Goal: Task Accomplishment & Management: Use online tool/utility

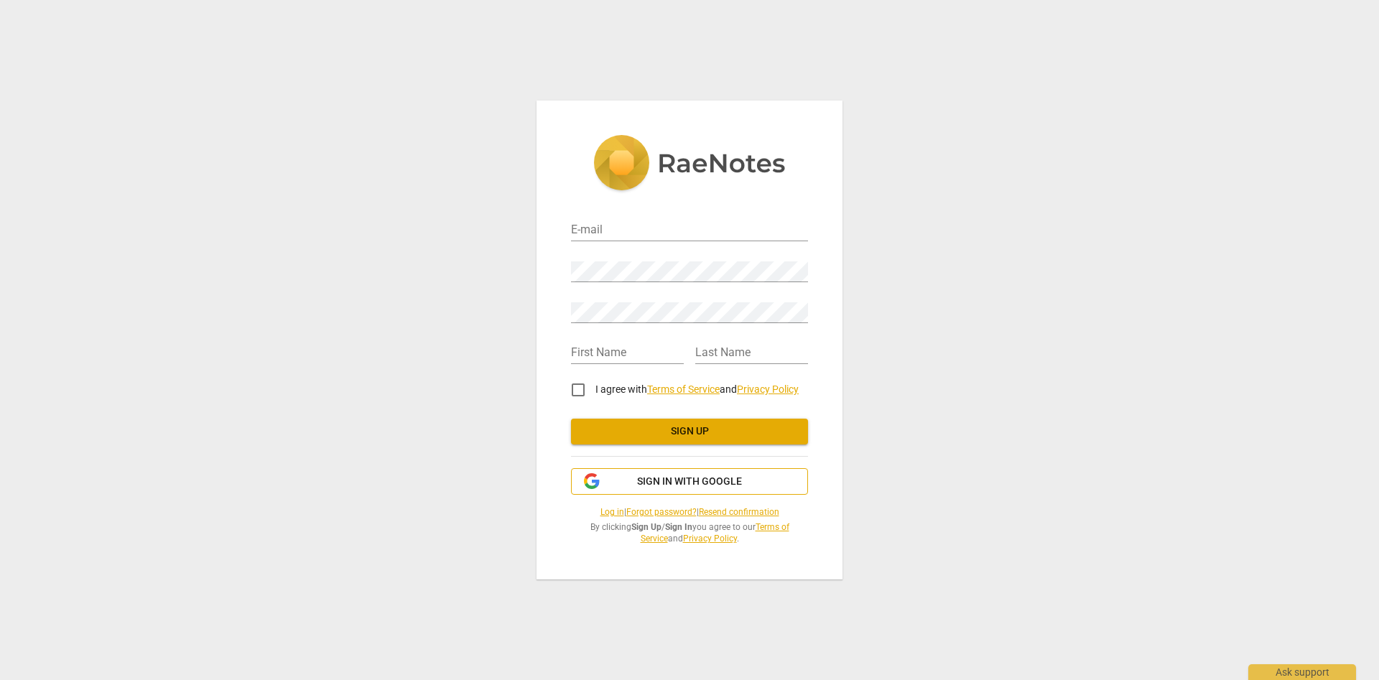
click at [705, 483] on span "Sign in with Google" at bounding box center [689, 482] width 105 height 14
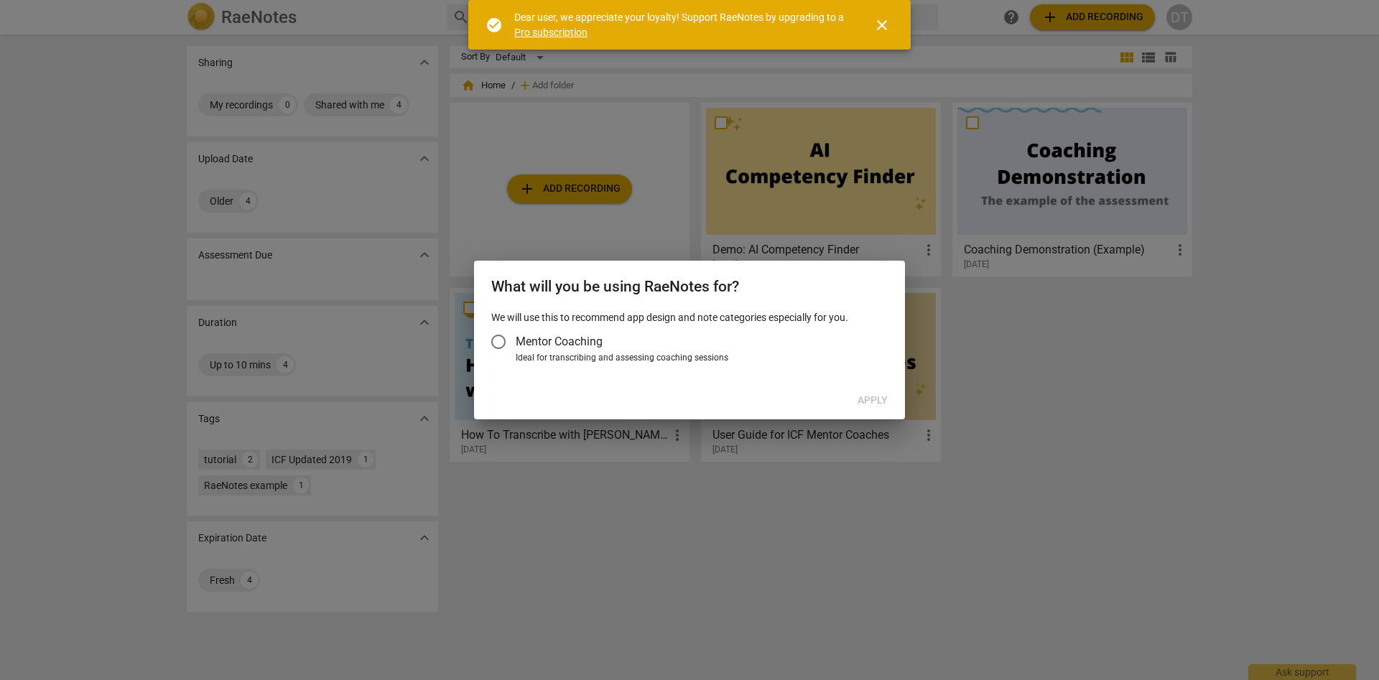
click at [501, 343] on input "Mentor Coaching" at bounding box center [498, 342] width 34 height 34
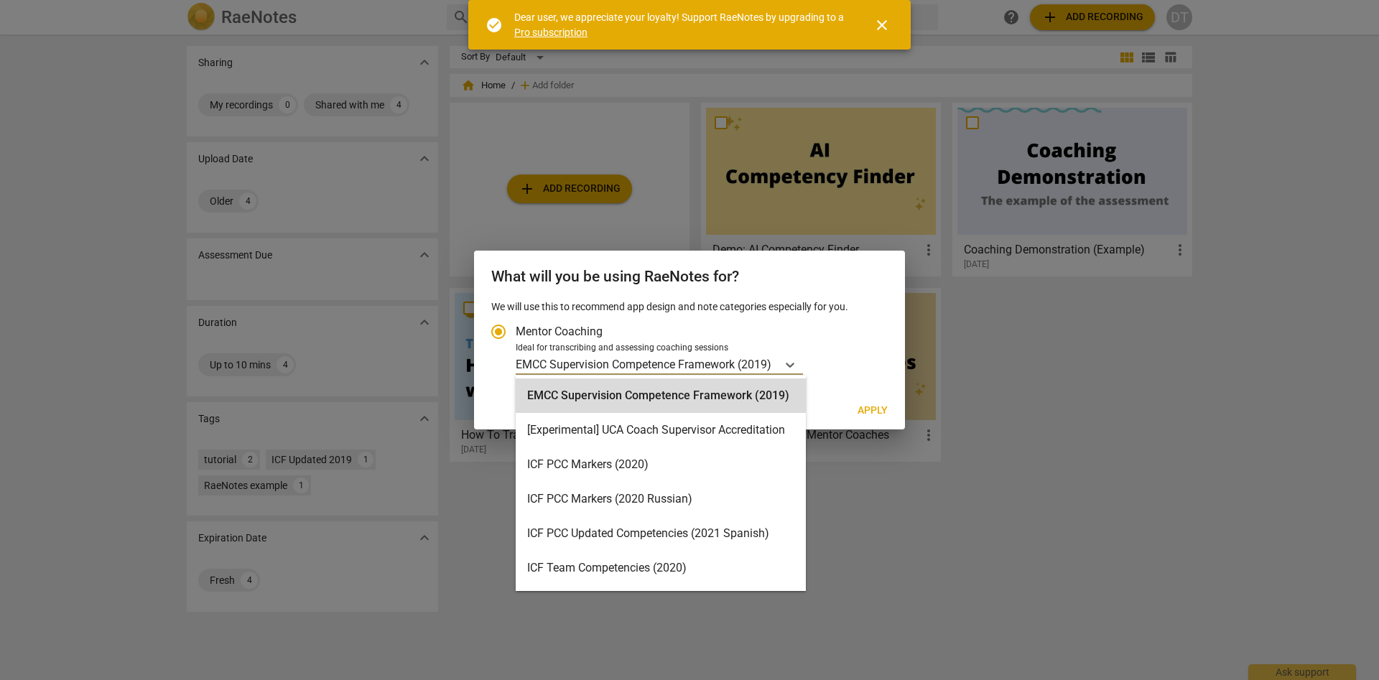
click at [729, 363] on p "EMCC Supervision Competence Framework (2019)" at bounding box center [644, 364] width 256 height 17
click at [0, 0] on input "Ideal for transcribing and assessing coaching sessions 15 results available. Us…" at bounding box center [0, 0] width 0 height 0
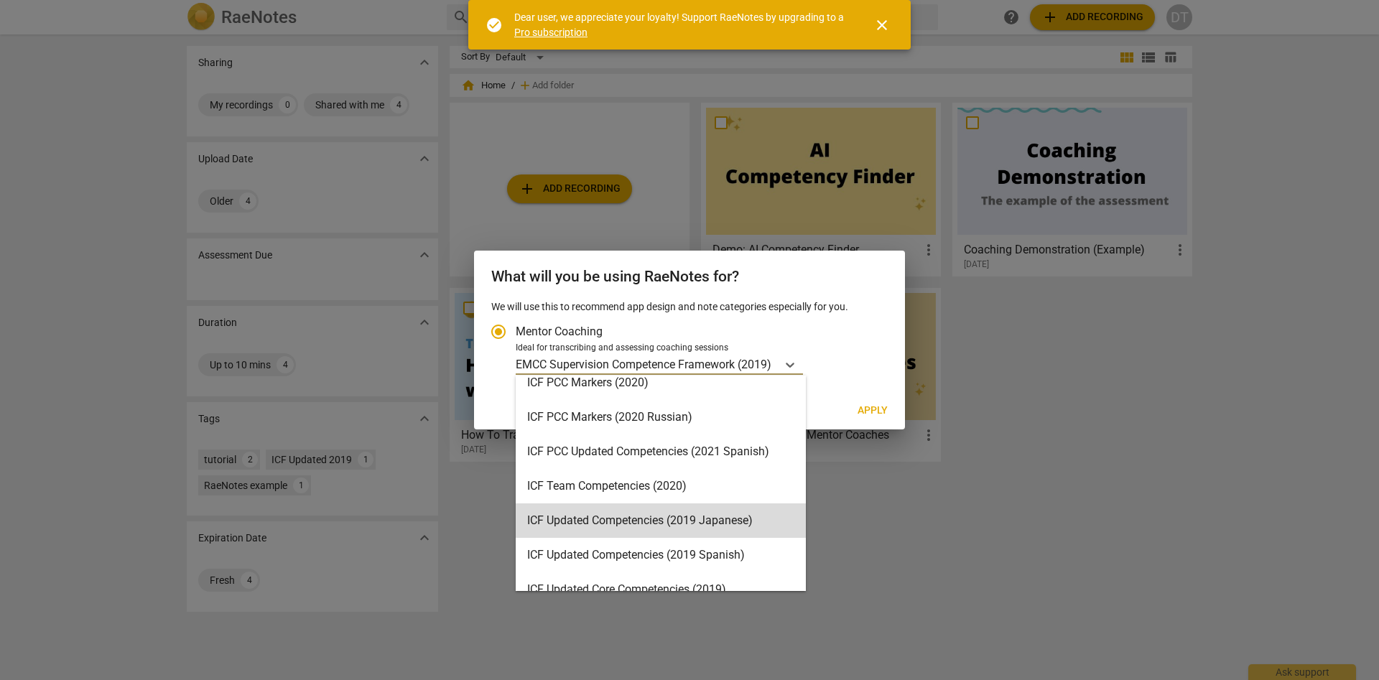
scroll to position [164, 0]
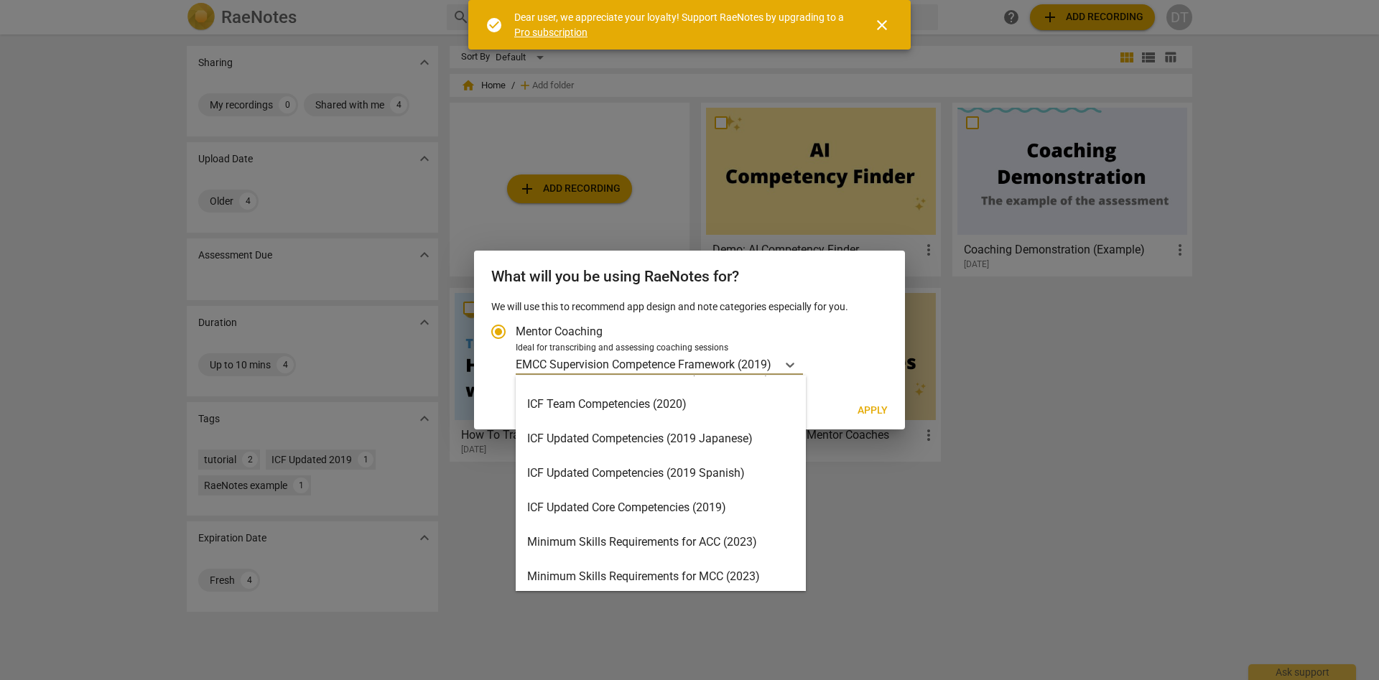
click at [766, 508] on div "ICF Updated Core Competencies (2019)" at bounding box center [661, 508] width 290 height 34
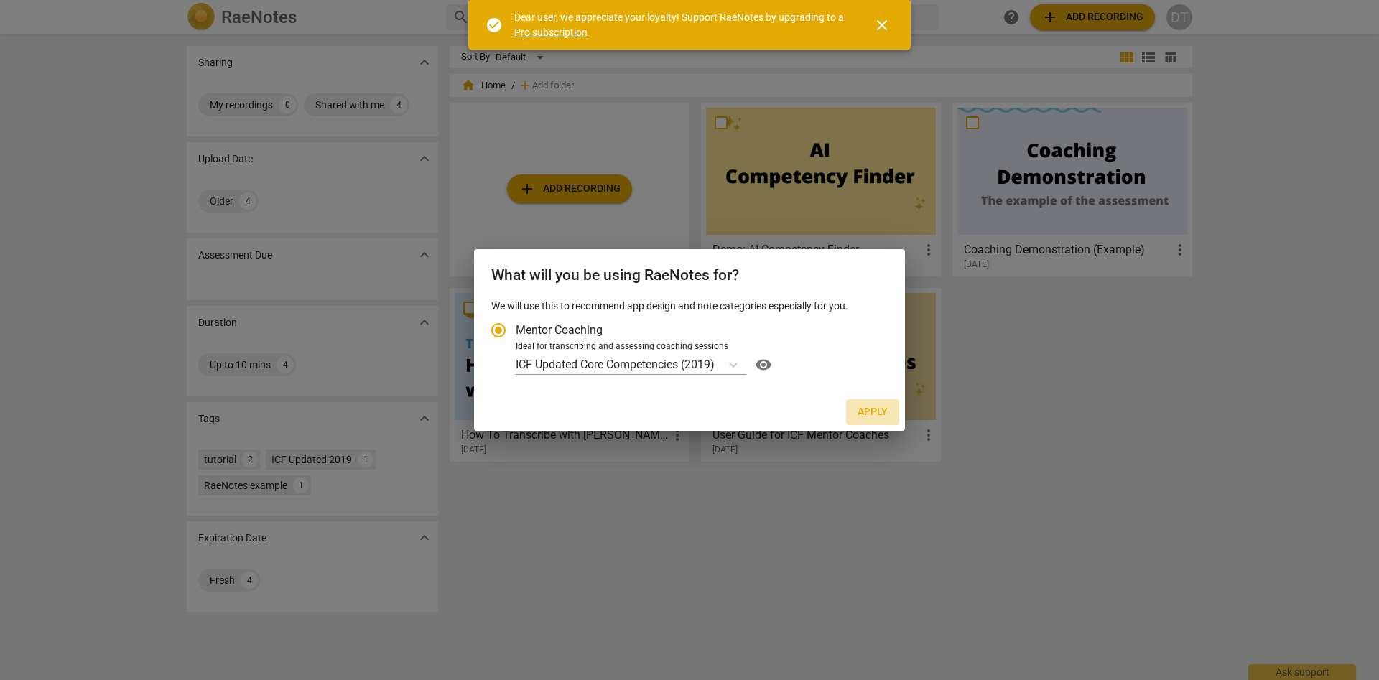
click at [874, 412] on span "Apply" at bounding box center [873, 412] width 30 height 14
radio input "false"
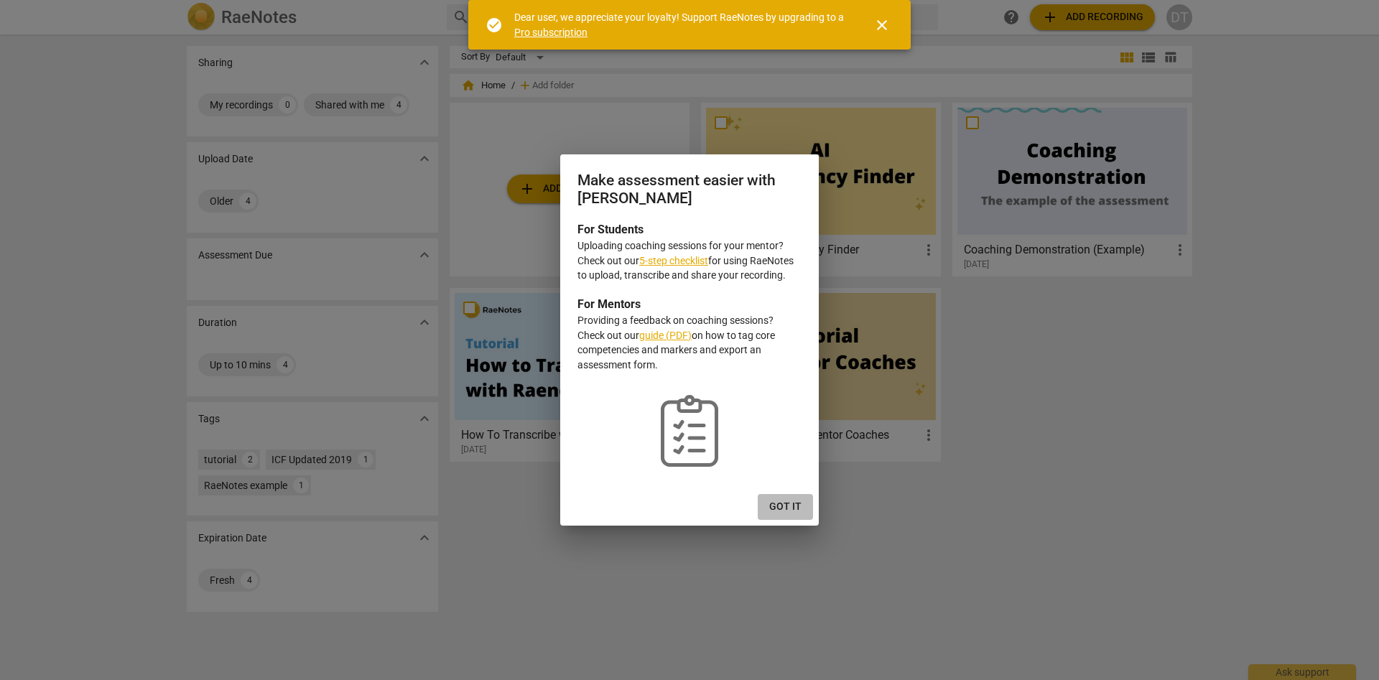
click at [793, 511] on span "Got it" at bounding box center [785, 507] width 32 height 14
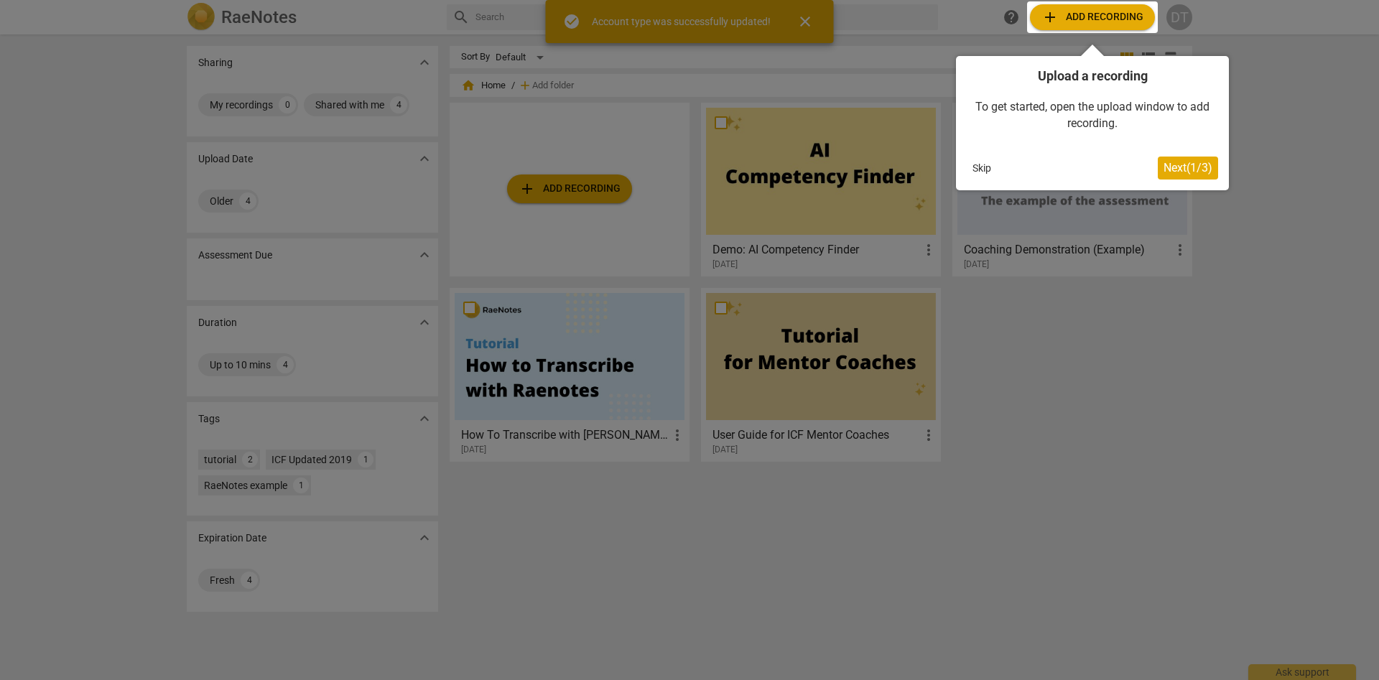
click at [970, 167] on button "Skip" at bounding box center [982, 168] width 30 height 22
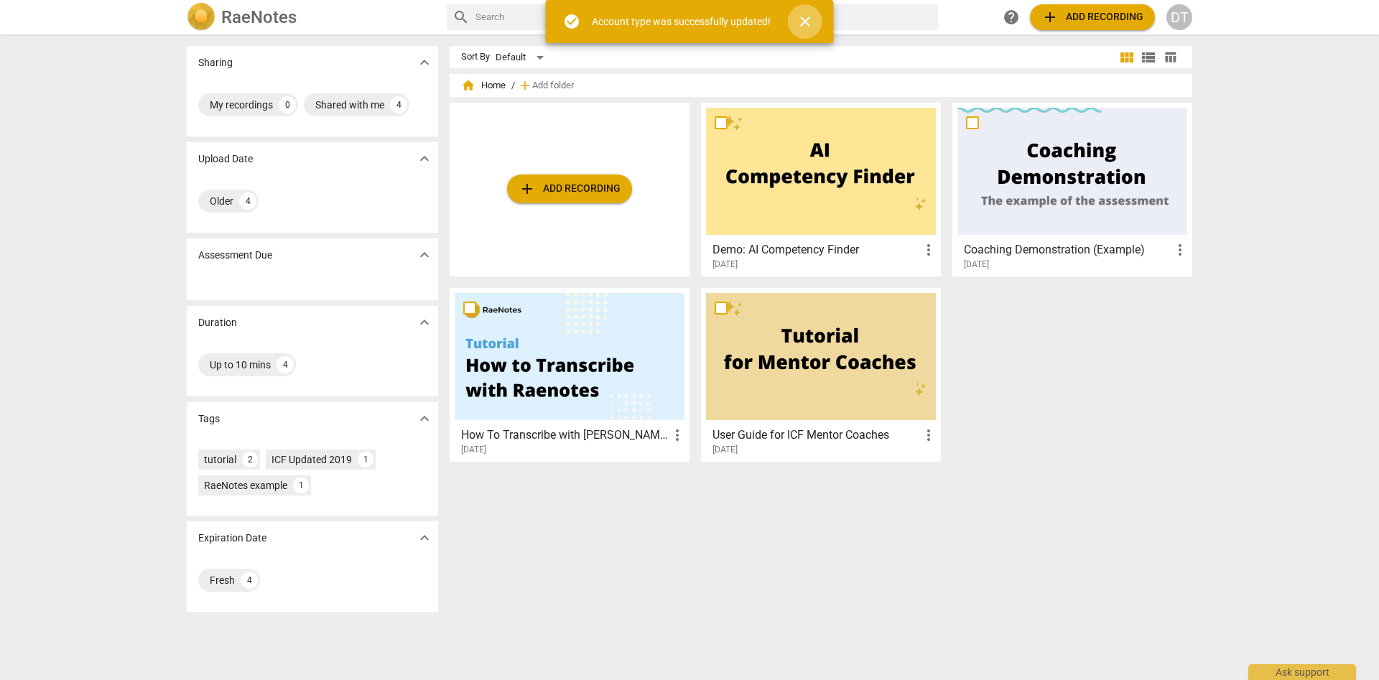
click at [804, 17] on span "close" at bounding box center [804, 21] width 17 height 17
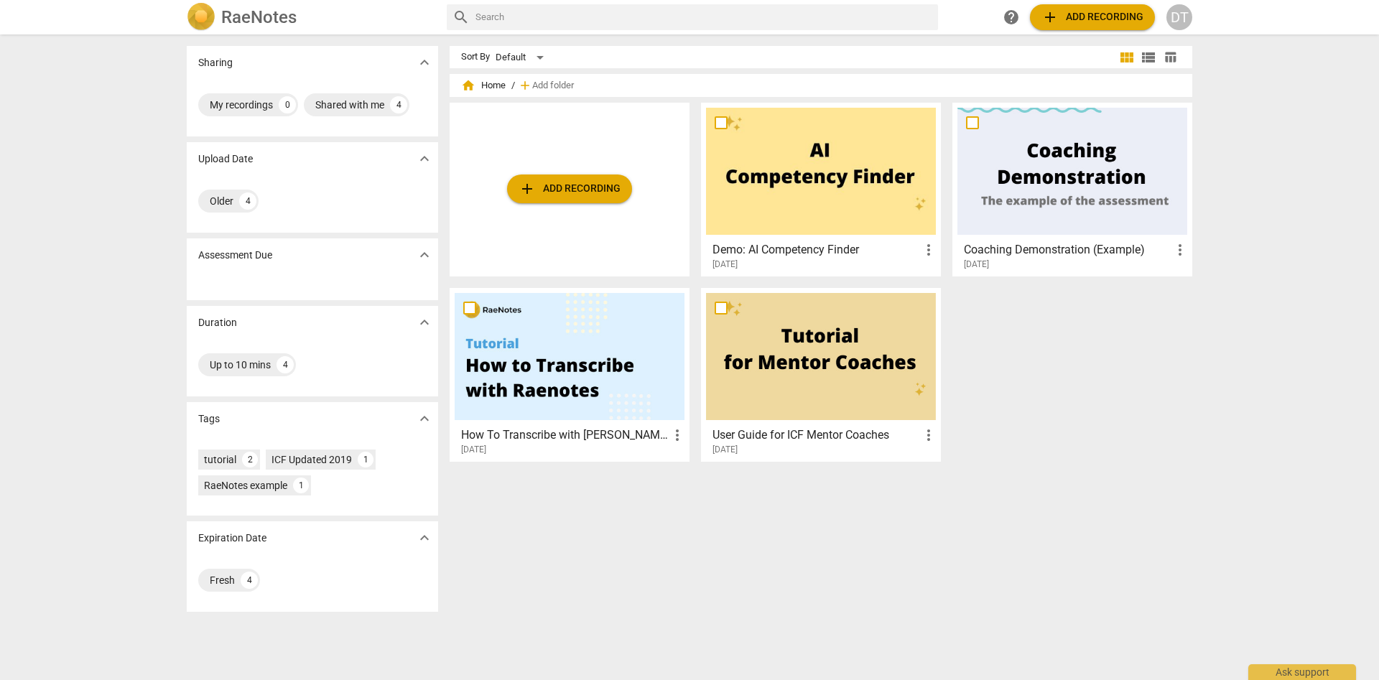
click at [757, 195] on div at bounding box center [821, 171] width 230 height 127
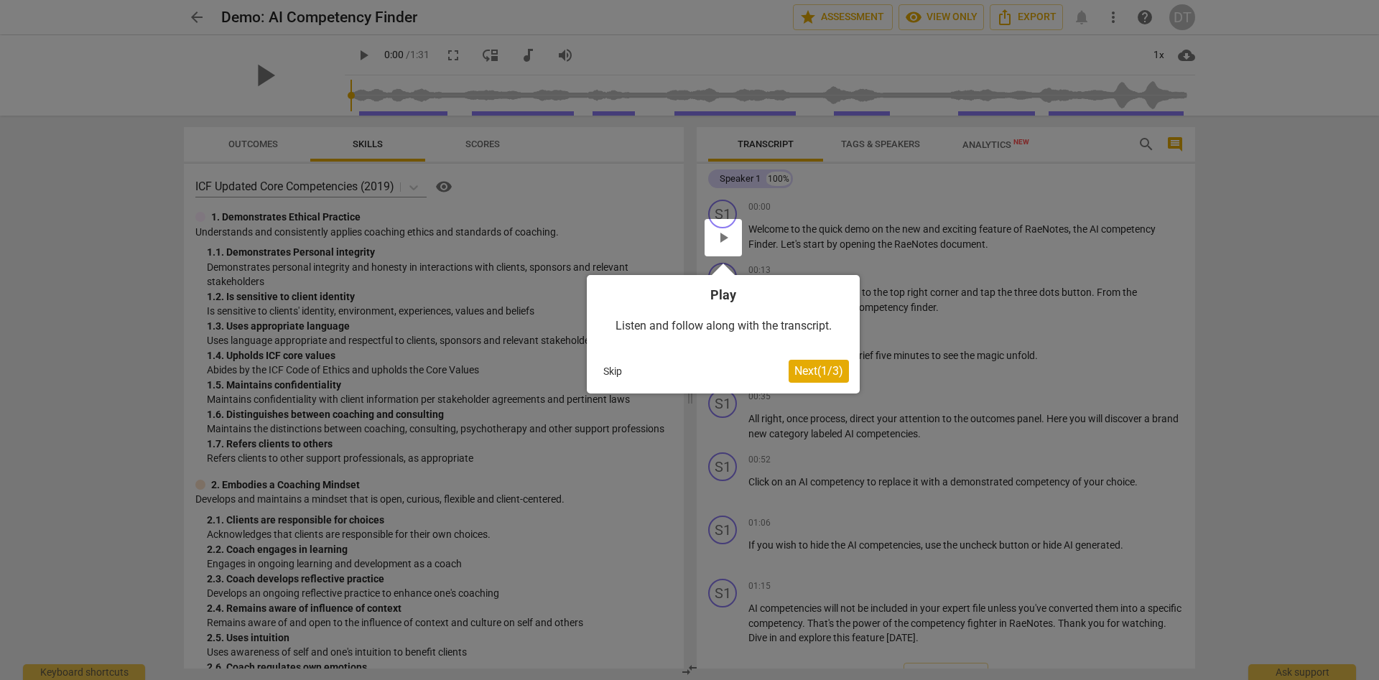
click at [611, 363] on button "Skip" at bounding box center [613, 372] width 30 height 22
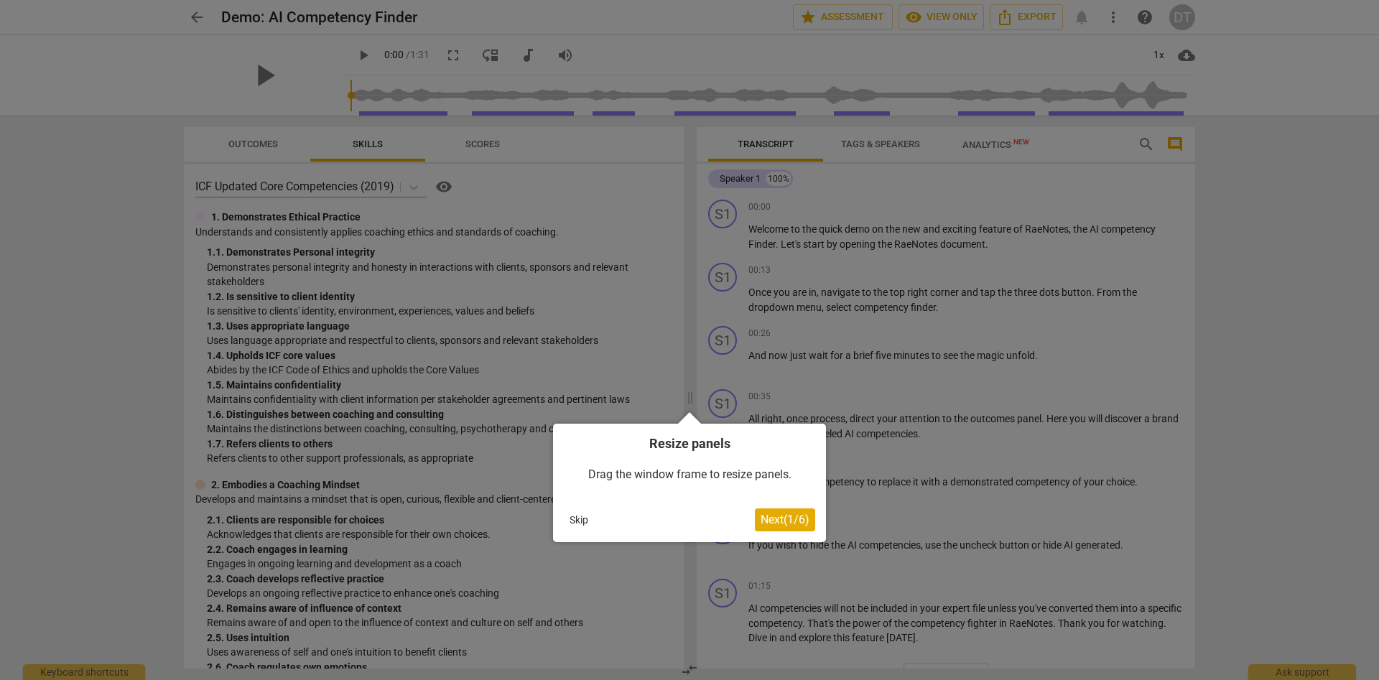
click at [580, 521] on button "Skip" at bounding box center [579, 520] width 30 height 22
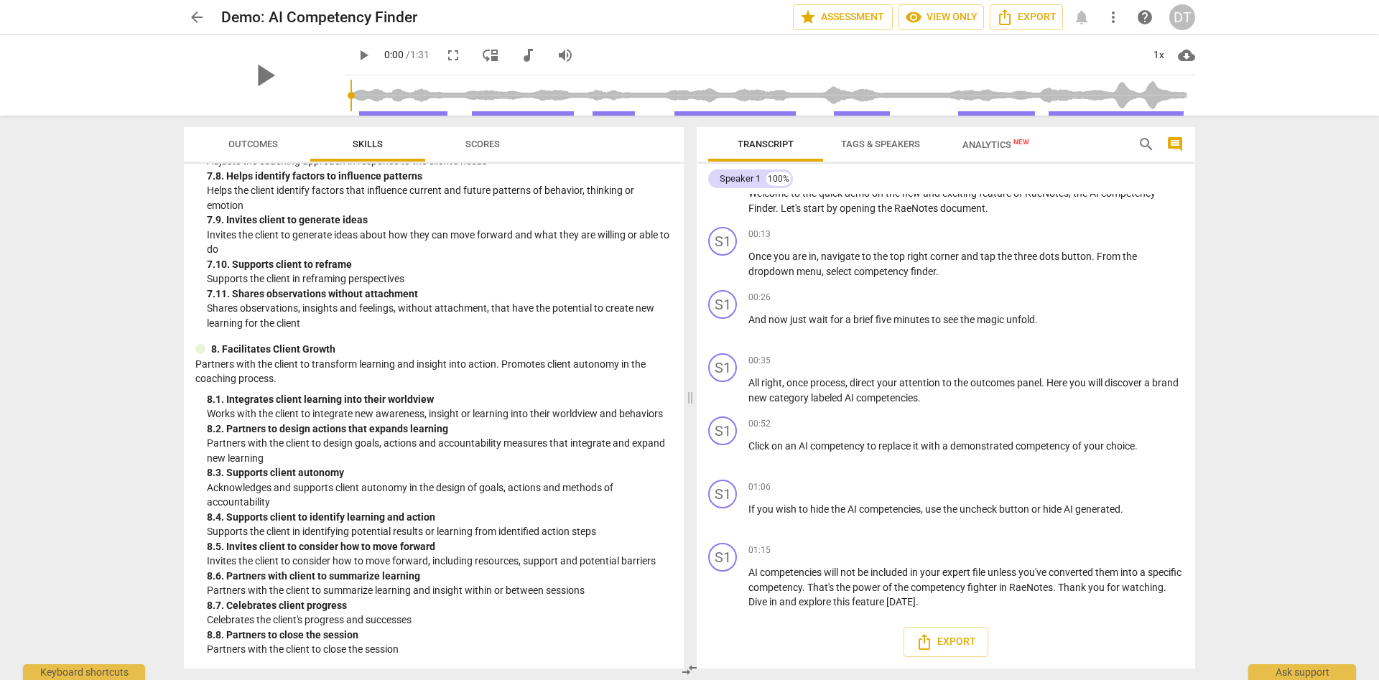
scroll to position [1699, 0]
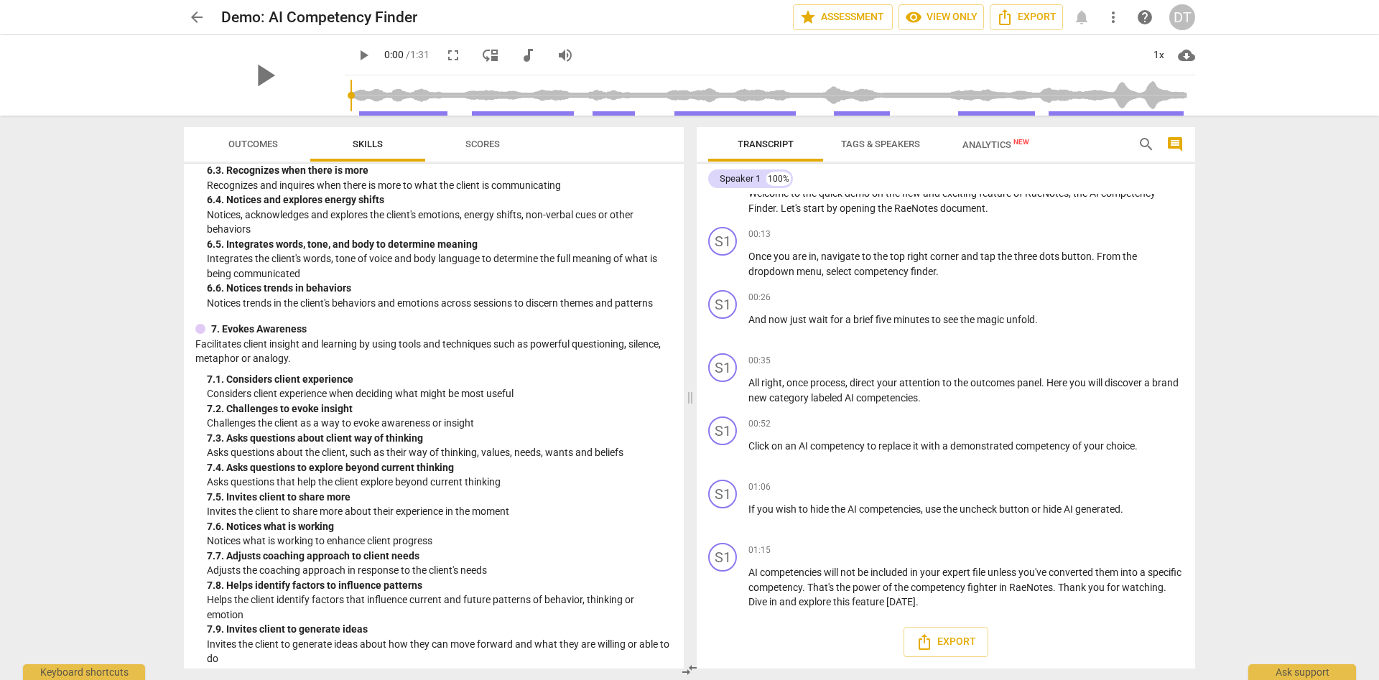
click at [198, 20] on span "arrow_back" at bounding box center [196, 17] width 17 height 17
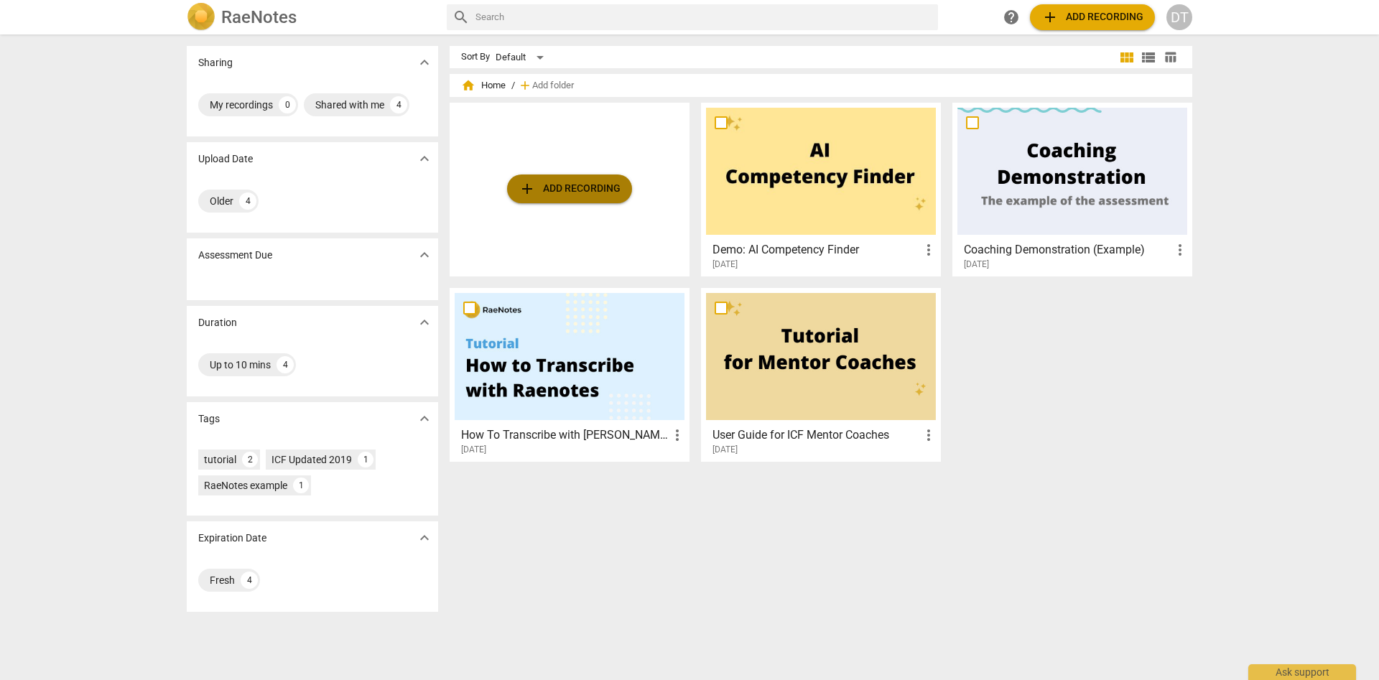
click at [575, 190] on span "add Add recording" at bounding box center [570, 188] width 102 height 17
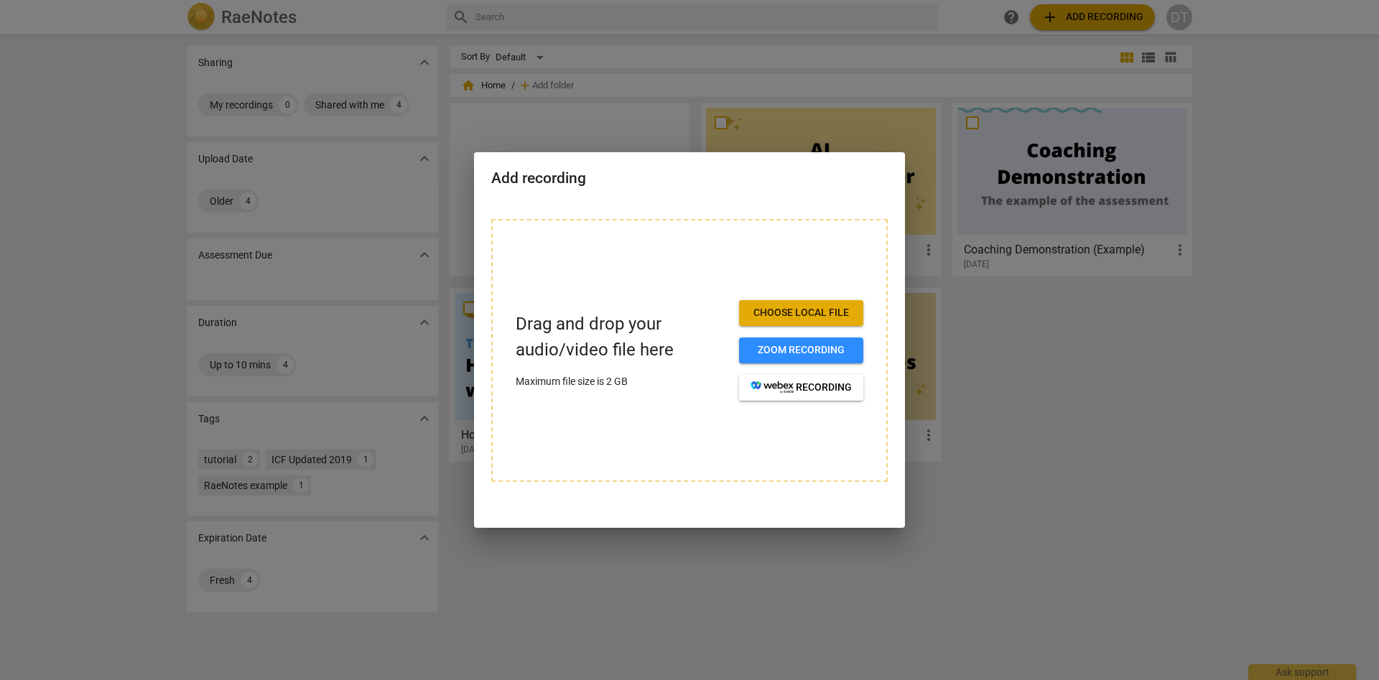
click at [811, 312] on span "Choose local file" at bounding box center [801, 313] width 101 height 14
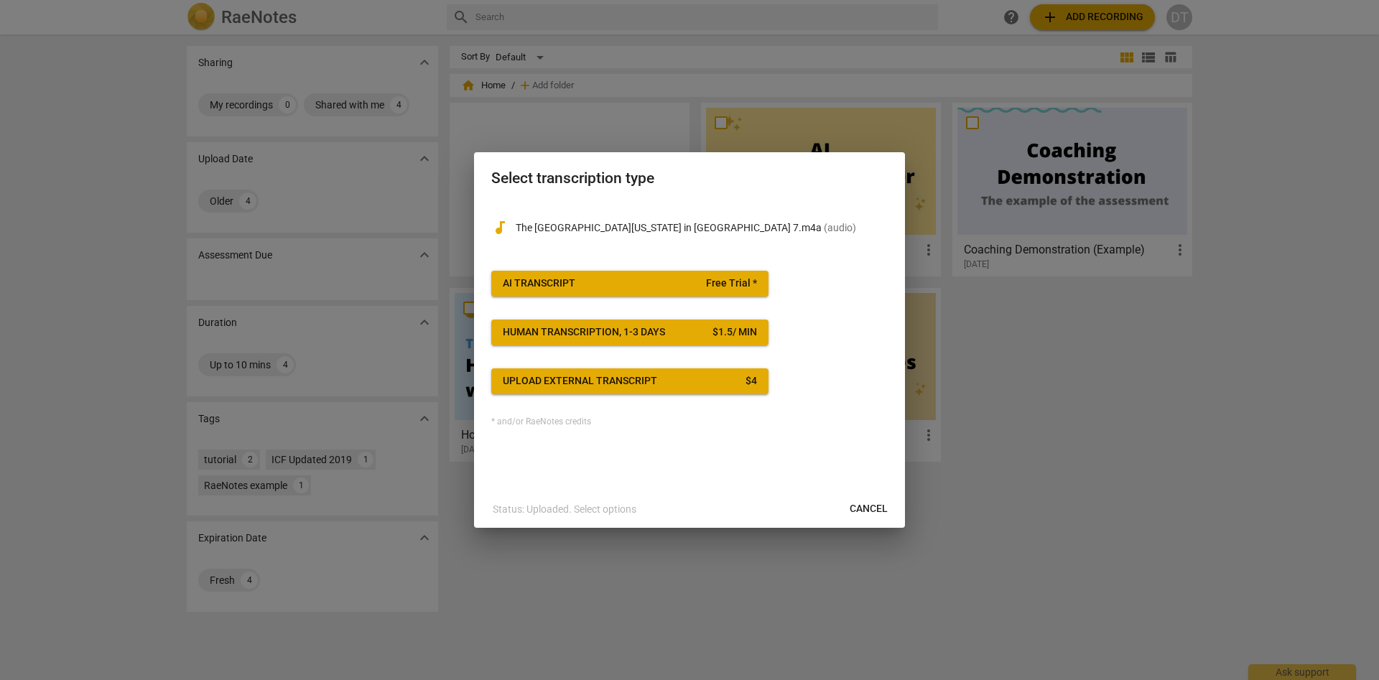
click at [705, 289] on span "AI Transcript Free Trial *" at bounding box center [630, 284] width 254 height 14
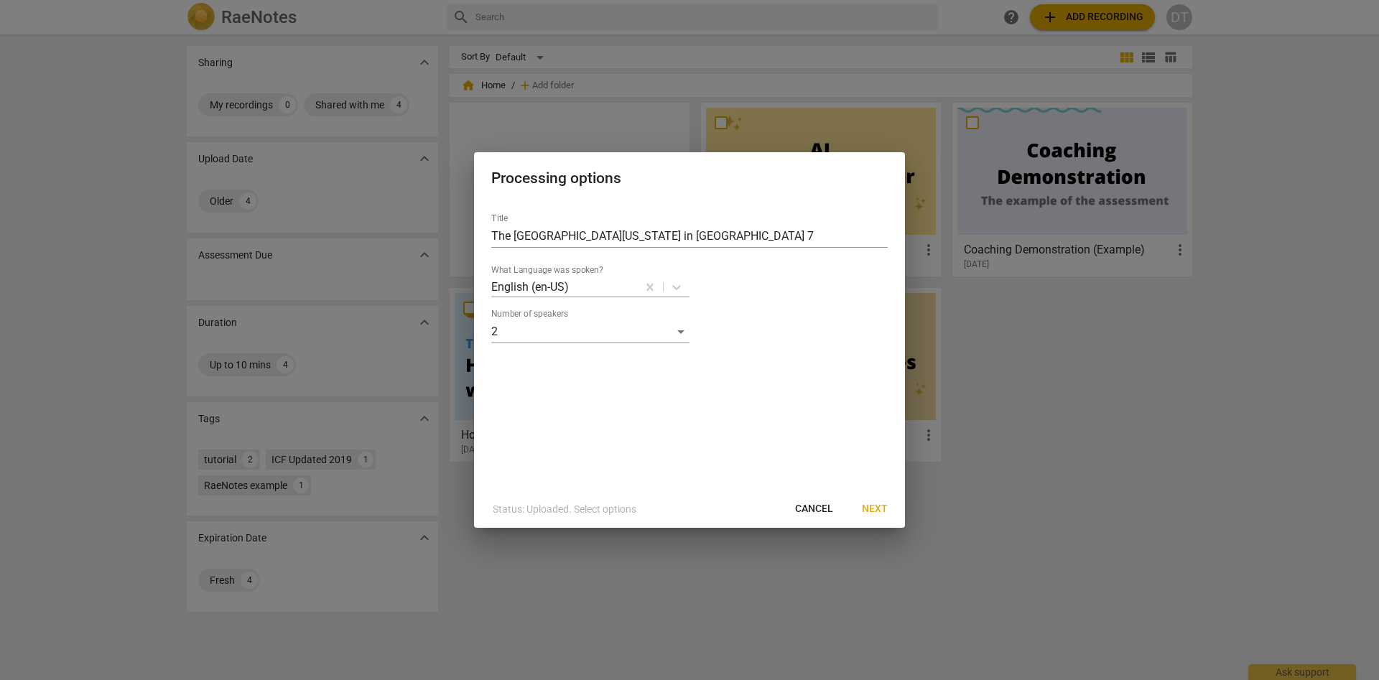
click at [878, 509] on span "Next" at bounding box center [875, 509] width 26 height 14
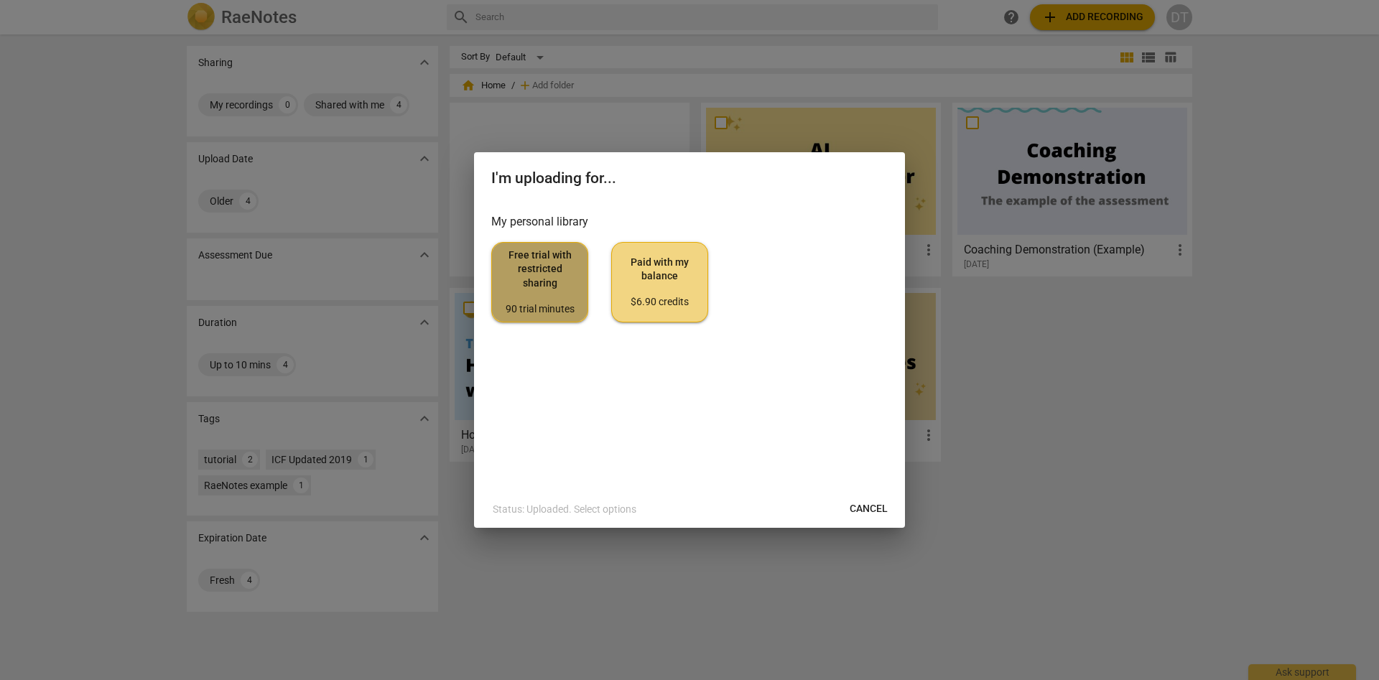
click at [522, 298] on span "Free trial with restricted sharing 90 trial minutes" at bounding box center [539, 282] width 73 height 68
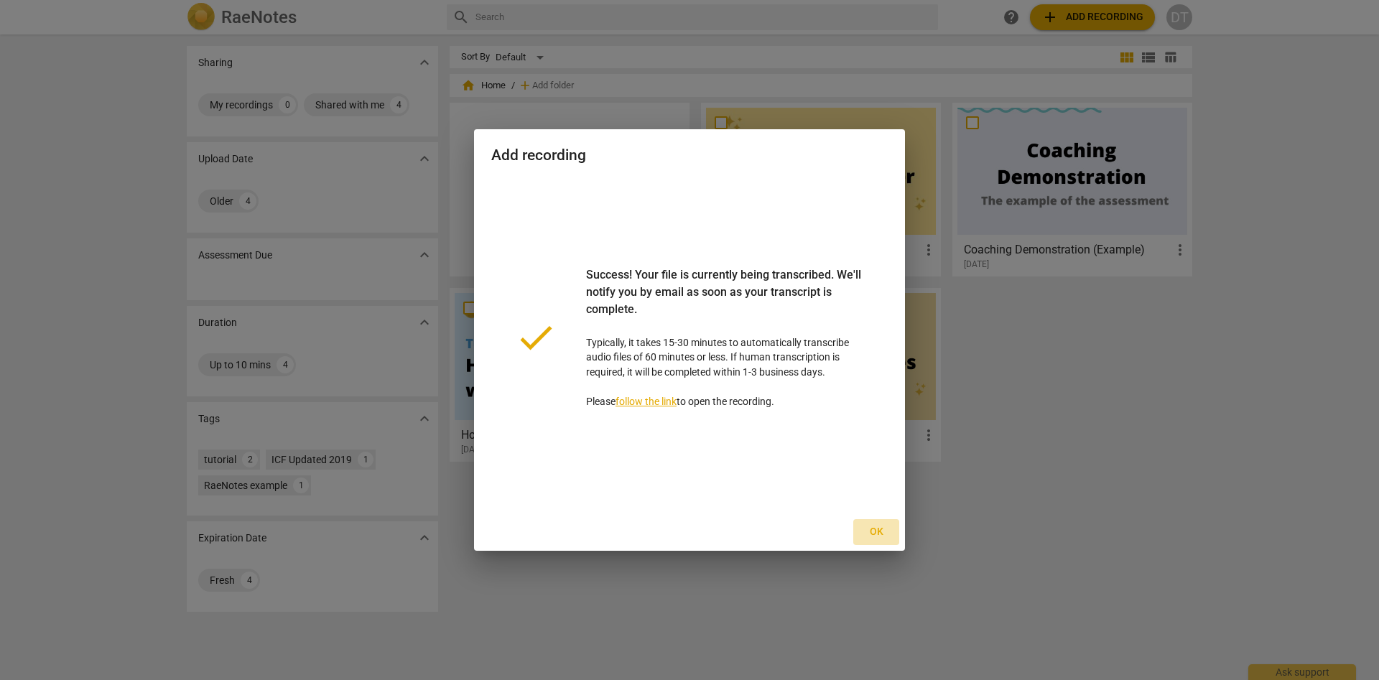
click at [881, 531] on span "Ok" at bounding box center [876, 532] width 23 height 14
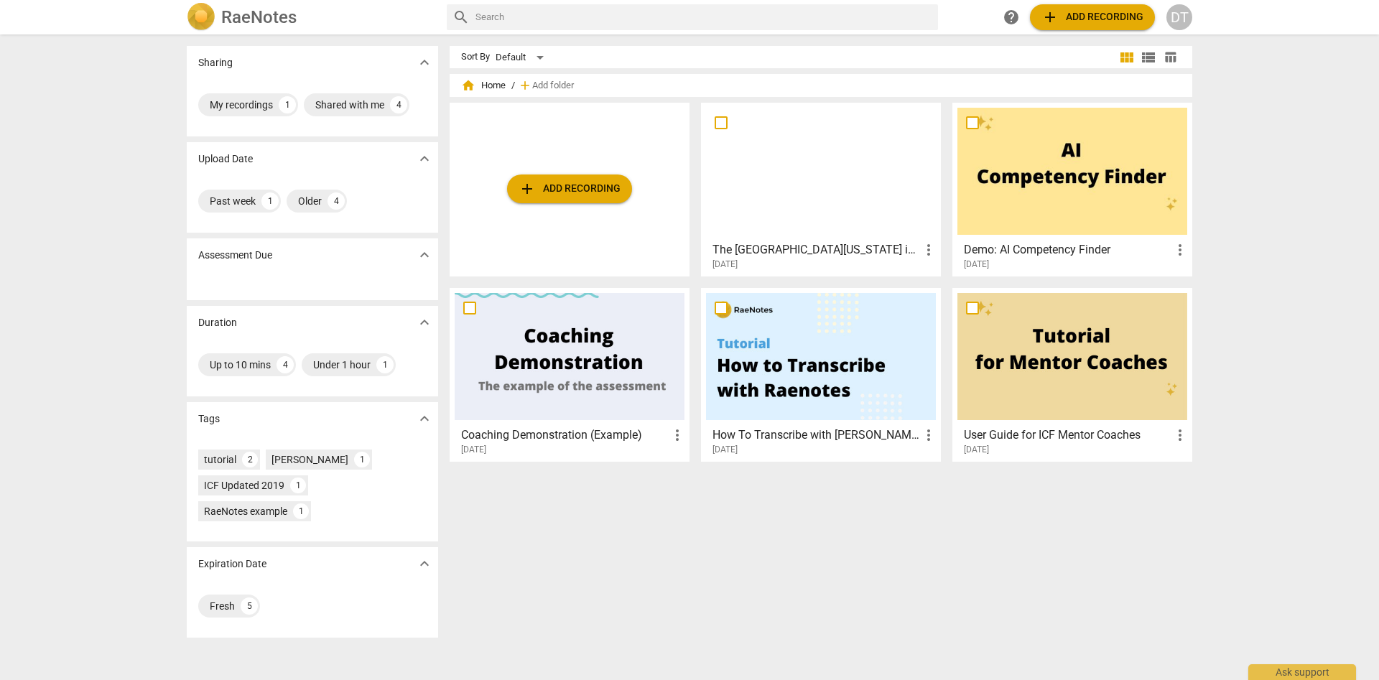
click at [780, 172] on div at bounding box center [821, 171] width 230 height 127
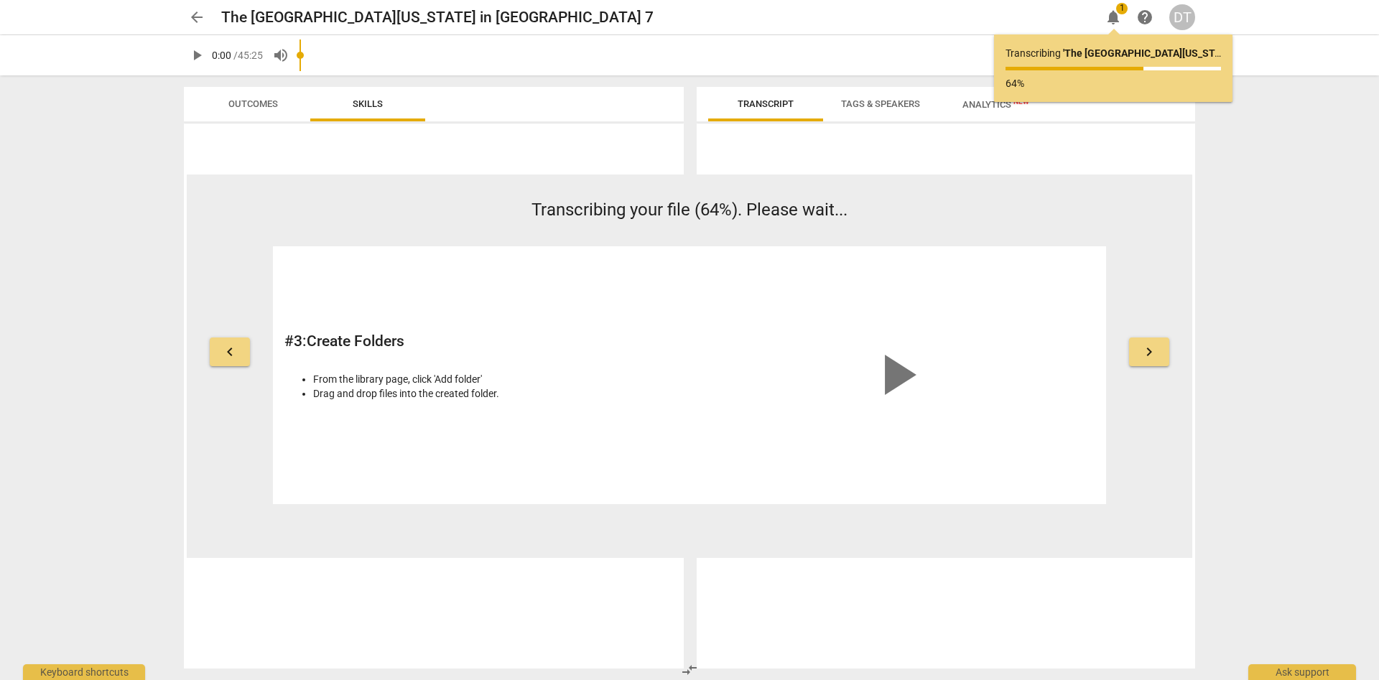
click at [196, 14] on span "arrow_back" at bounding box center [196, 17] width 17 height 17
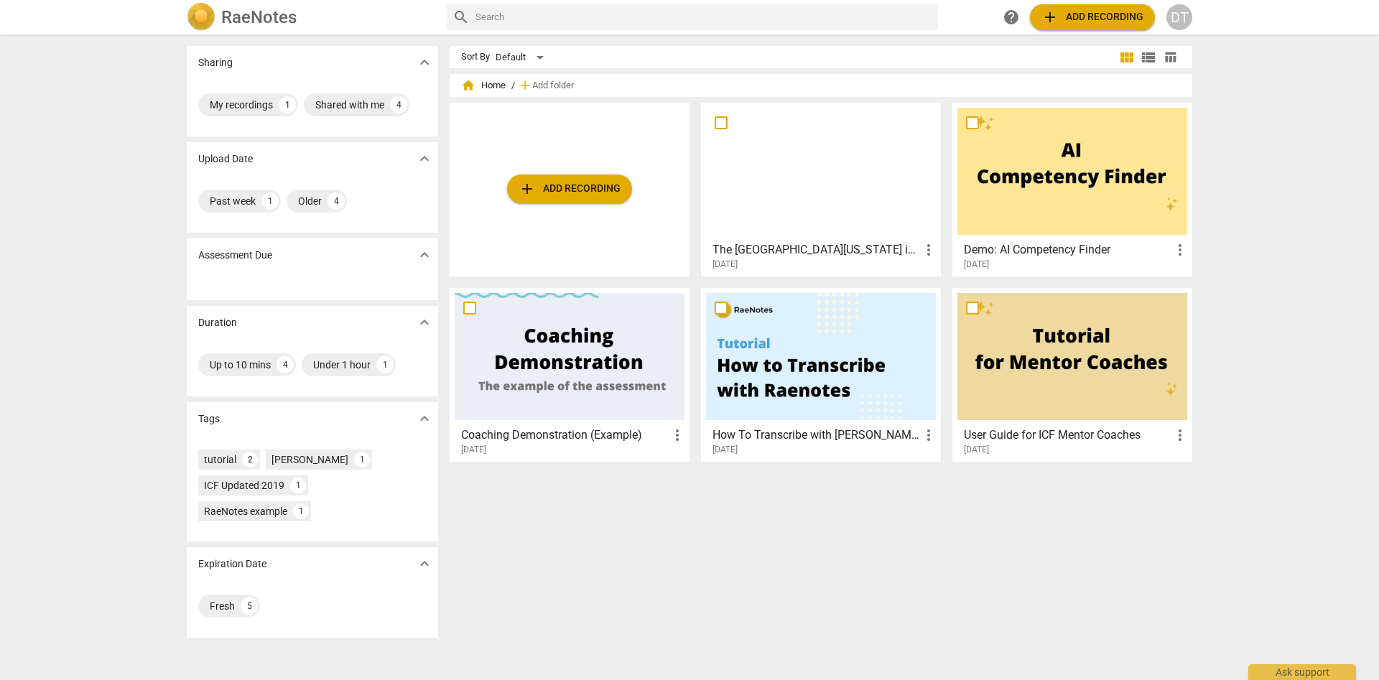
click at [766, 164] on div at bounding box center [821, 171] width 230 height 127
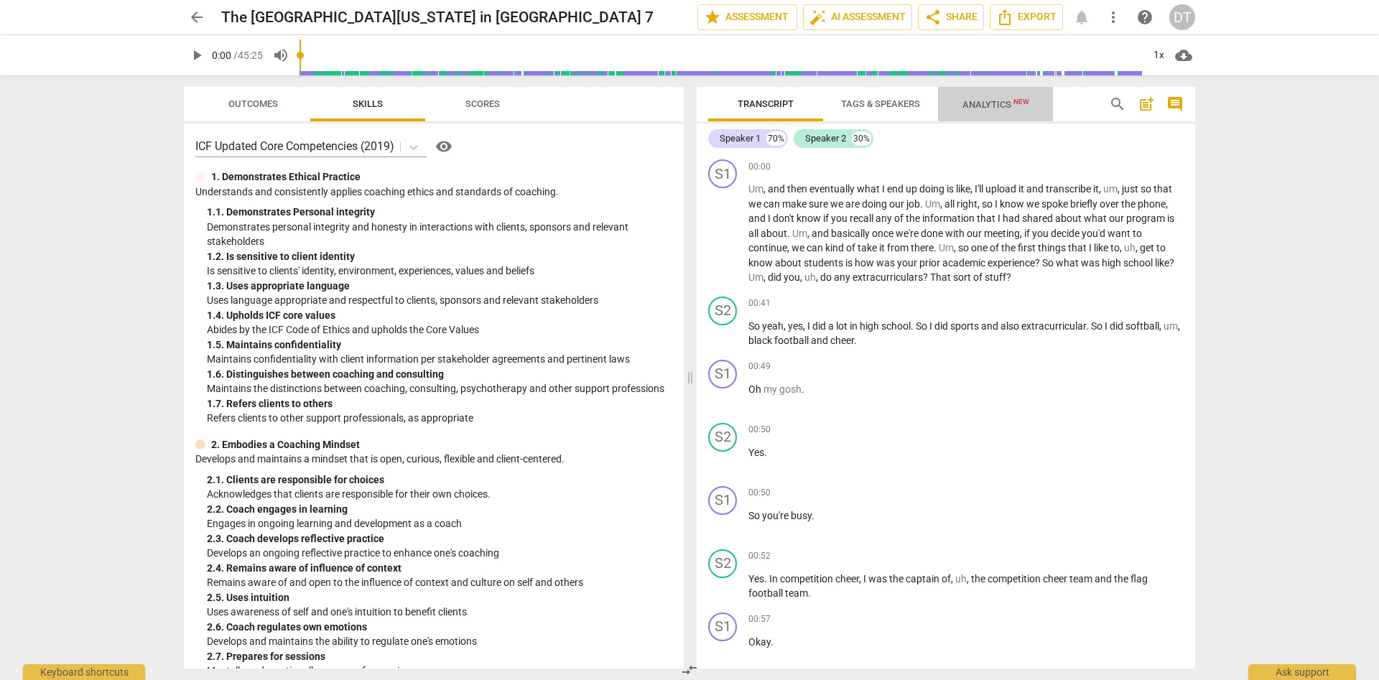
click at [985, 99] on span "Analytics New" at bounding box center [995, 104] width 101 height 22
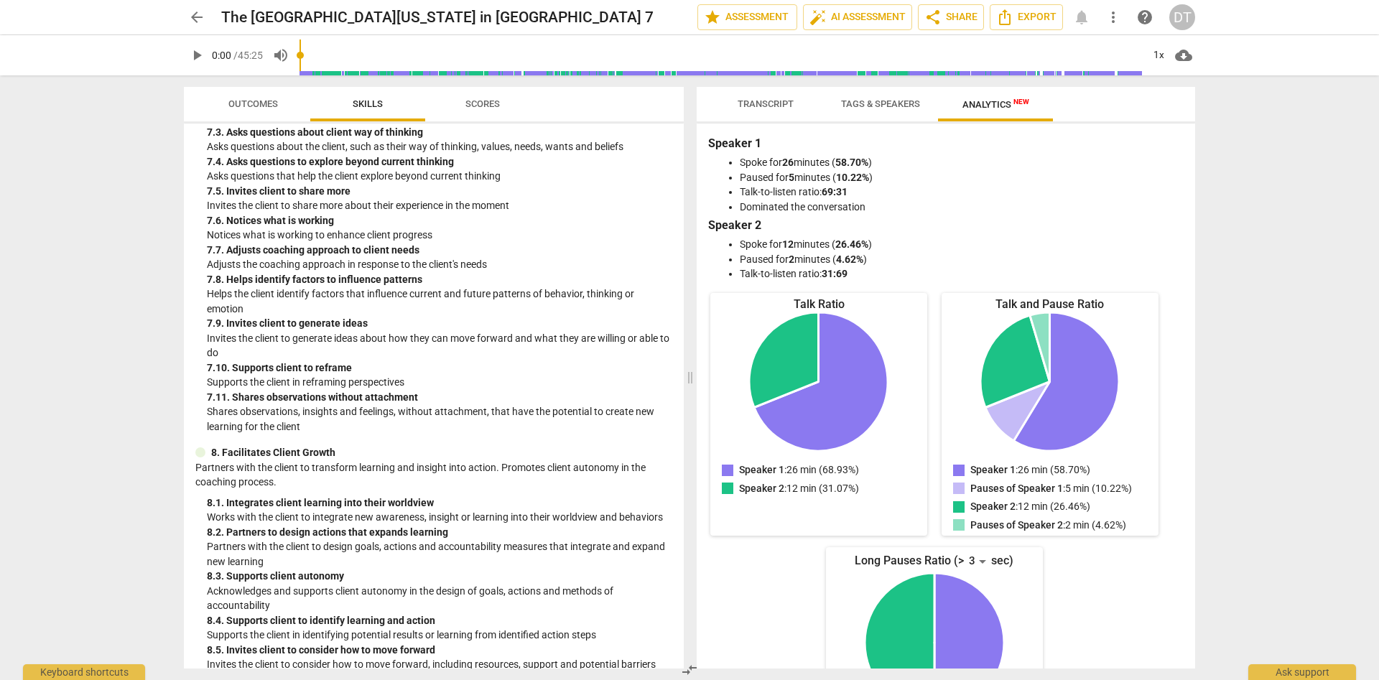
scroll to position [2068, 0]
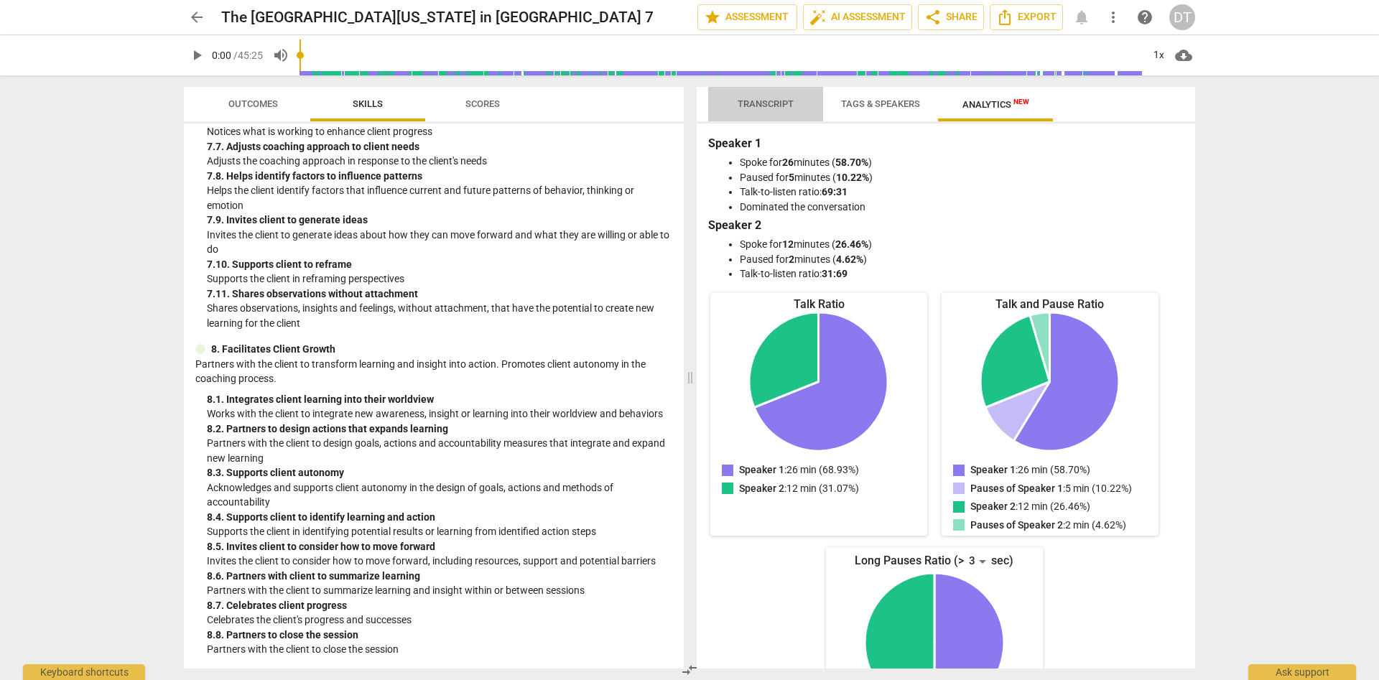
click at [745, 109] on span "Transcript" at bounding box center [766, 103] width 56 height 11
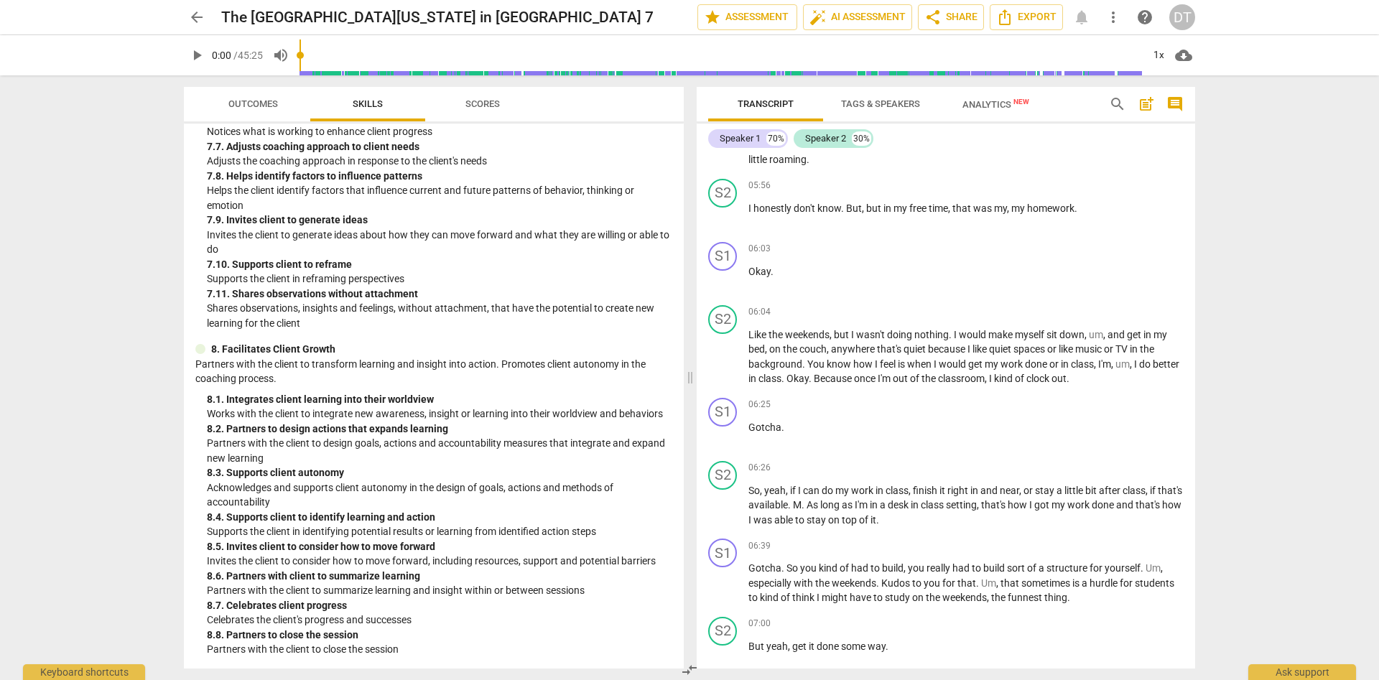
scroll to position [4176, 0]
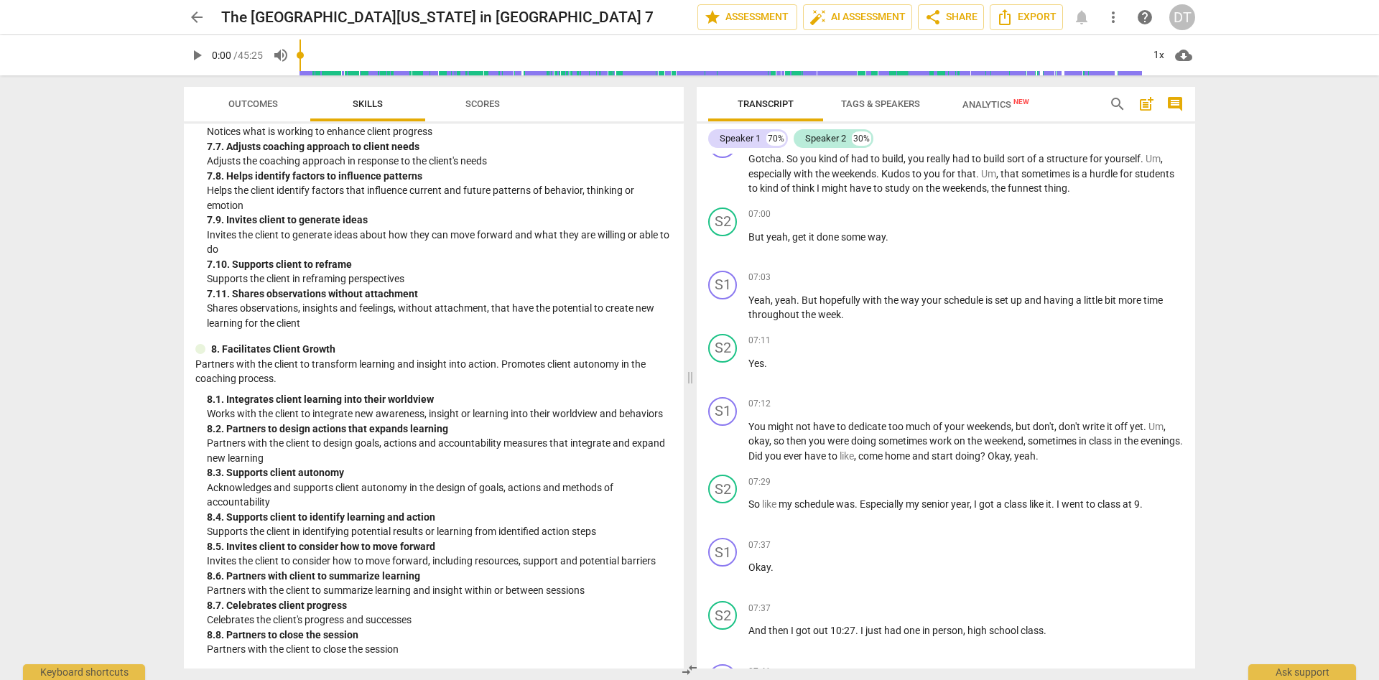
click at [889, 105] on span "Tags & Speakers" at bounding box center [880, 103] width 79 height 11
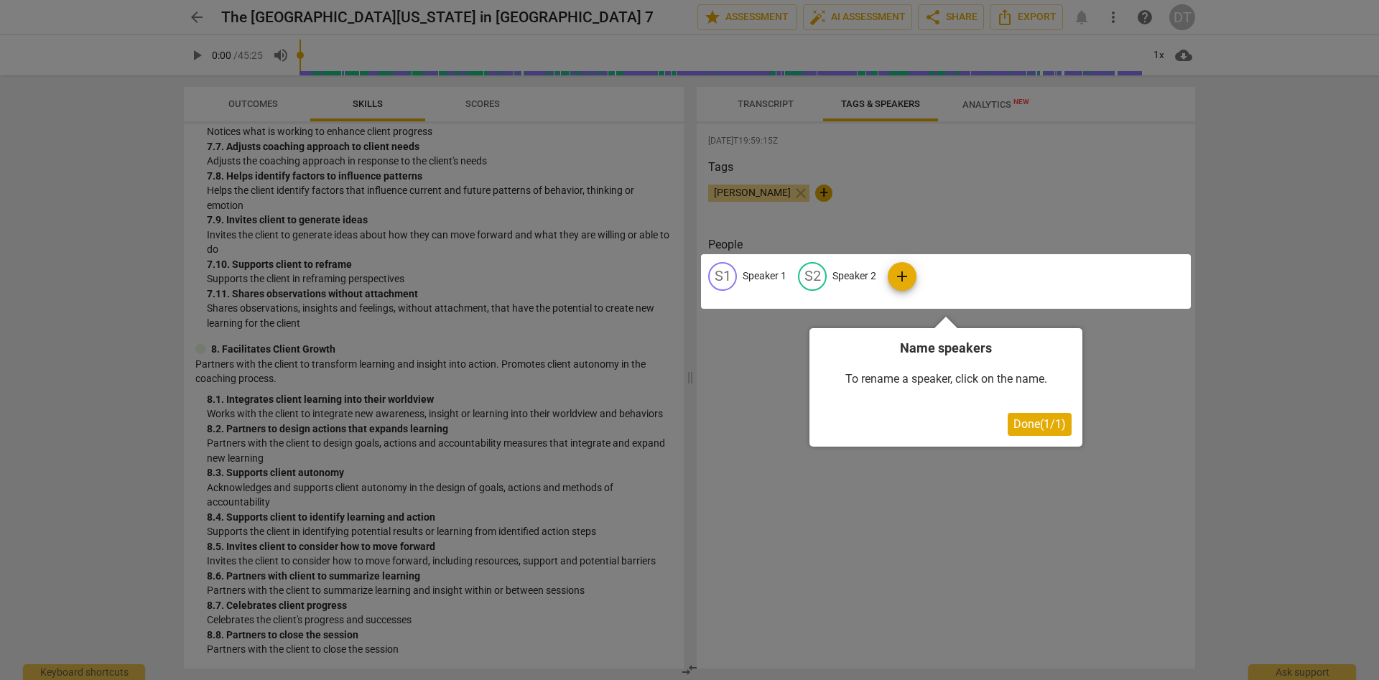
click at [1027, 417] on button "Done ( 1 / 1 )" at bounding box center [1040, 424] width 64 height 23
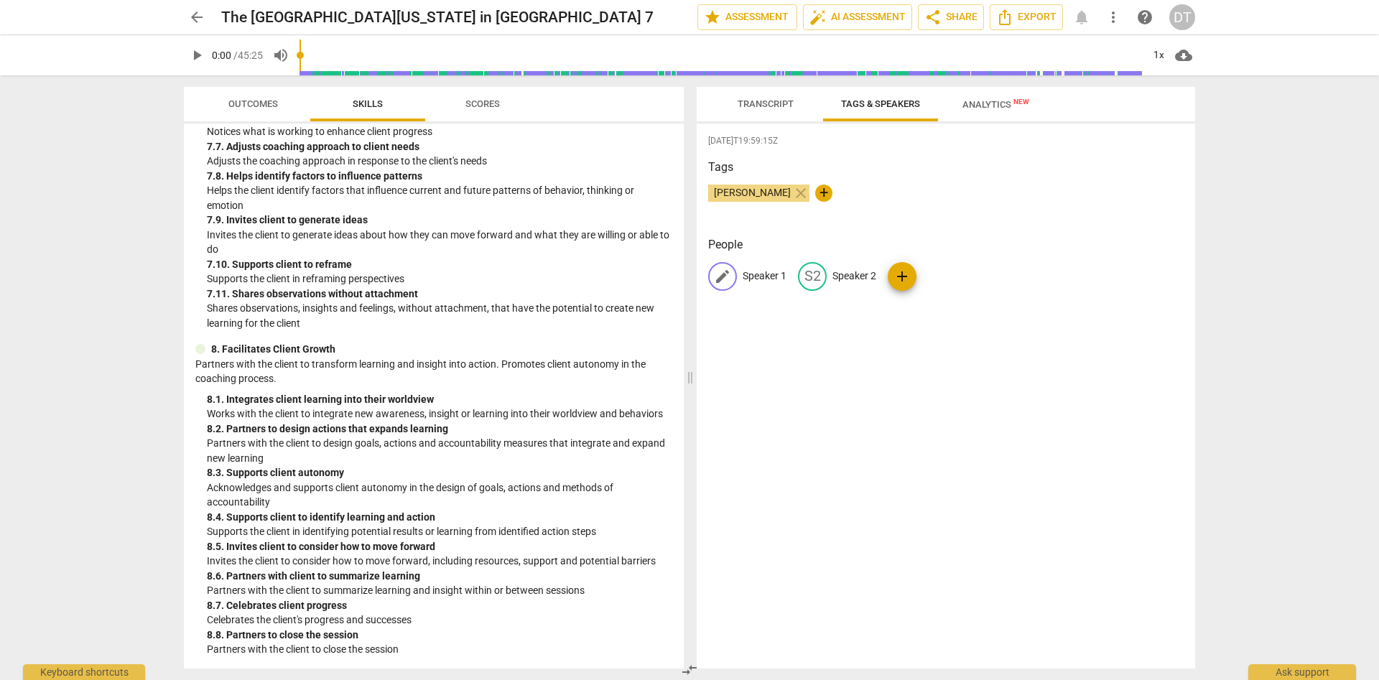
click at [719, 276] on span "edit" at bounding box center [722, 276] width 17 height 17
click at [977, 170] on h3 "Tags" at bounding box center [945, 167] width 475 height 17
click at [978, 101] on span "Analytics New" at bounding box center [995, 104] width 67 height 11
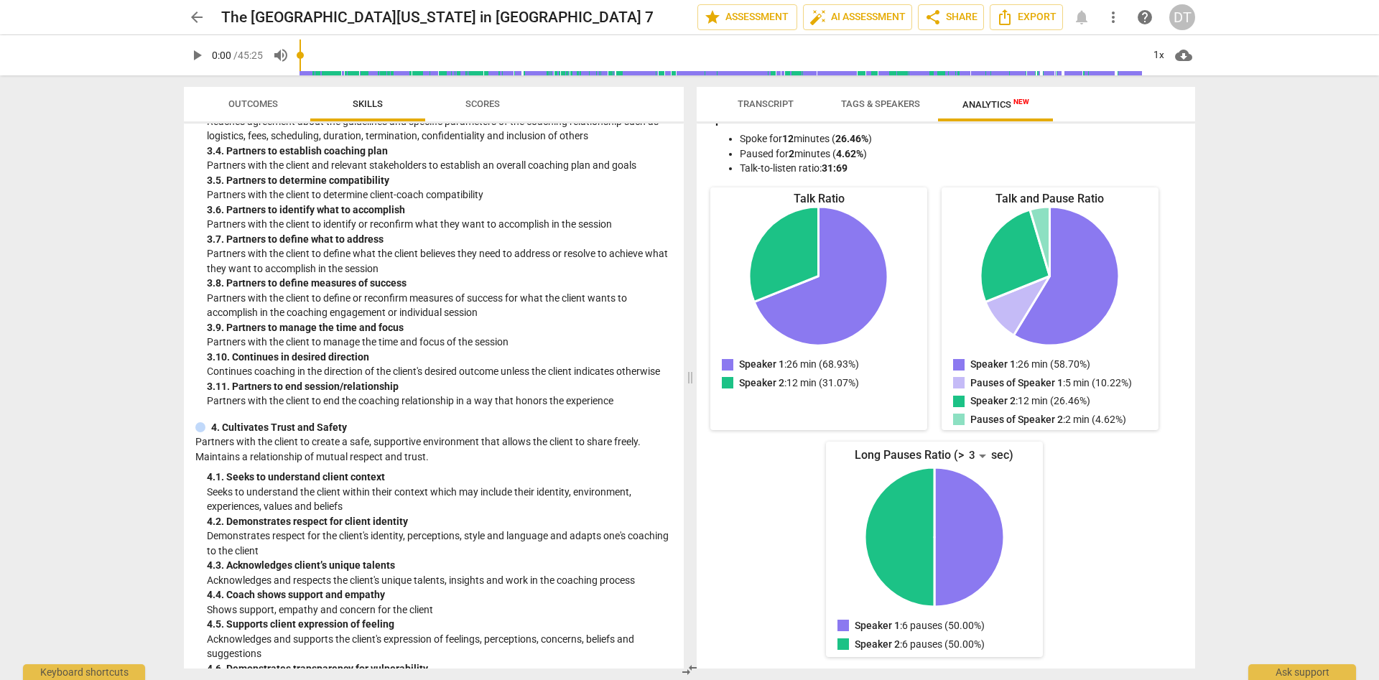
scroll to position [431, 0]
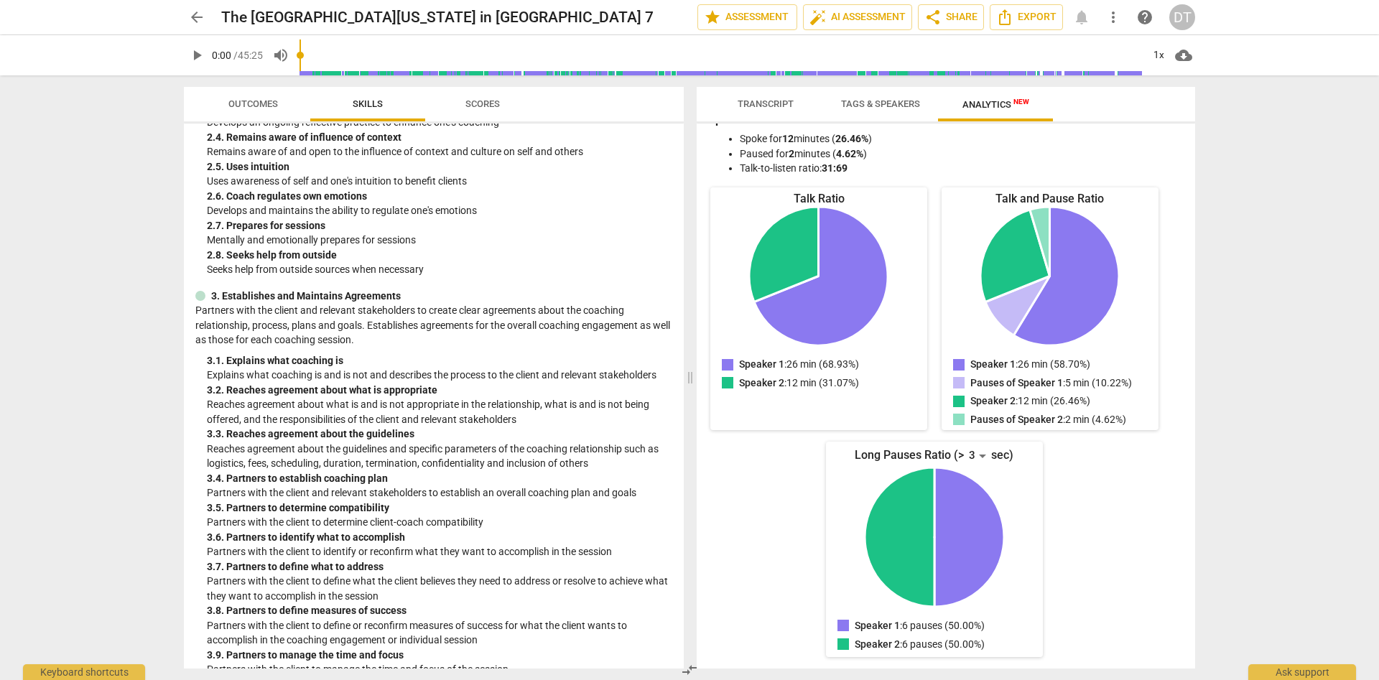
click at [737, 108] on span "Transcript" at bounding box center [765, 104] width 90 height 19
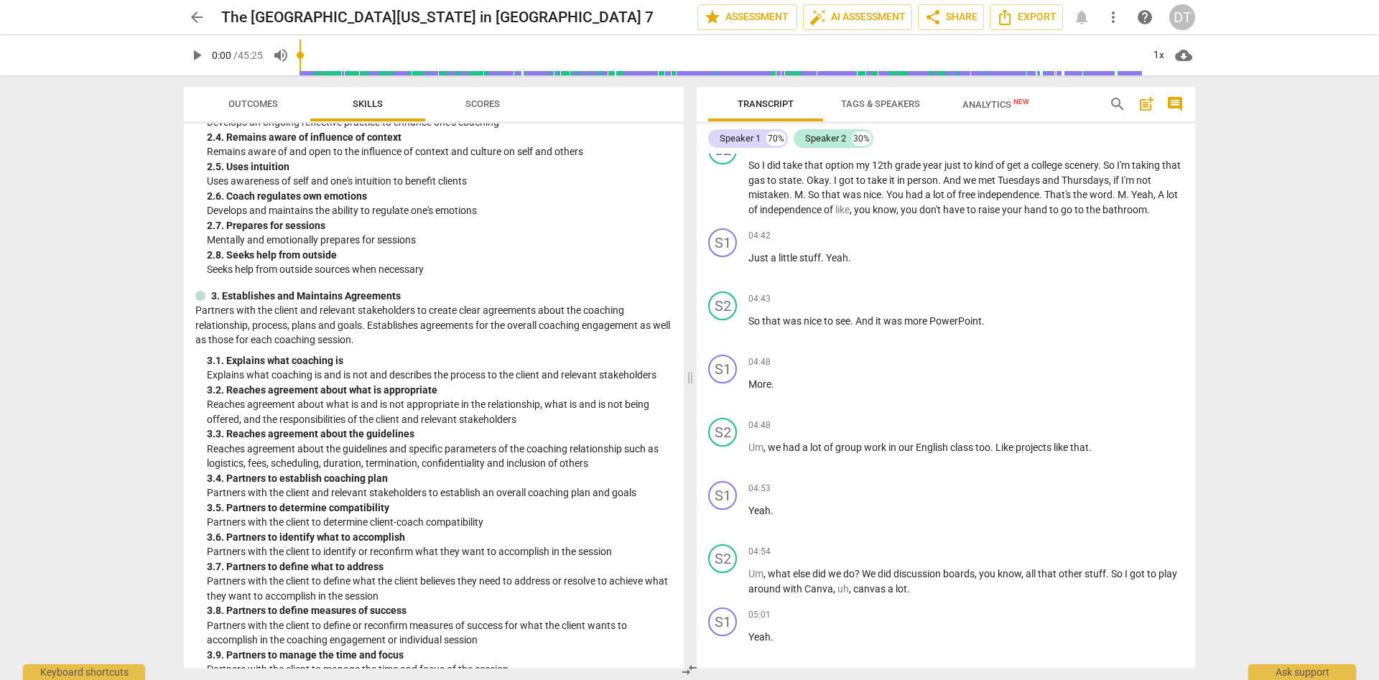
scroll to position [0, 0]
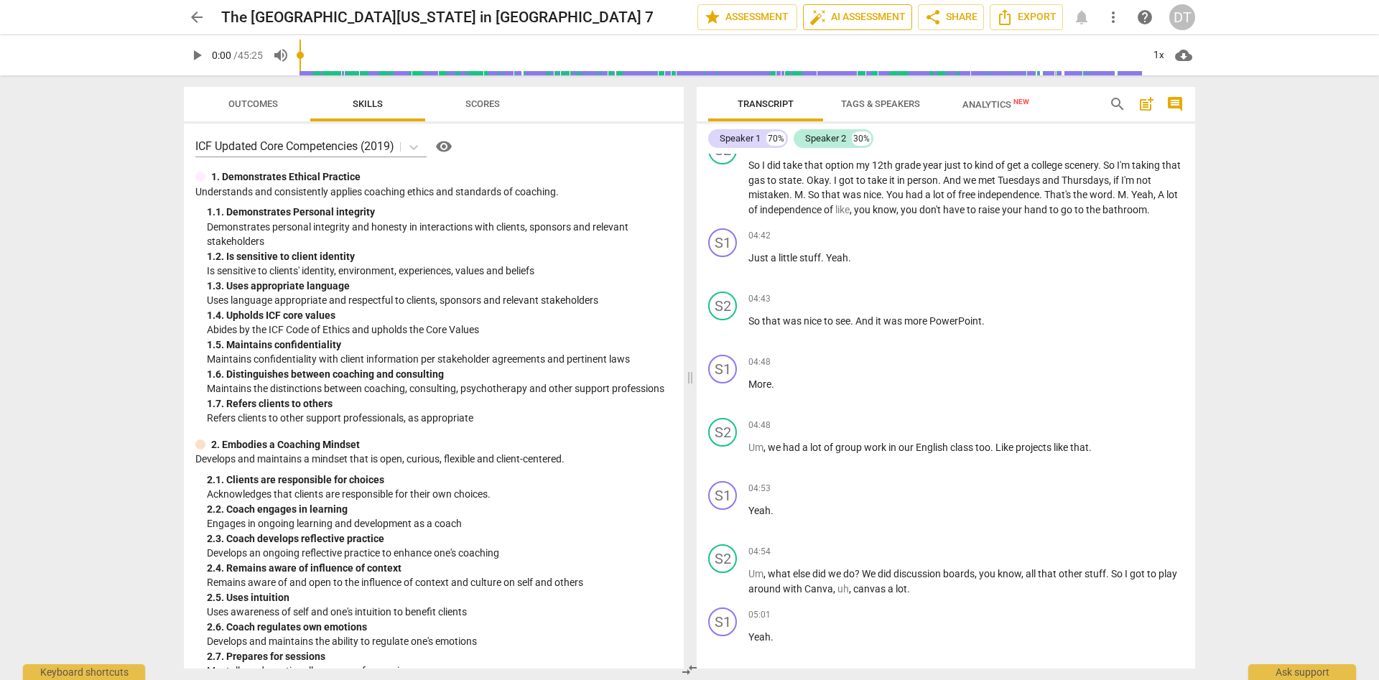
click at [857, 25] on span "auto_fix_high AI Assessment" at bounding box center [857, 17] width 96 height 17
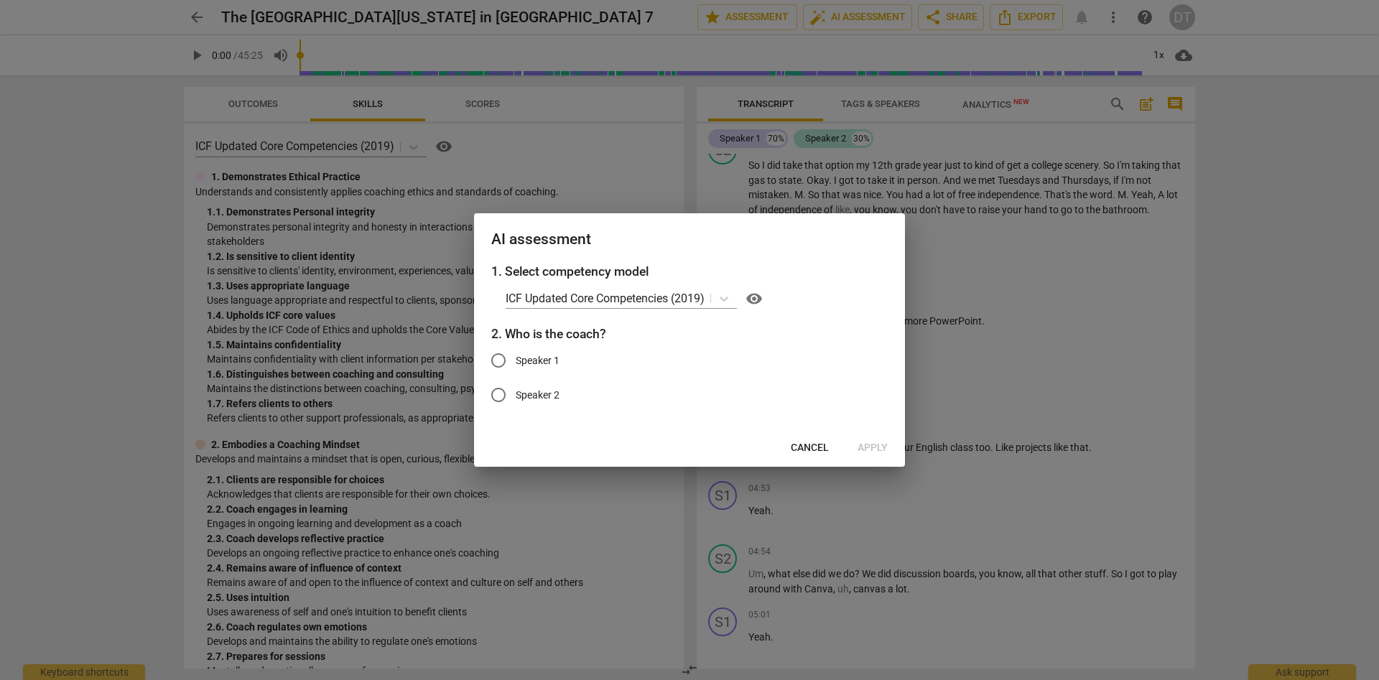
click at [516, 360] on span "Speaker 1" at bounding box center [538, 360] width 44 height 15
click at [516, 360] on input "Speaker 1" at bounding box center [498, 360] width 34 height 34
radio input "true"
click at [874, 447] on span "Apply" at bounding box center [873, 448] width 30 height 14
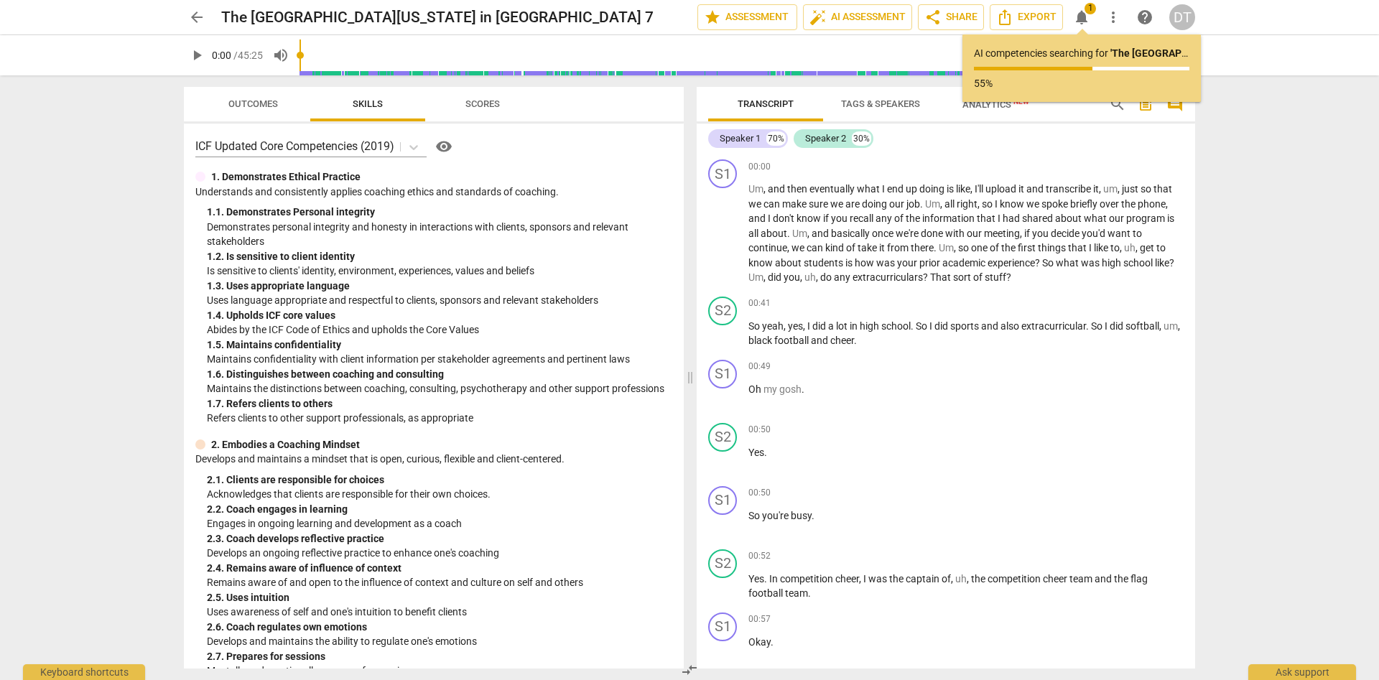
click at [133, 282] on div "arrow_back The [GEOGRAPHIC_DATA][US_STATE] in [GEOGRAPHIC_DATA] 7 edit star Ass…" at bounding box center [689, 340] width 1379 height 680
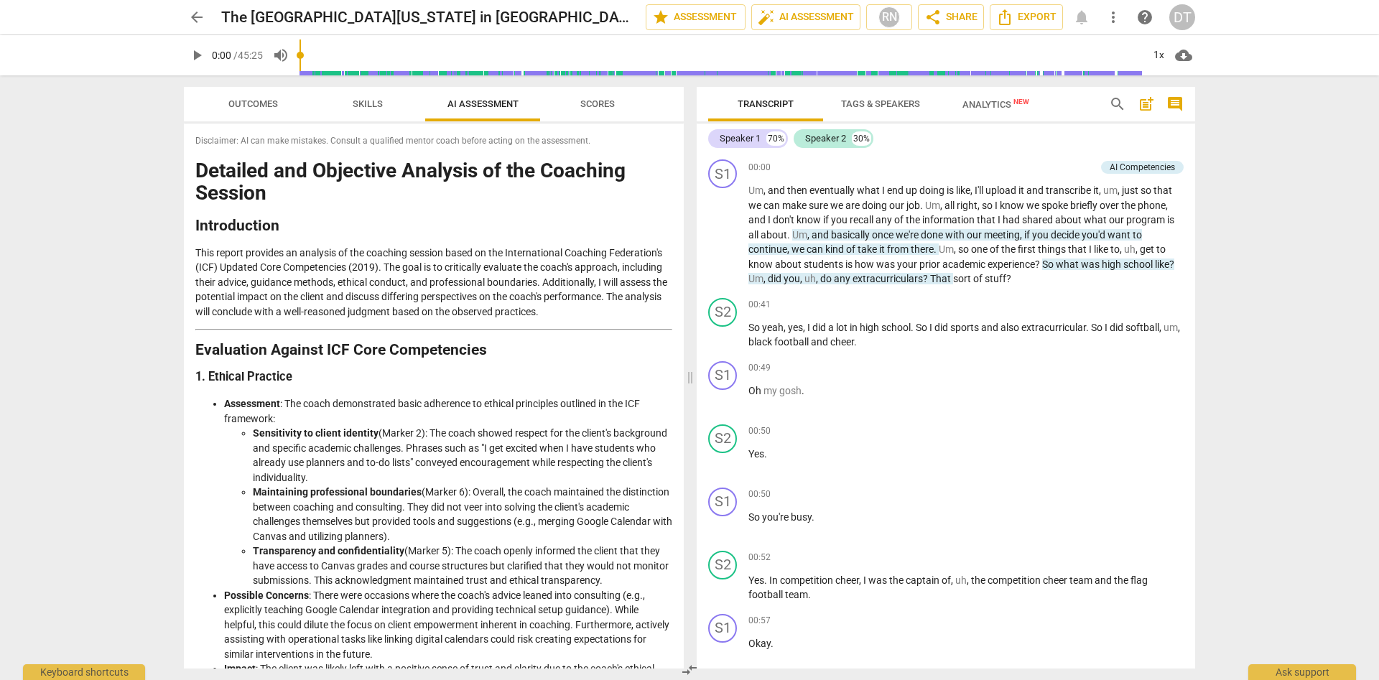
click at [1309, 220] on div "arrow_back The [GEOGRAPHIC_DATA][US_STATE] in [GEOGRAPHIC_DATA] 7 edit star Ass…" at bounding box center [689, 340] width 1379 height 680
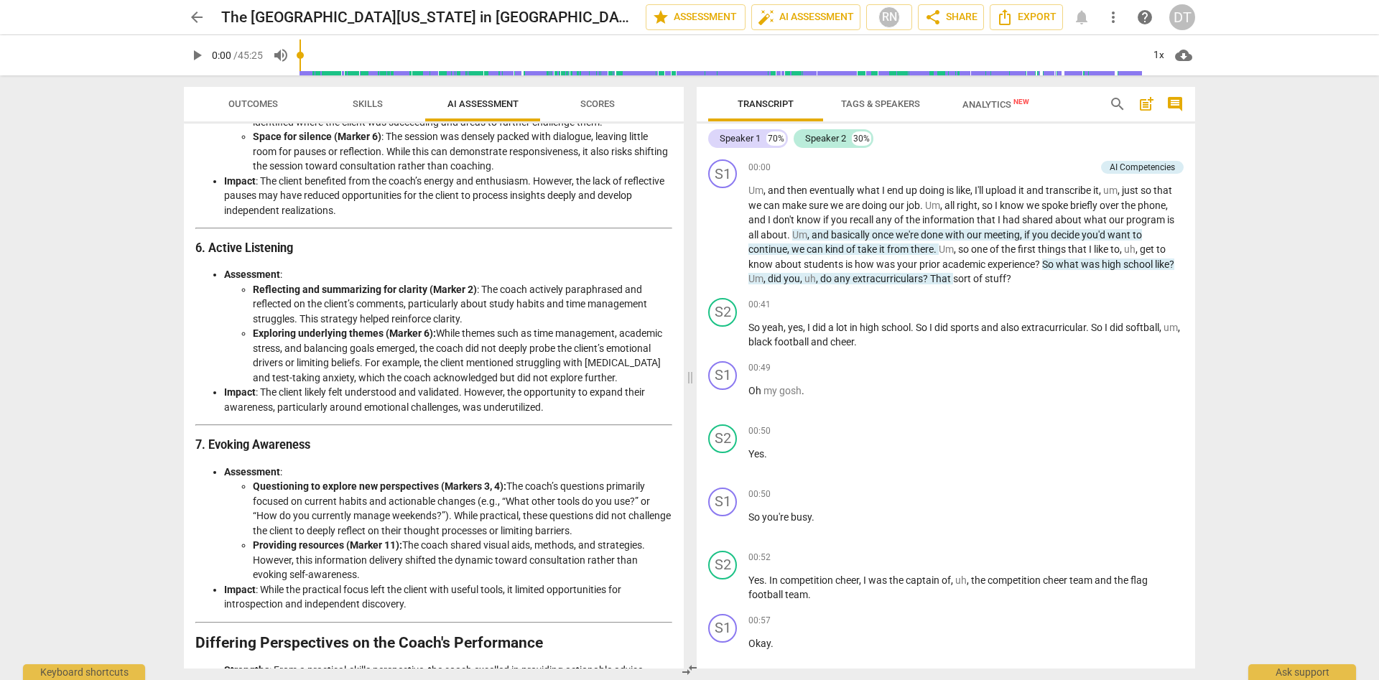
scroll to position [1855, 0]
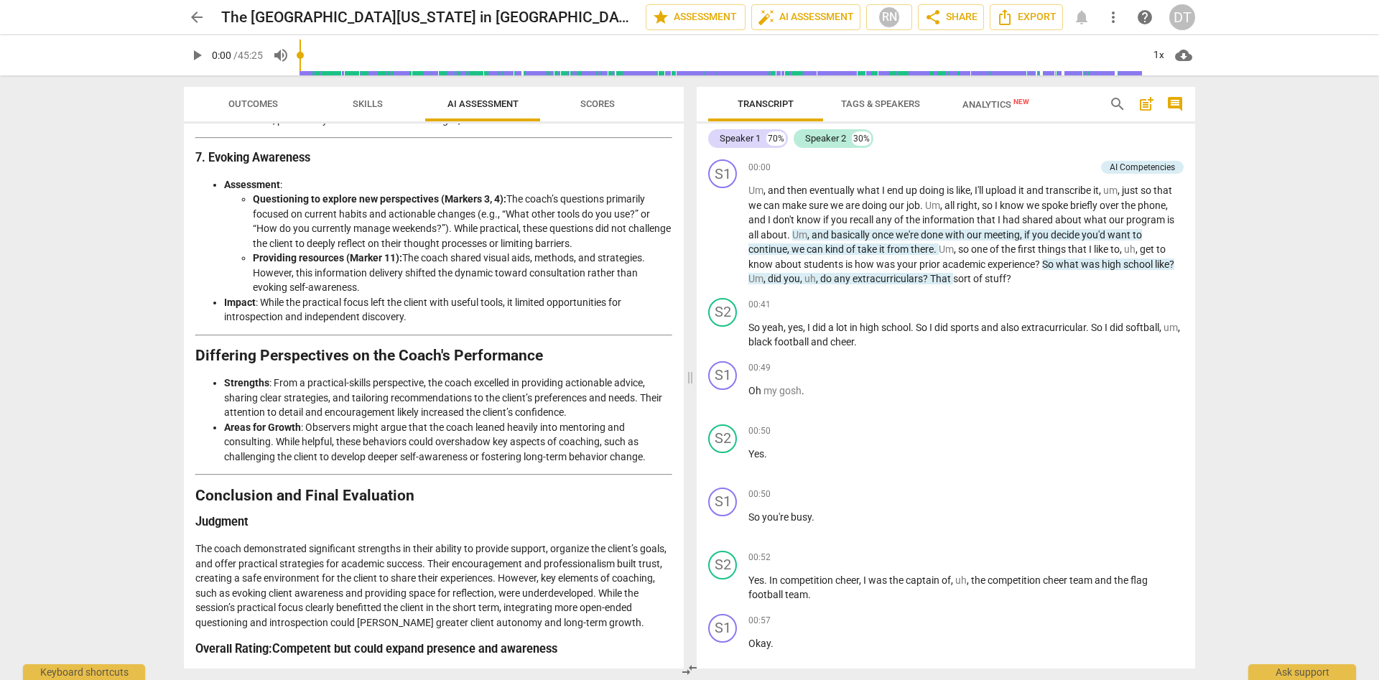
click at [613, 100] on span "Scores" at bounding box center [597, 103] width 34 height 11
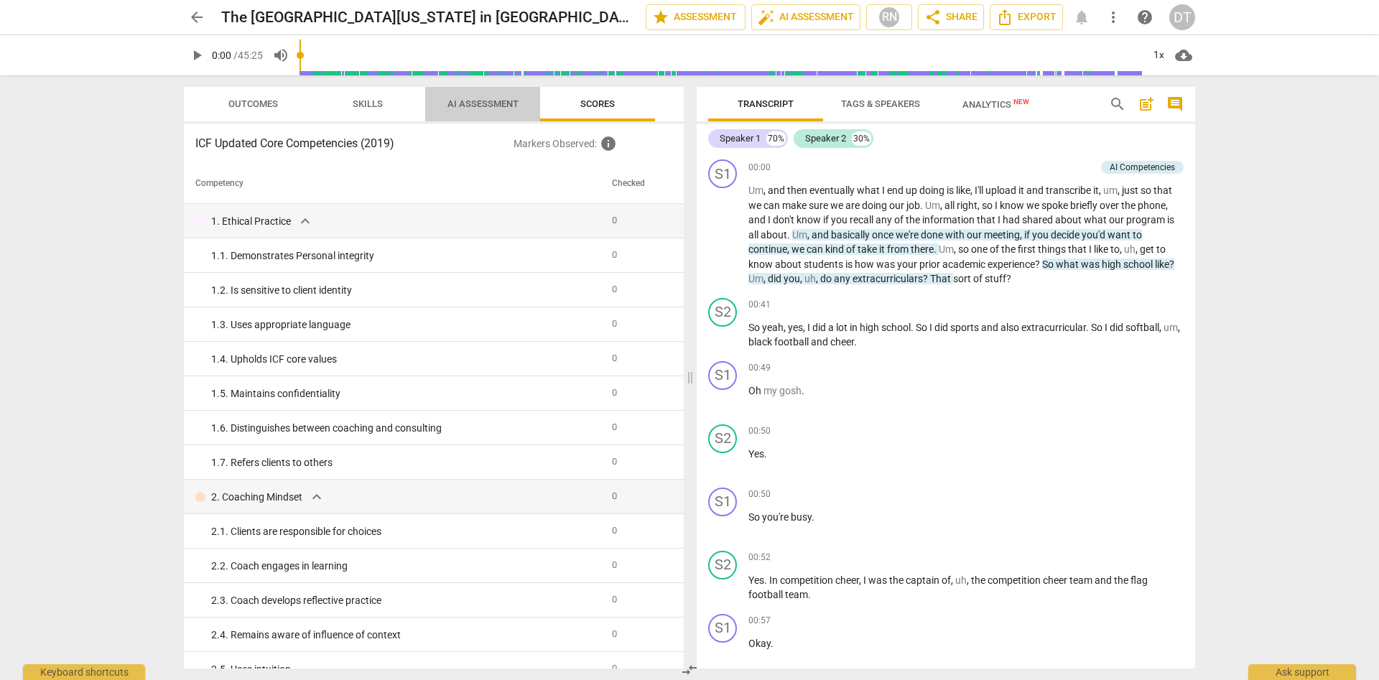
click at [469, 108] on span "AI Assessment" at bounding box center [482, 103] width 71 height 11
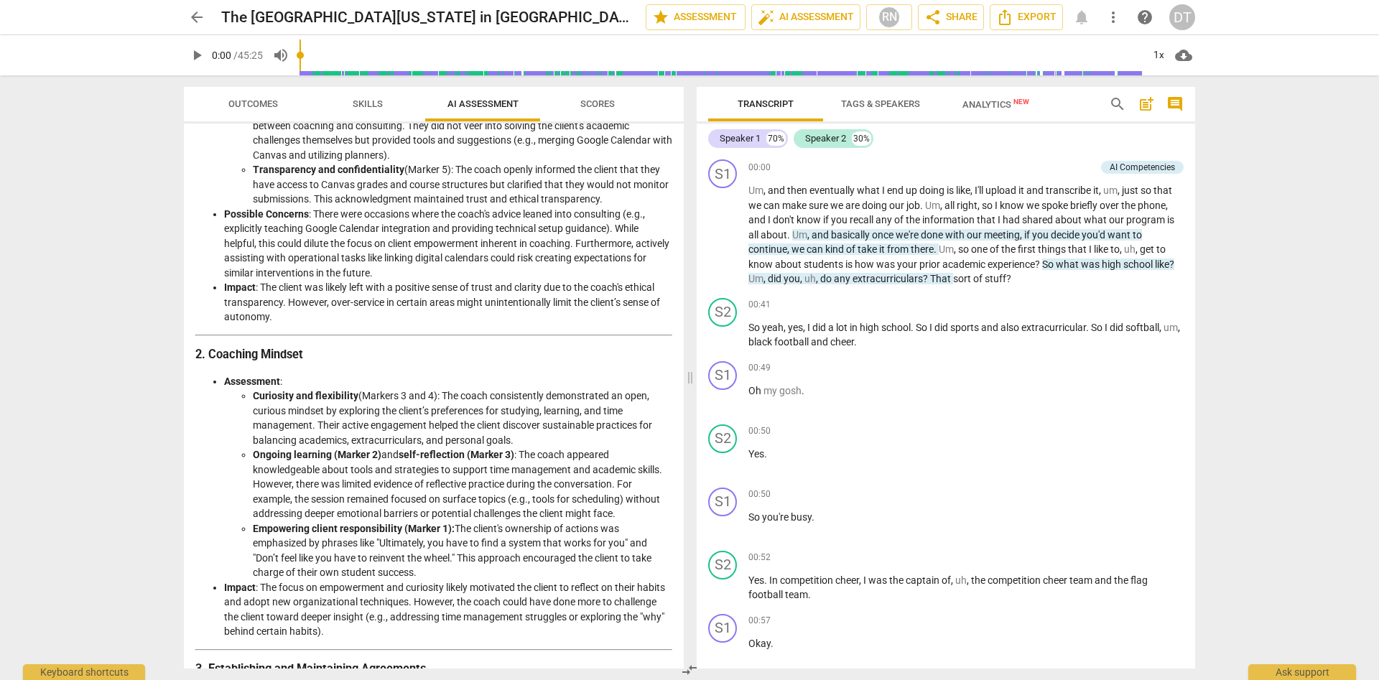
scroll to position [0, 0]
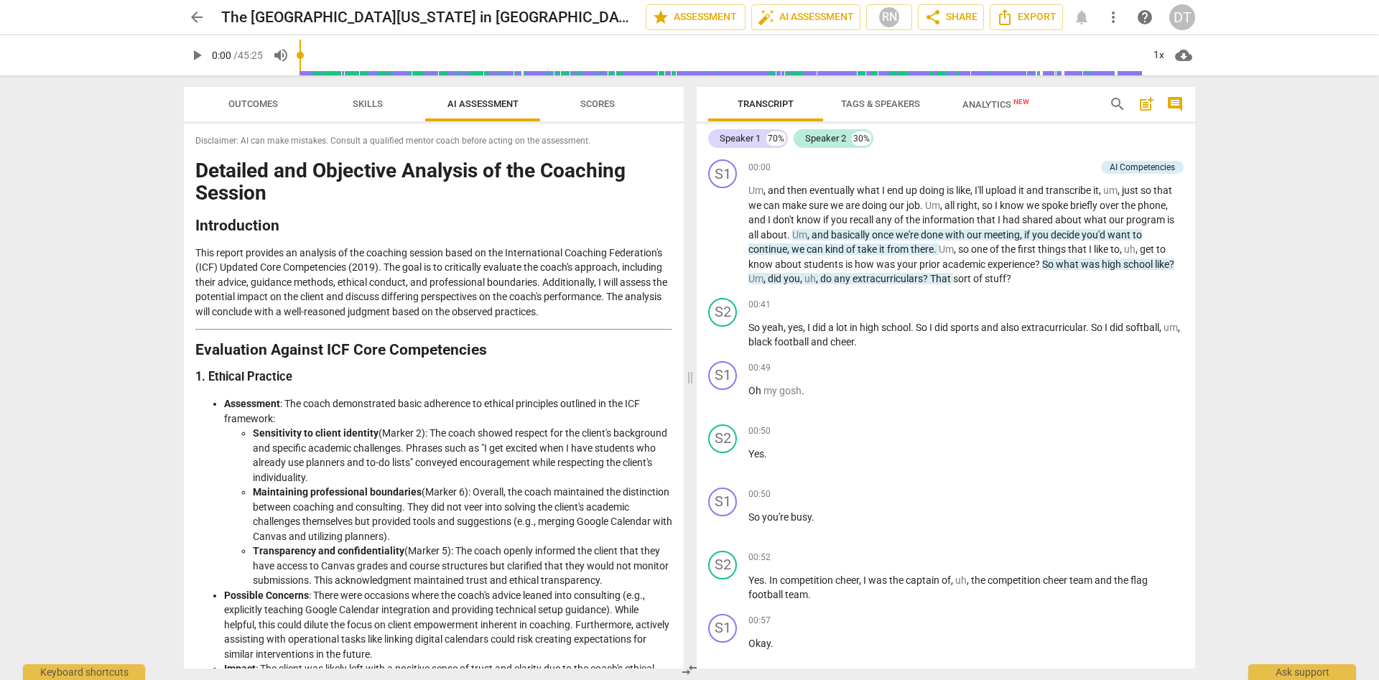
click at [386, 97] on span "Skills" at bounding box center [367, 104] width 65 height 19
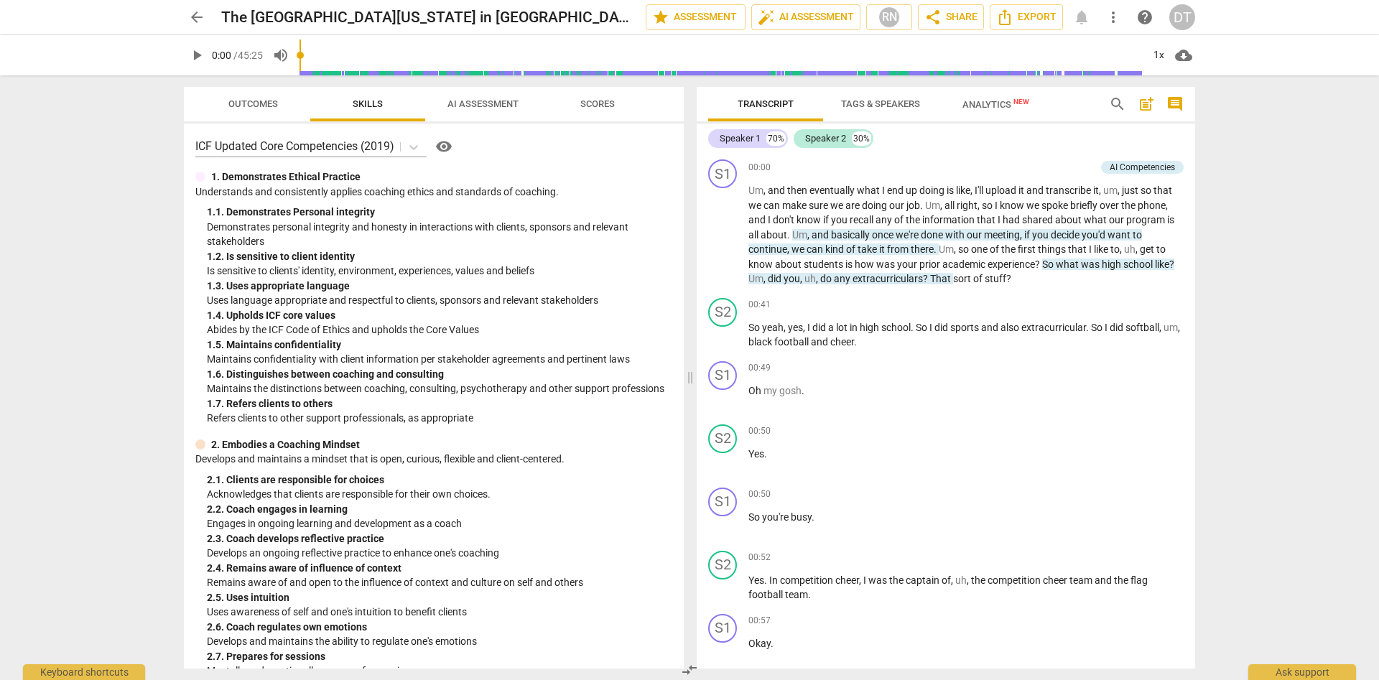
click at [500, 109] on span "AI Assessment" at bounding box center [482, 103] width 71 height 11
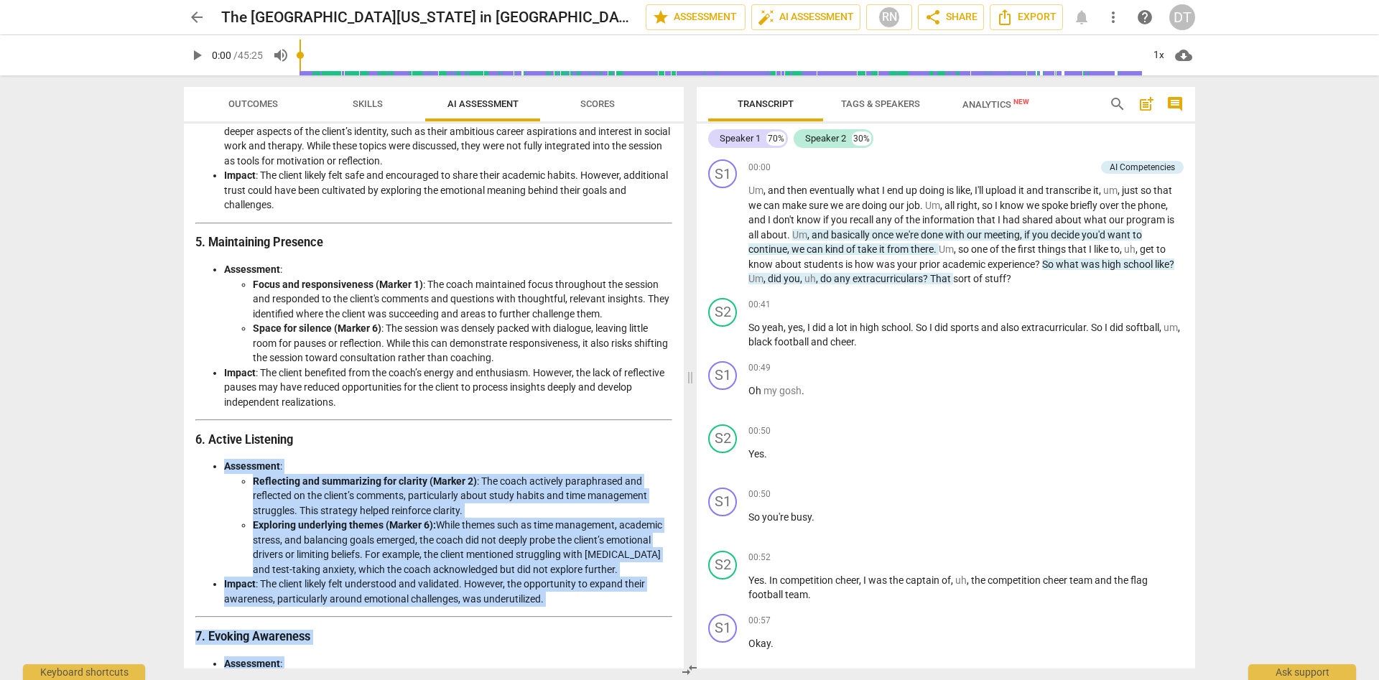
scroll to position [1855, 0]
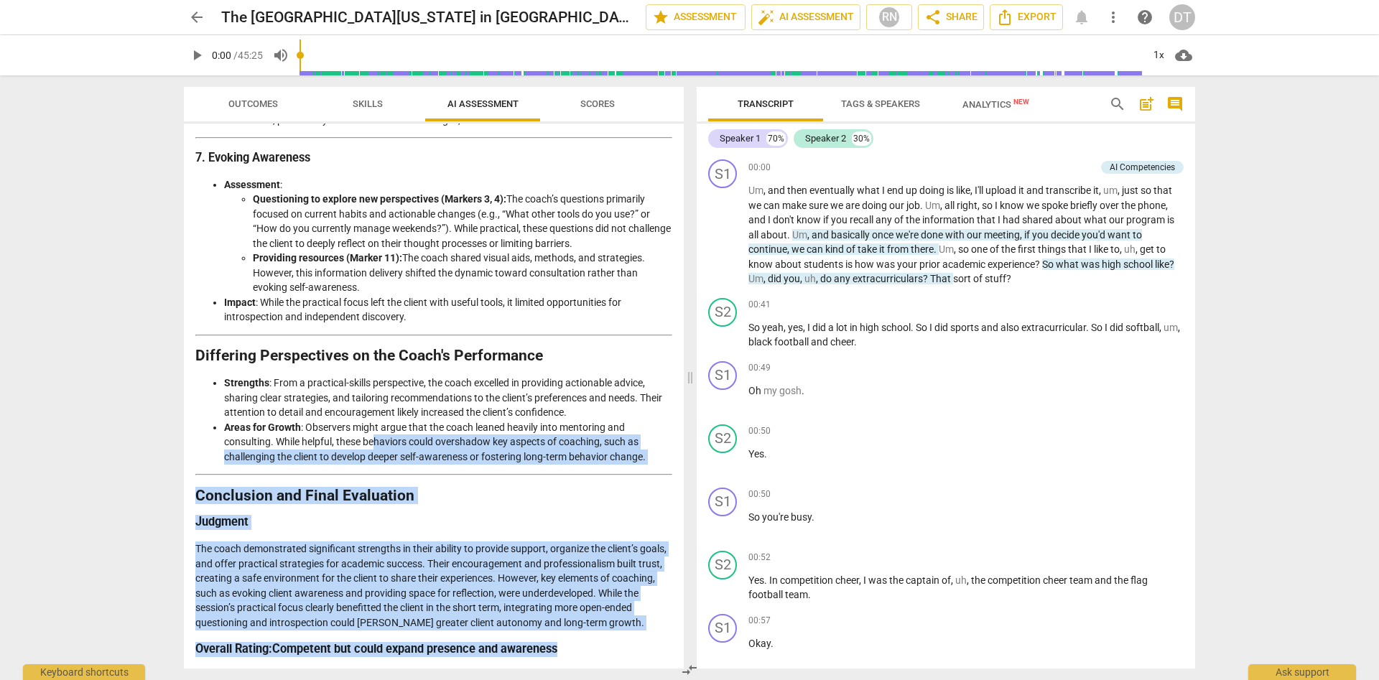
drag, startPoint x: 532, startPoint y: 628, endPoint x: 380, endPoint y: 459, distance: 227.3
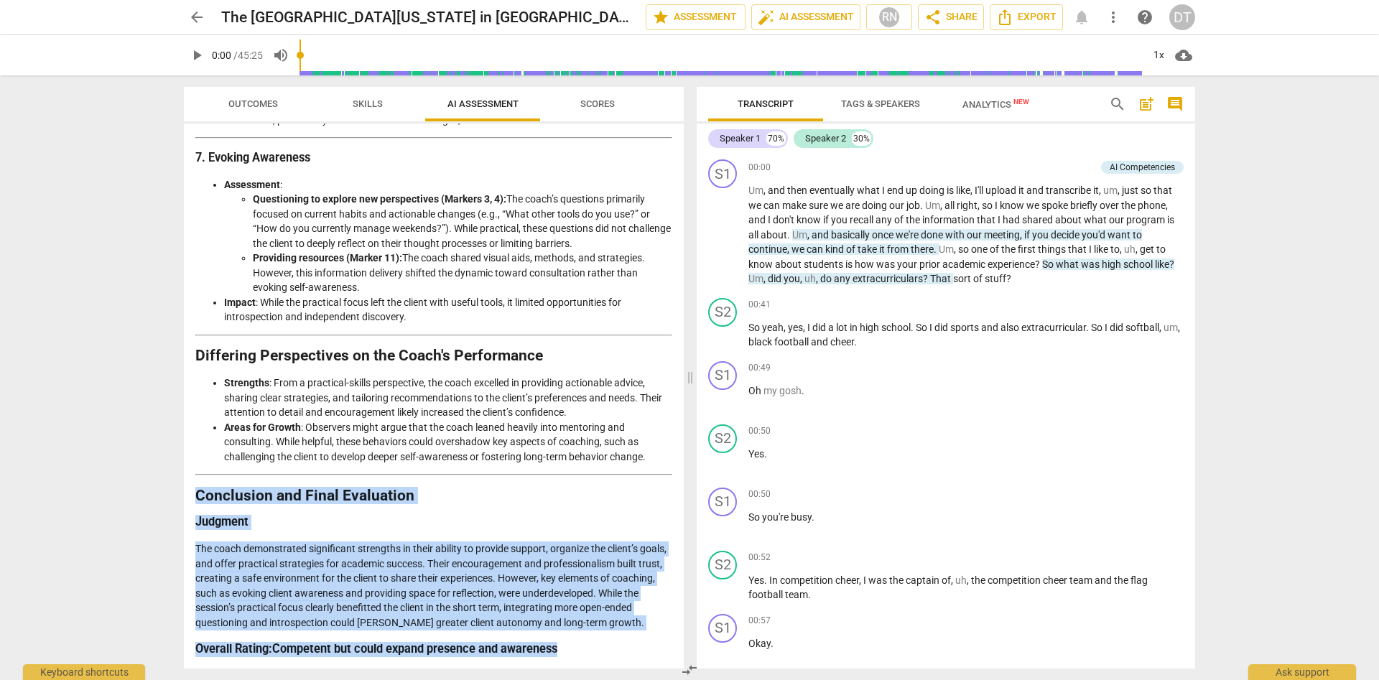
drag, startPoint x: 582, startPoint y: 656, endPoint x: 195, endPoint y: 491, distance: 421.2
click at [195, 491] on div "Disclaimer: AI can make mistakes. Consult a qualified mentor coach before actin…" at bounding box center [434, 396] width 500 height 545
click at [540, 559] on p "The coach demonstrated significant strengths in their ability to provide suppor…" at bounding box center [433, 586] width 477 height 88
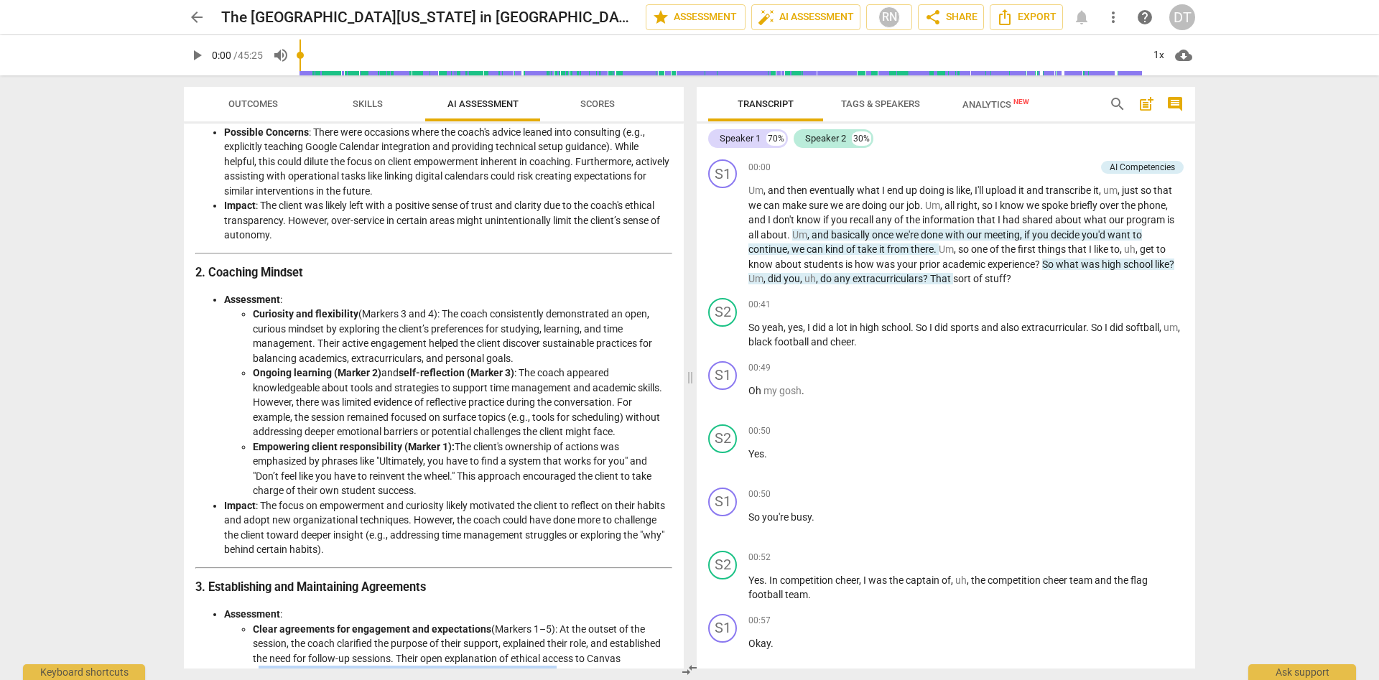
scroll to position [0, 0]
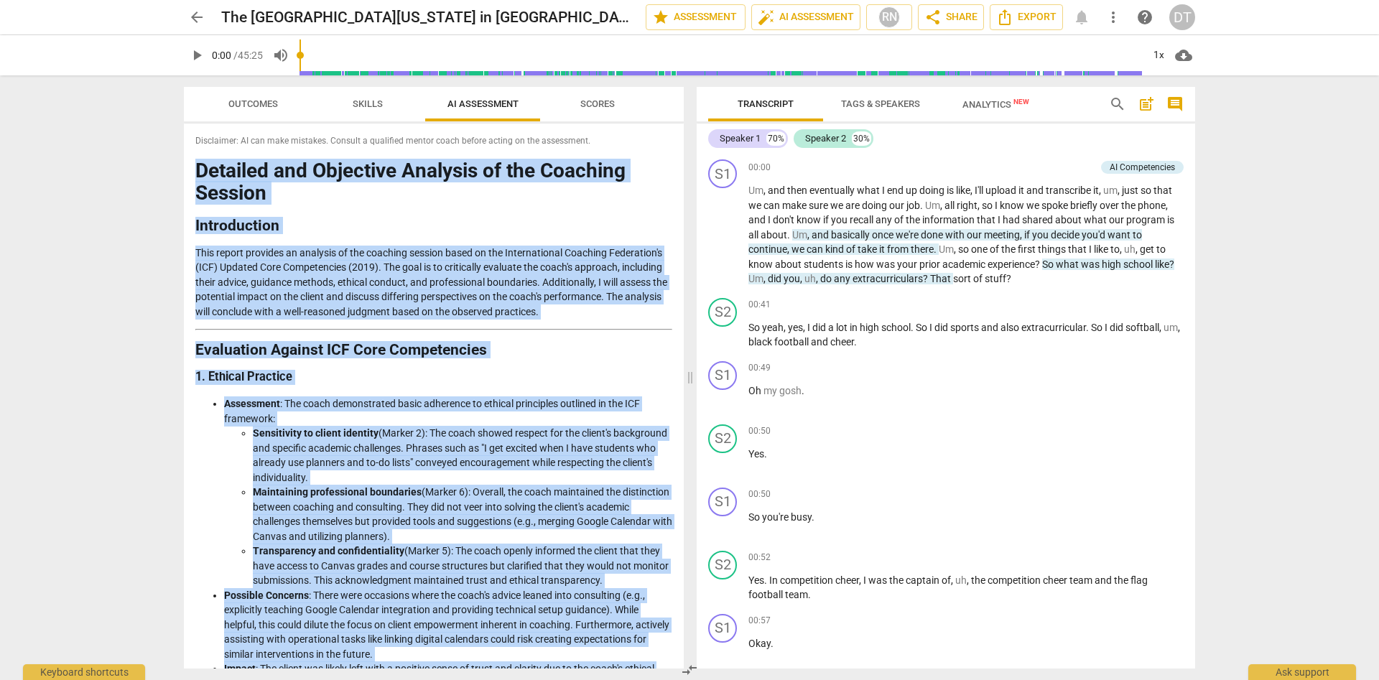
drag, startPoint x: 603, startPoint y: 649, endPoint x: 197, endPoint y: 167, distance: 630.5
drag, startPoint x: 217, startPoint y: 170, endPoint x: 226, endPoint y: 170, distance: 9.3
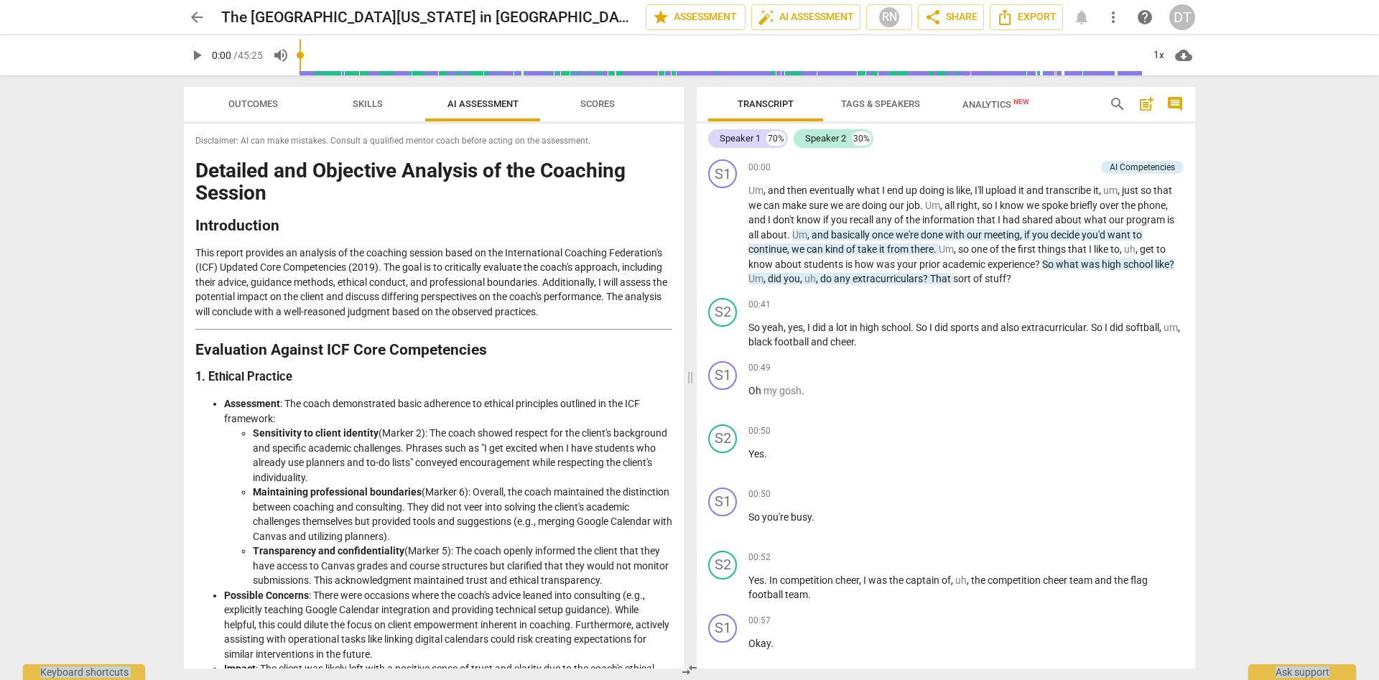
click at [282, 201] on h1 "Detailed and Objective Analysis of the Coaching Session" at bounding box center [433, 182] width 477 height 45
click at [1166, 107] on span "comment" at bounding box center [1174, 104] width 17 height 17
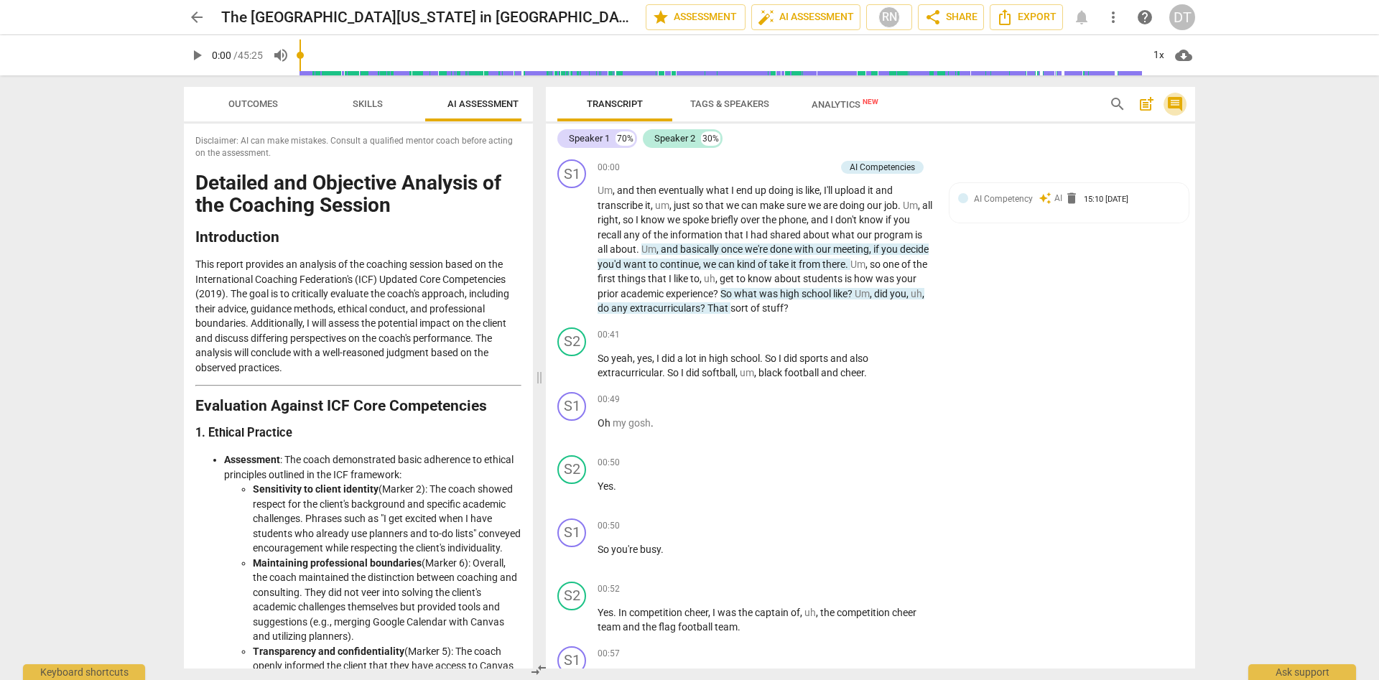
click at [1166, 107] on span "comment" at bounding box center [1174, 104] width 17 height 17
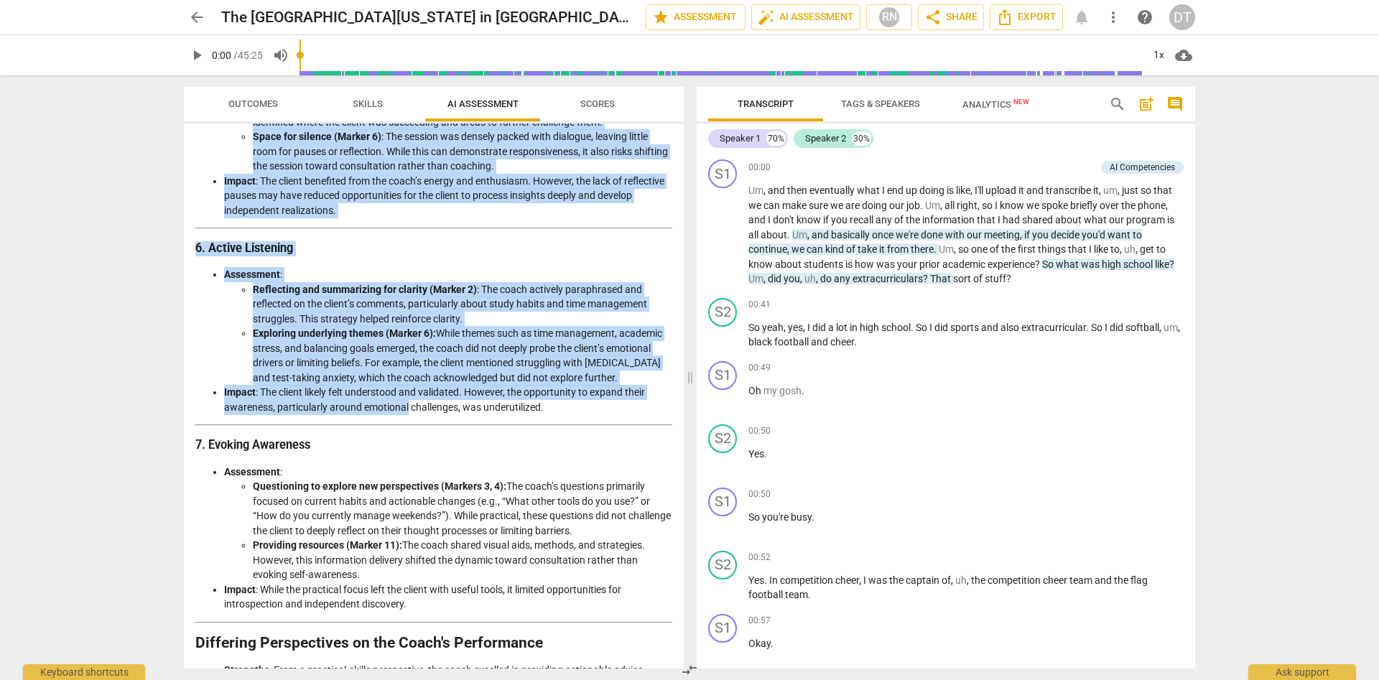
scroll to position [1855, 0]
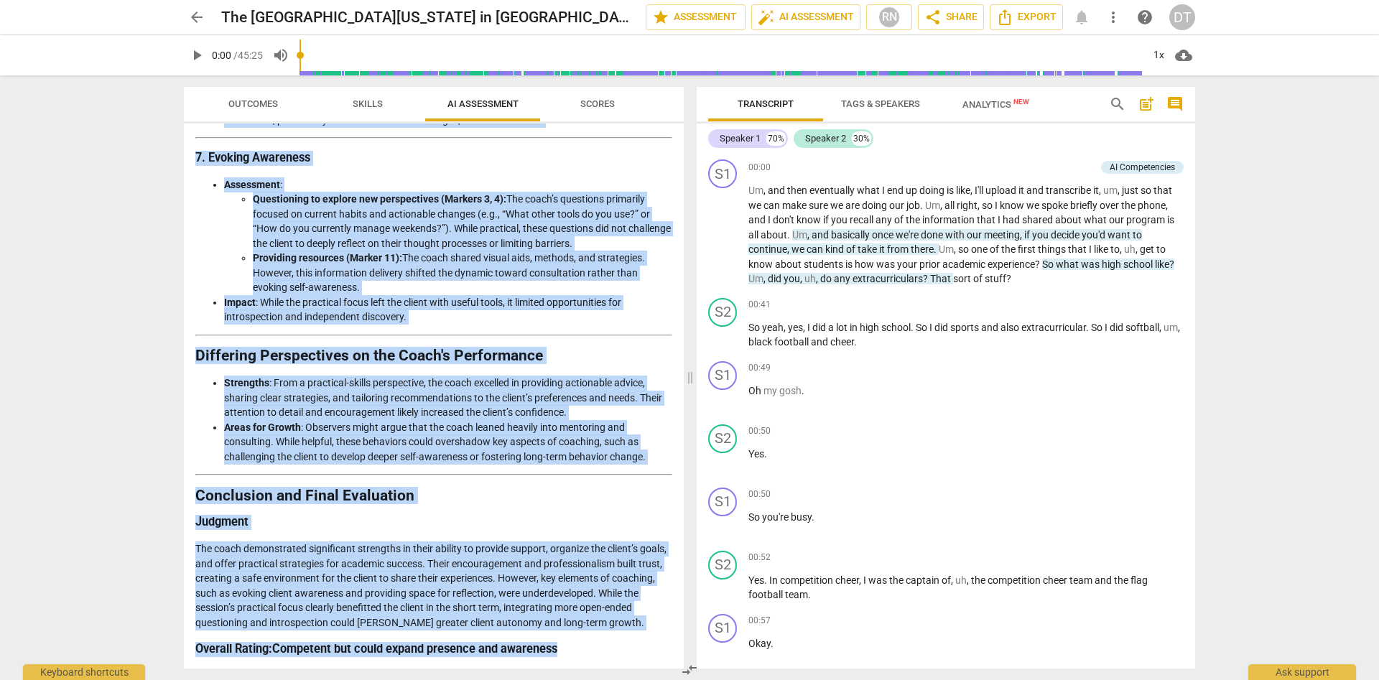
drag, startPoint x: 198, startPoint y: 167, endPoint x: 604, endPoint y: 638, distance: 622.3
copy div "Detailed and Objective Analysis of the Coaching Session Introduction This repor…"
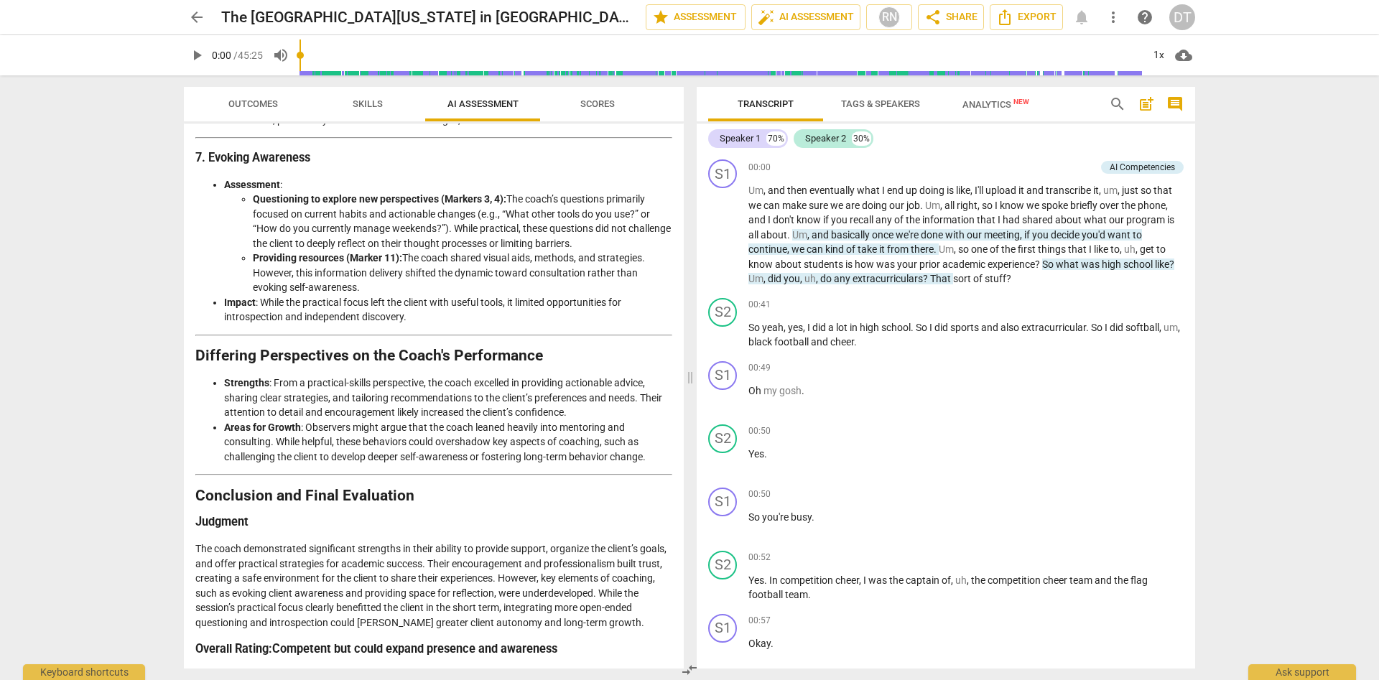
click at [73, 293] on div "arrow_back The [GEOGRAPHIC_DATA][US_STATE] in [GEOGRAPHIC_DATA] 7 edit star Ass…" at bounding box center [689, 340] width 1379 height 680
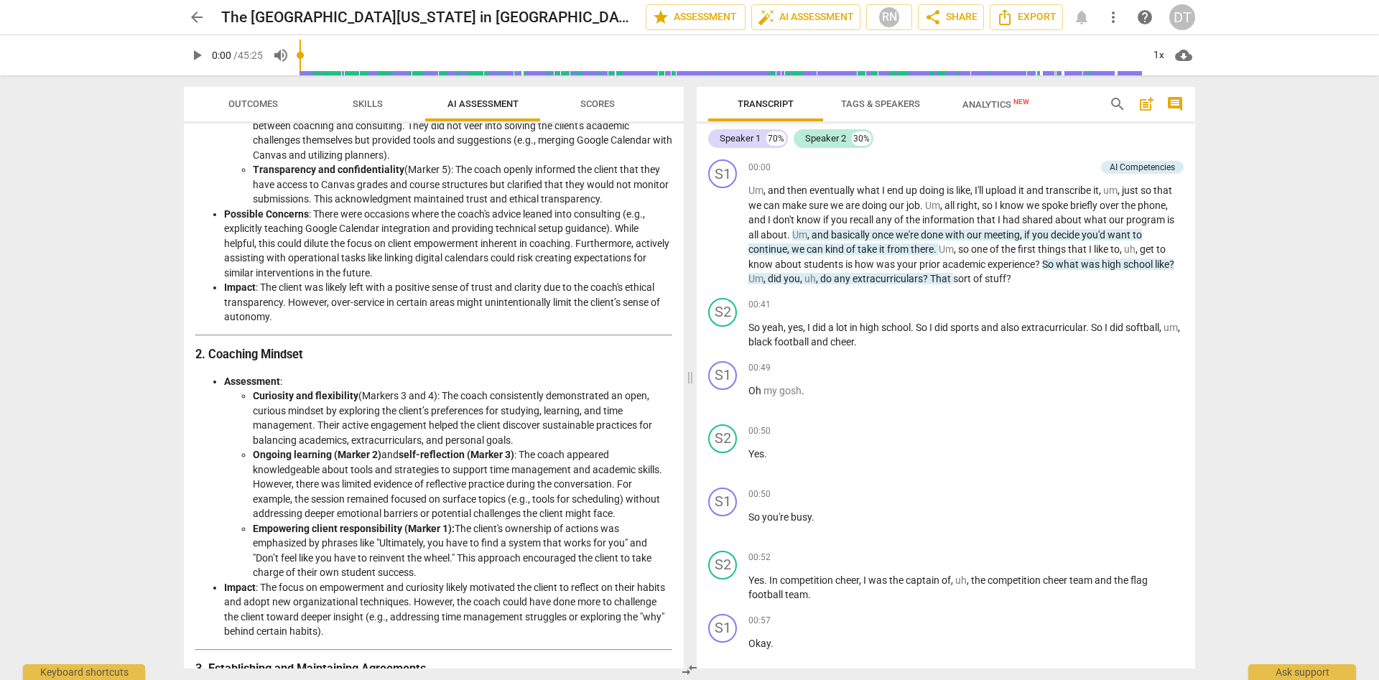
scroll to position [0, 0]
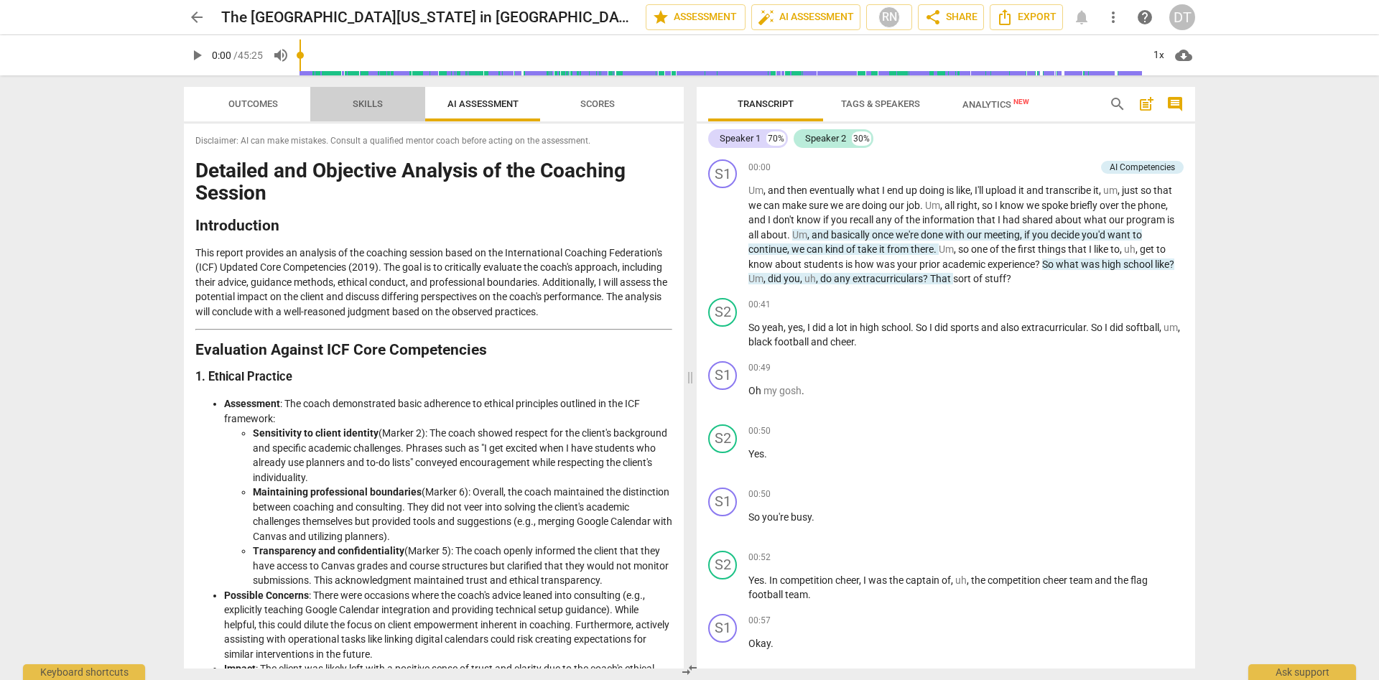
click at [358, 97] on span "Skills" at bounding box center [367, 104] width 65 height 19
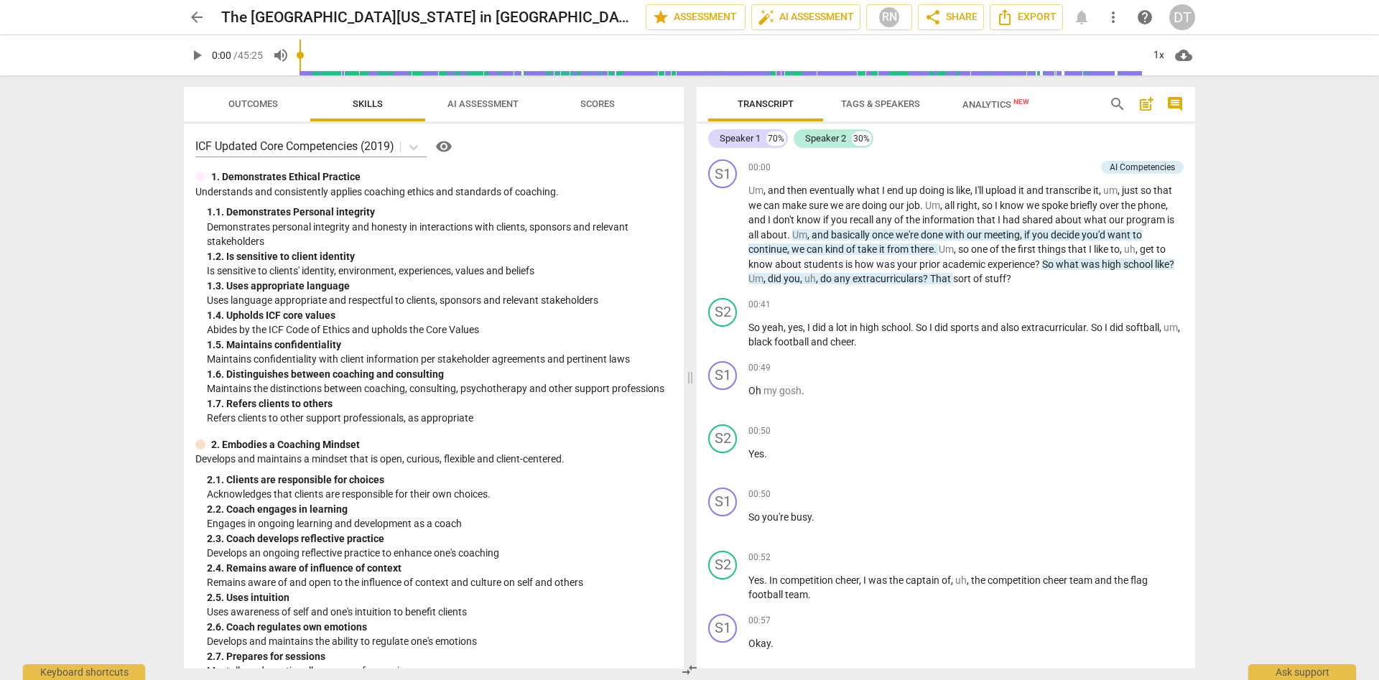
click at [256, 102] on span "Outcomes" at bounding box center [253, 103] width 50 height 11
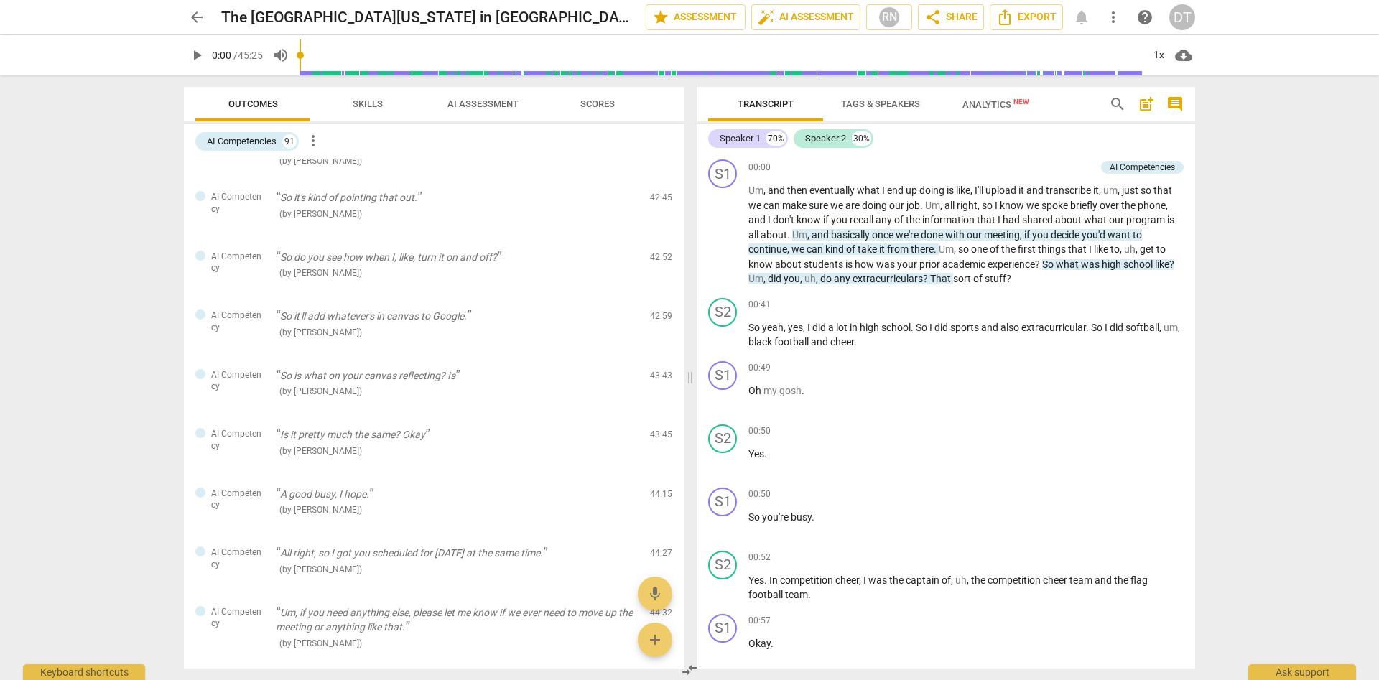
scroll to position [5319, 0]
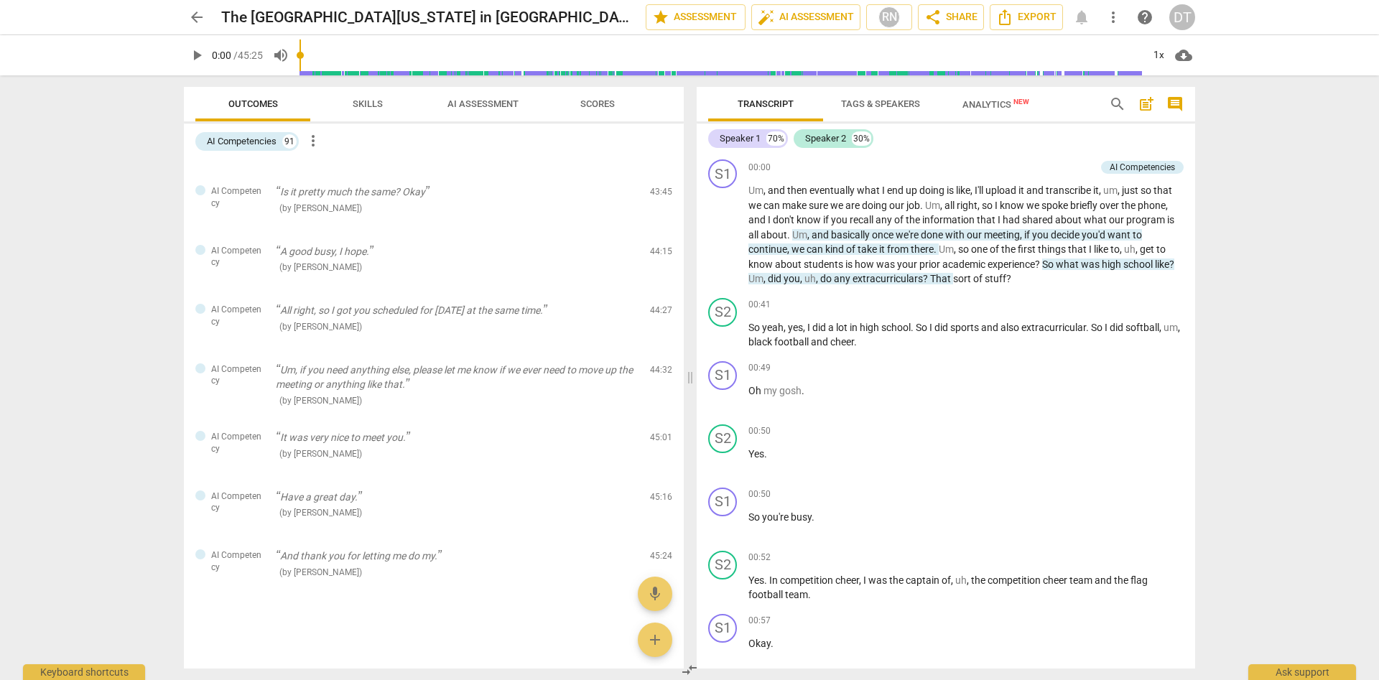
click at [370, 110] on span "Skills" at bounding box center [367, 104] width 65 height 19
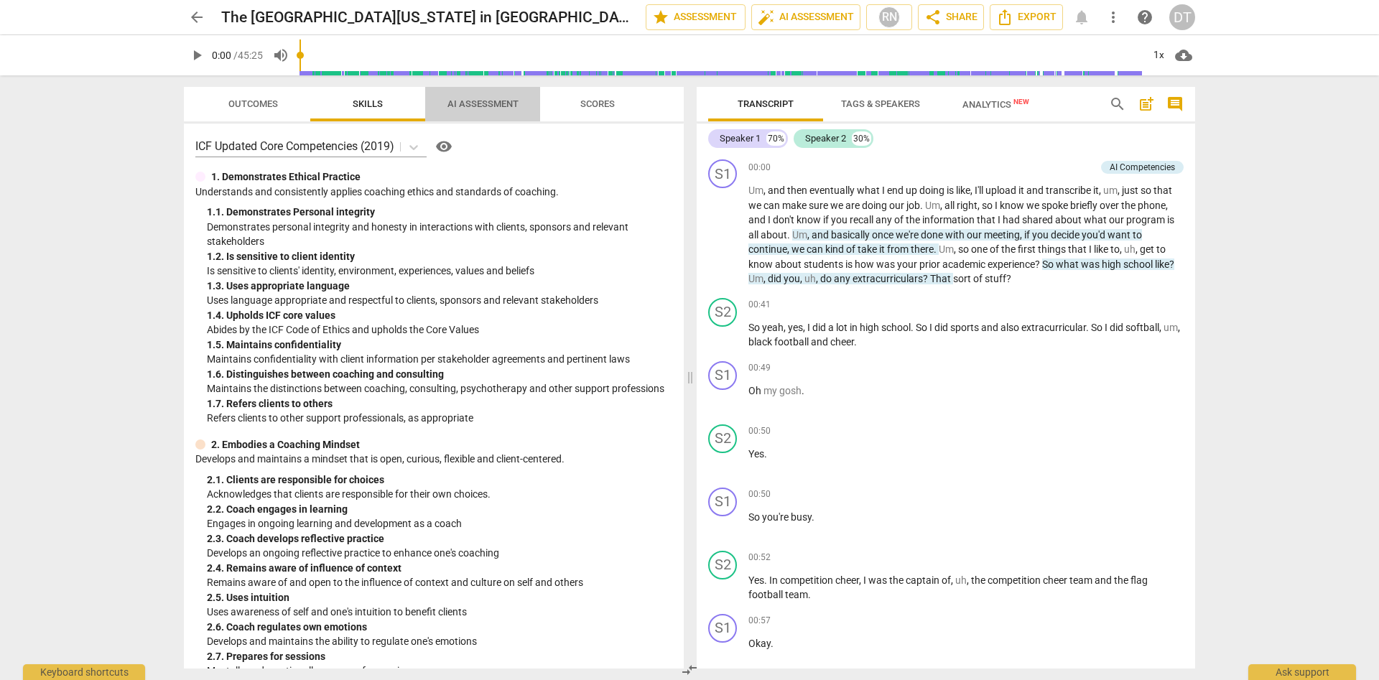
click at [512, 101] on span "AI Assessment" at bounding box center [482, 103] width 71 height 11
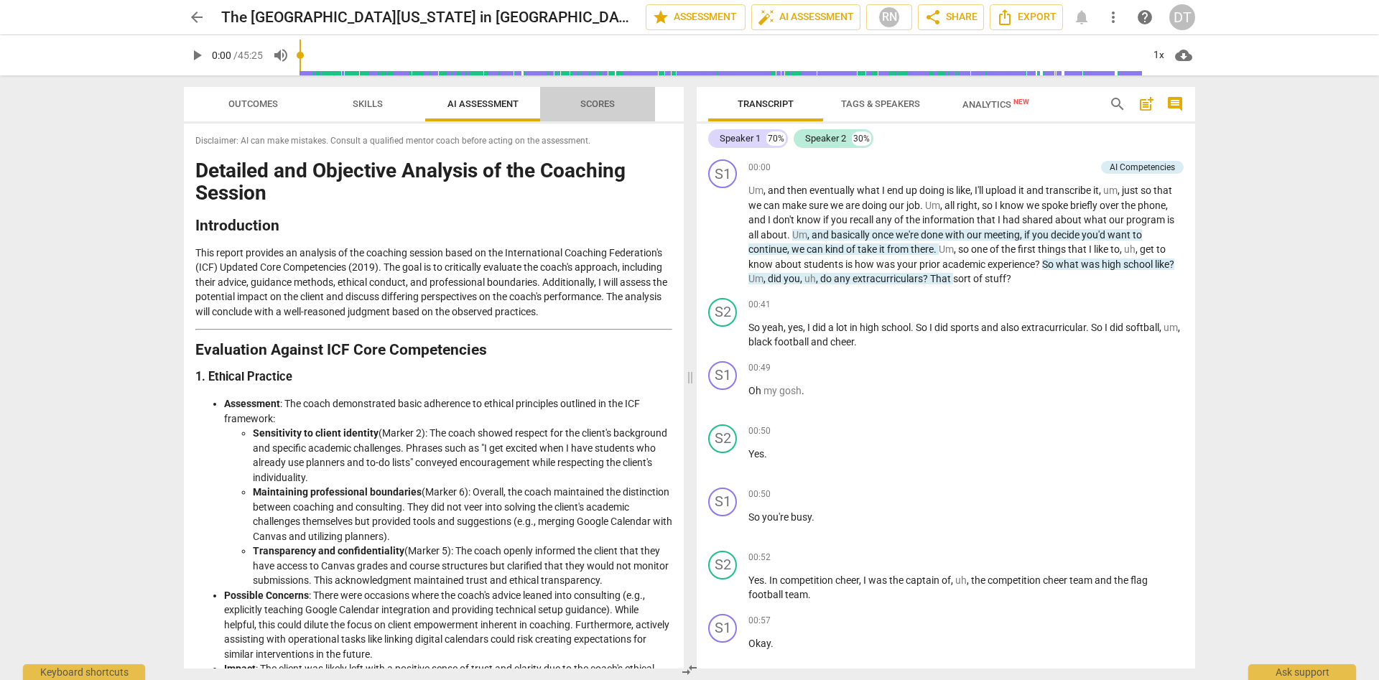
click at [604, 101] on span "Scores" at bounding box center [597, 103] width 34 height 11
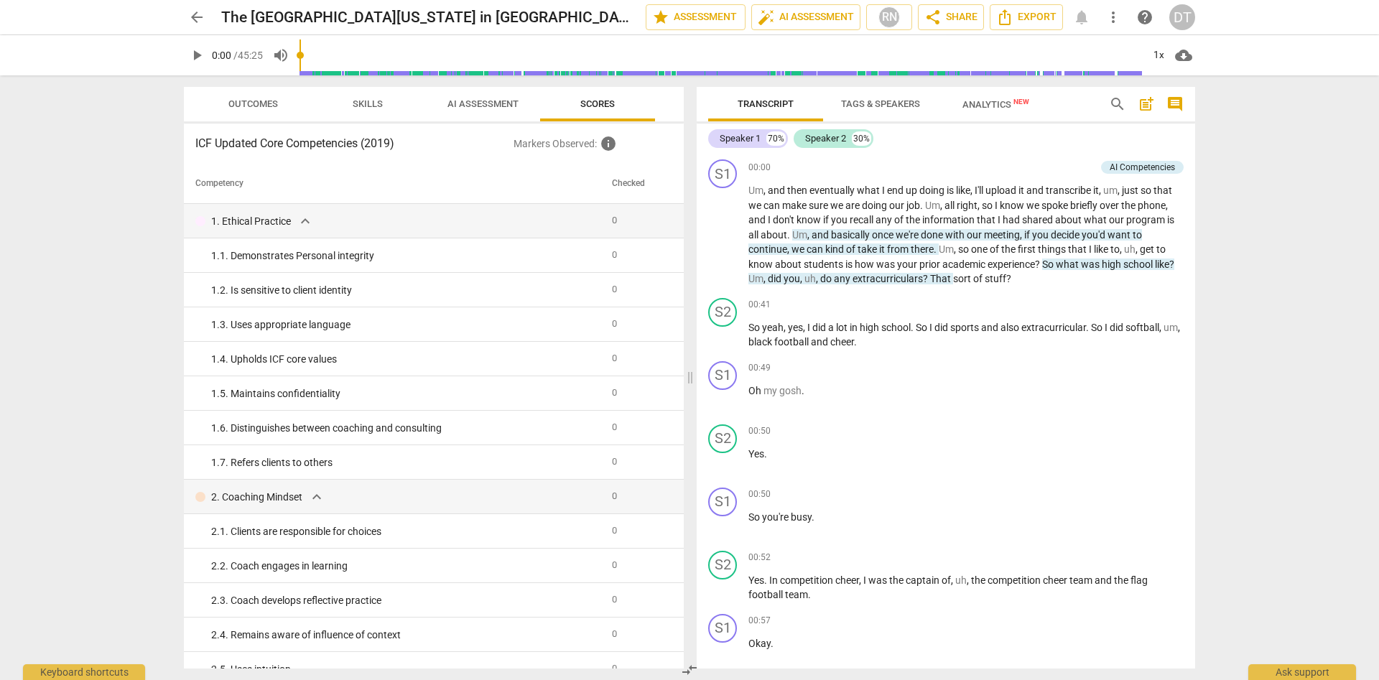
click at [471, 105] on span "AI Assessment" at bounding box center [482, 103] width 71 height 11
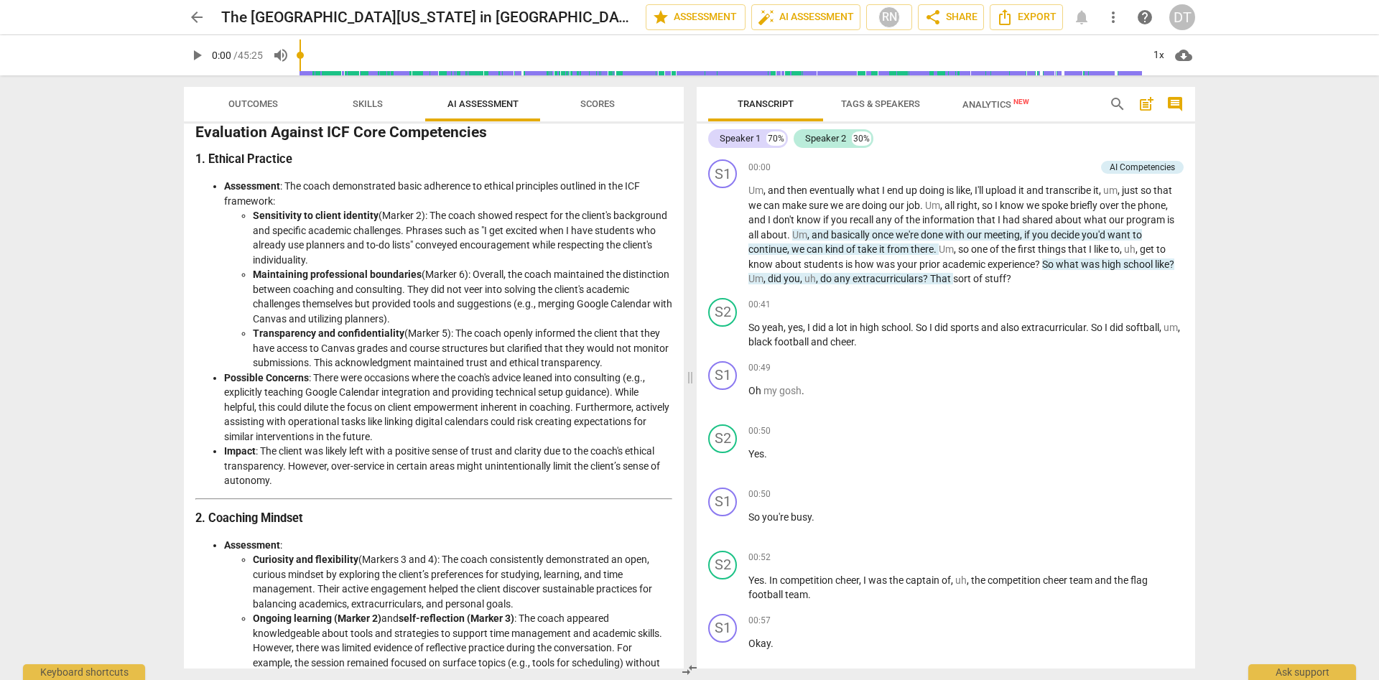
scroll to position [0, 0]
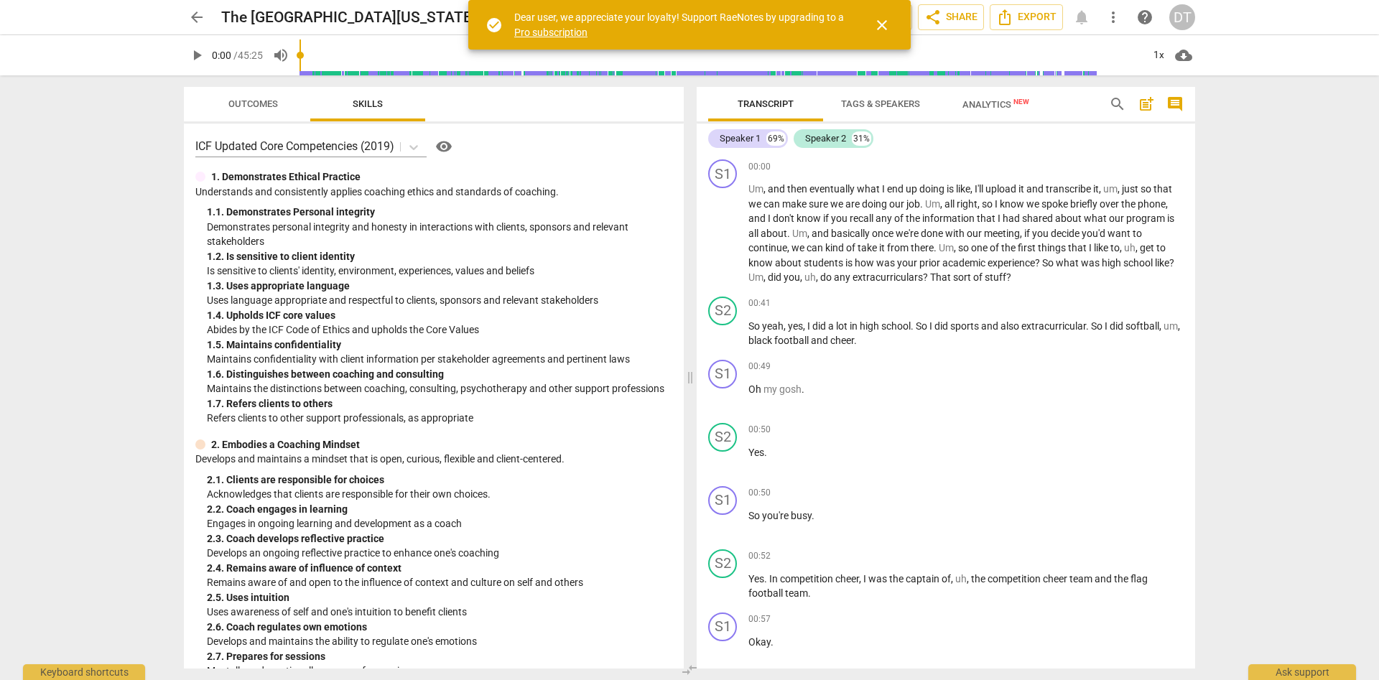
click at [269, 100] on span "Outcomes" at bounding box center [253, 103] width 50 height 11
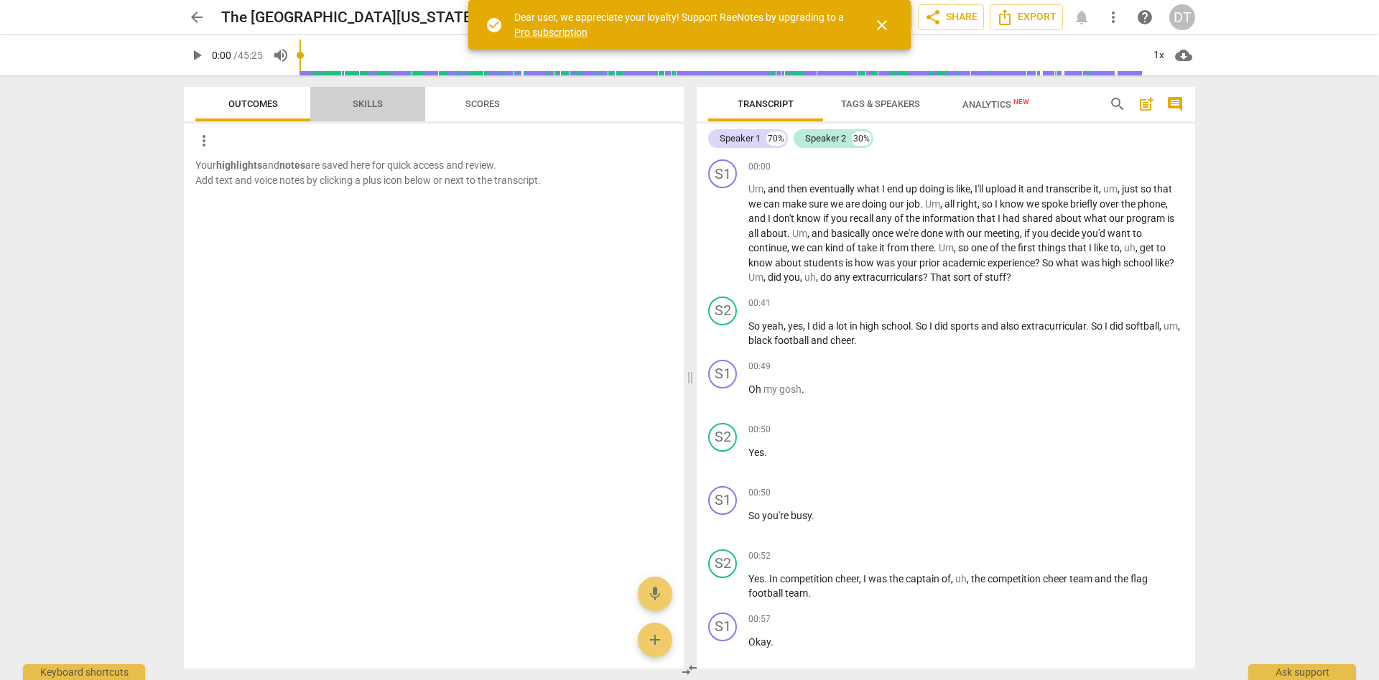
click at [383, 106] on span "Skills" at bounding box center [367, 104] width 65 height 19
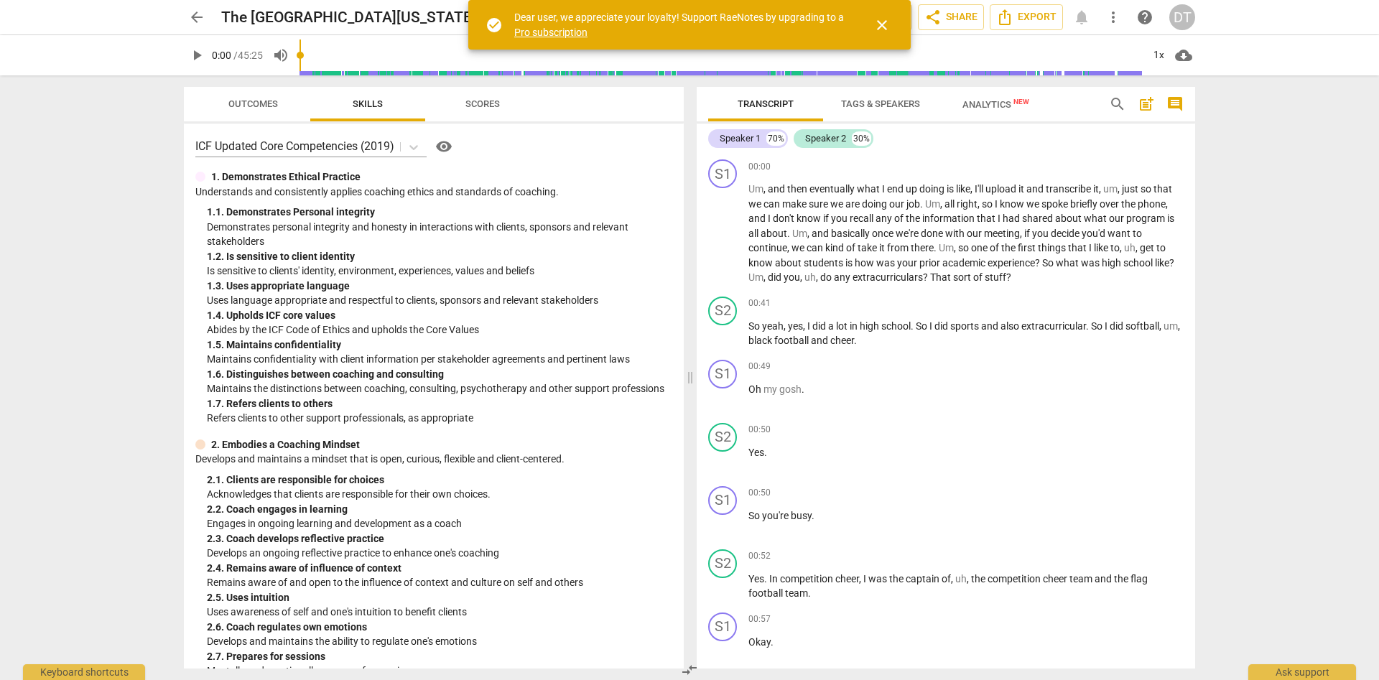
click at [503, 101] on span "Scores" at bounding box center [482, 104] width 69 height 19
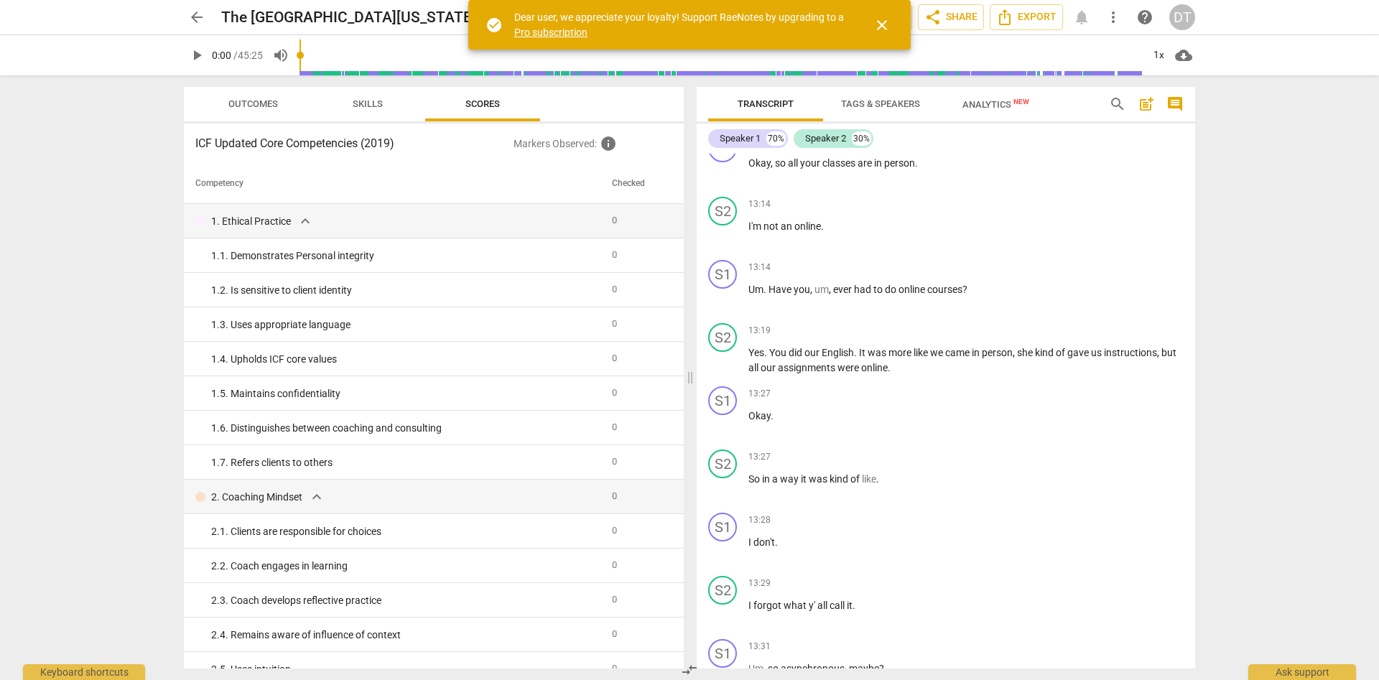
scroll to position [4344, 0]
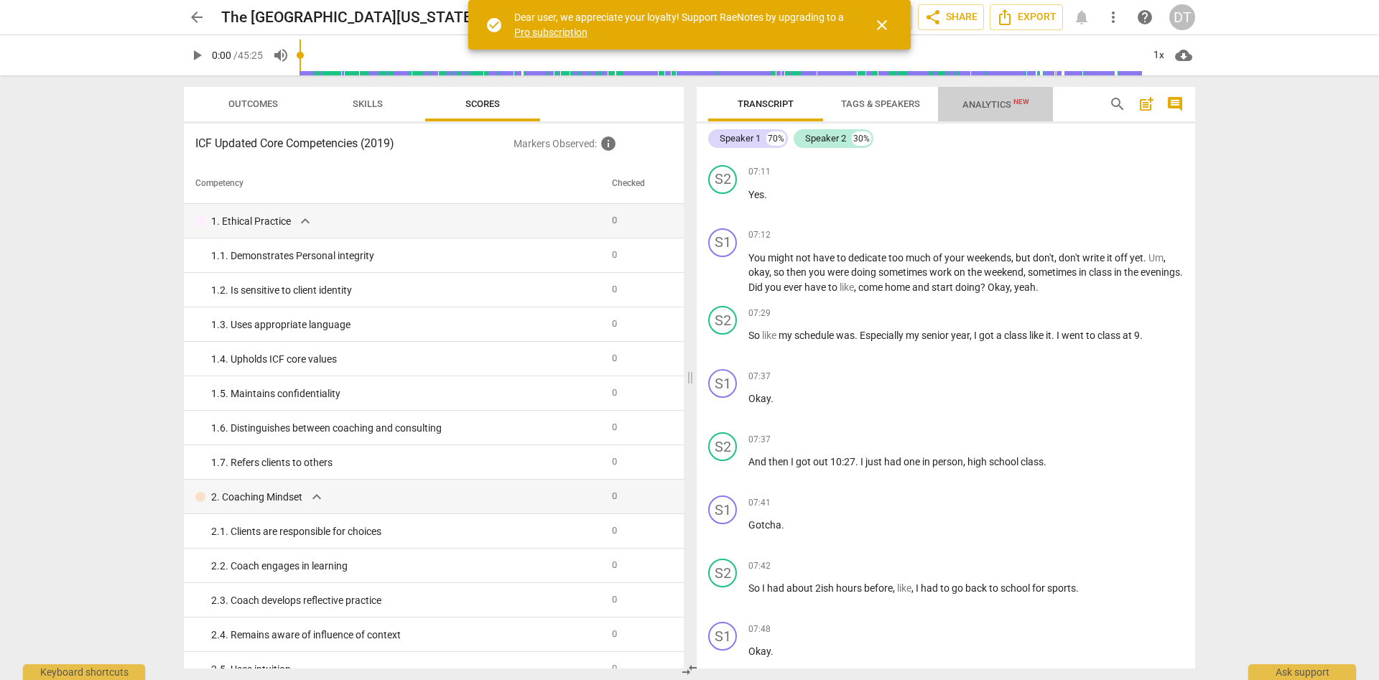
click at [970, 100] on span "Analytics New" at bounding box center [995, 104] width 67 height 11
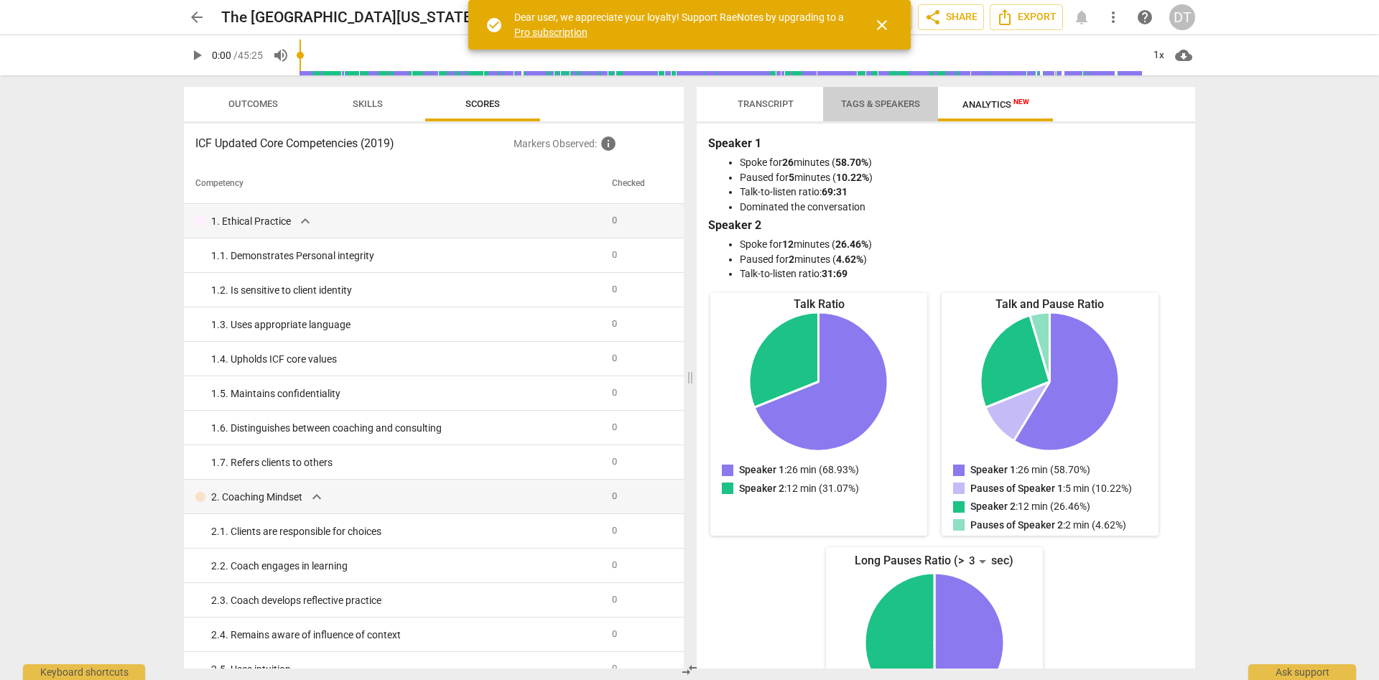
click at [888, 103] on span "Tags & Speakers" at bounding box center [880, 103] width 79 height 11
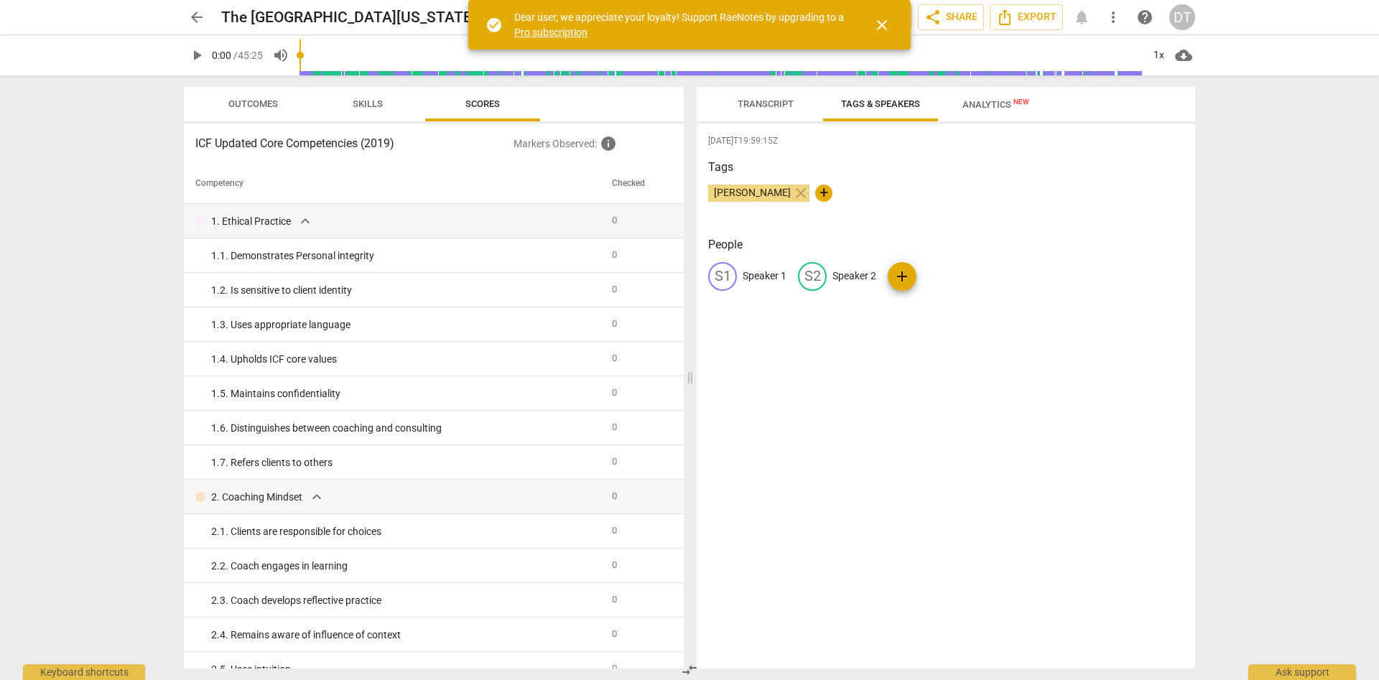
click at [1021, 117] on button "Analytics New" at bounding box center [995, 104] width 115 height 34
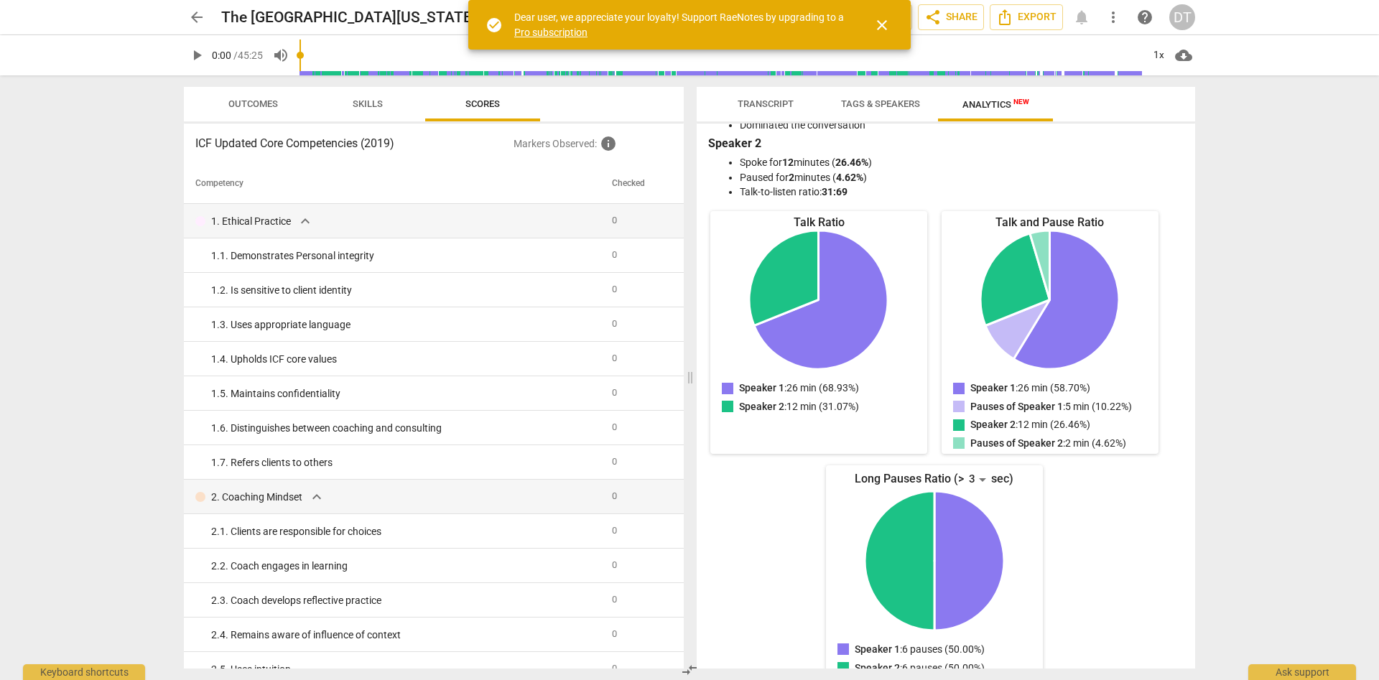
scroll to position [108, 0]
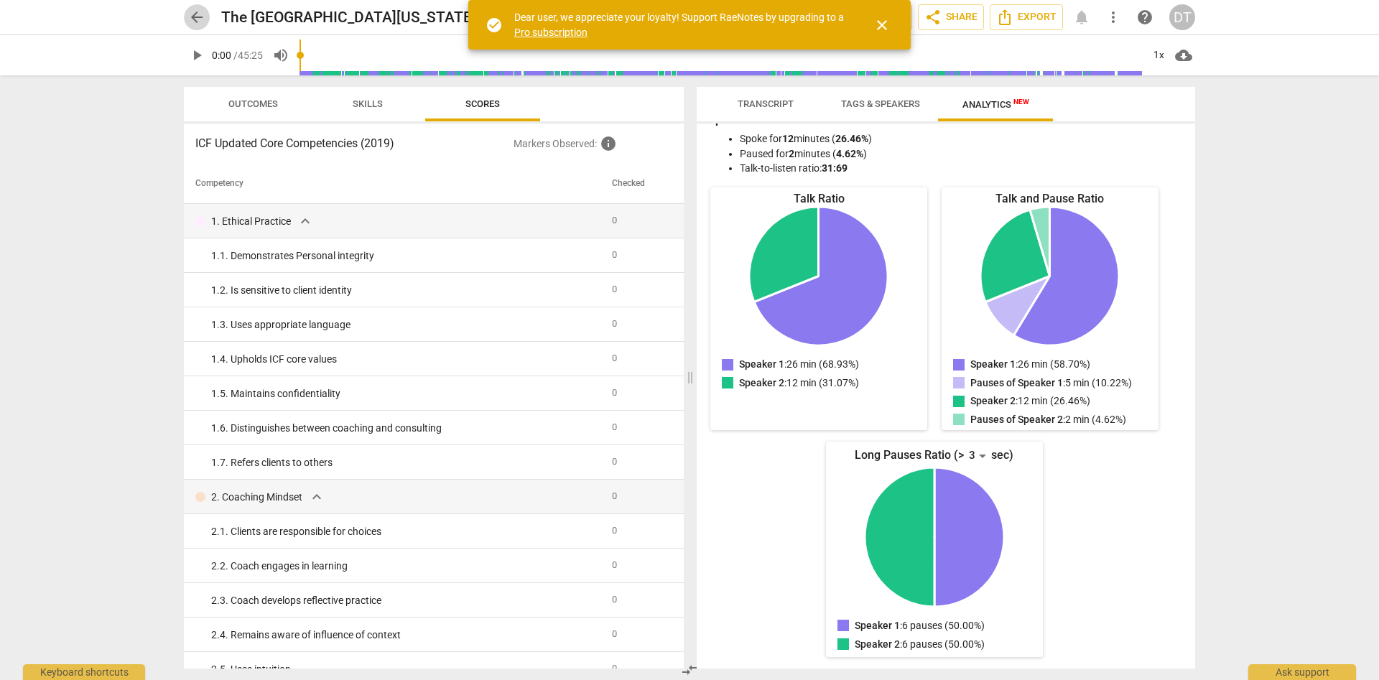
click at [199, 20] on span "arrow_back" at bounding box center [196, 17] width 17 height 17
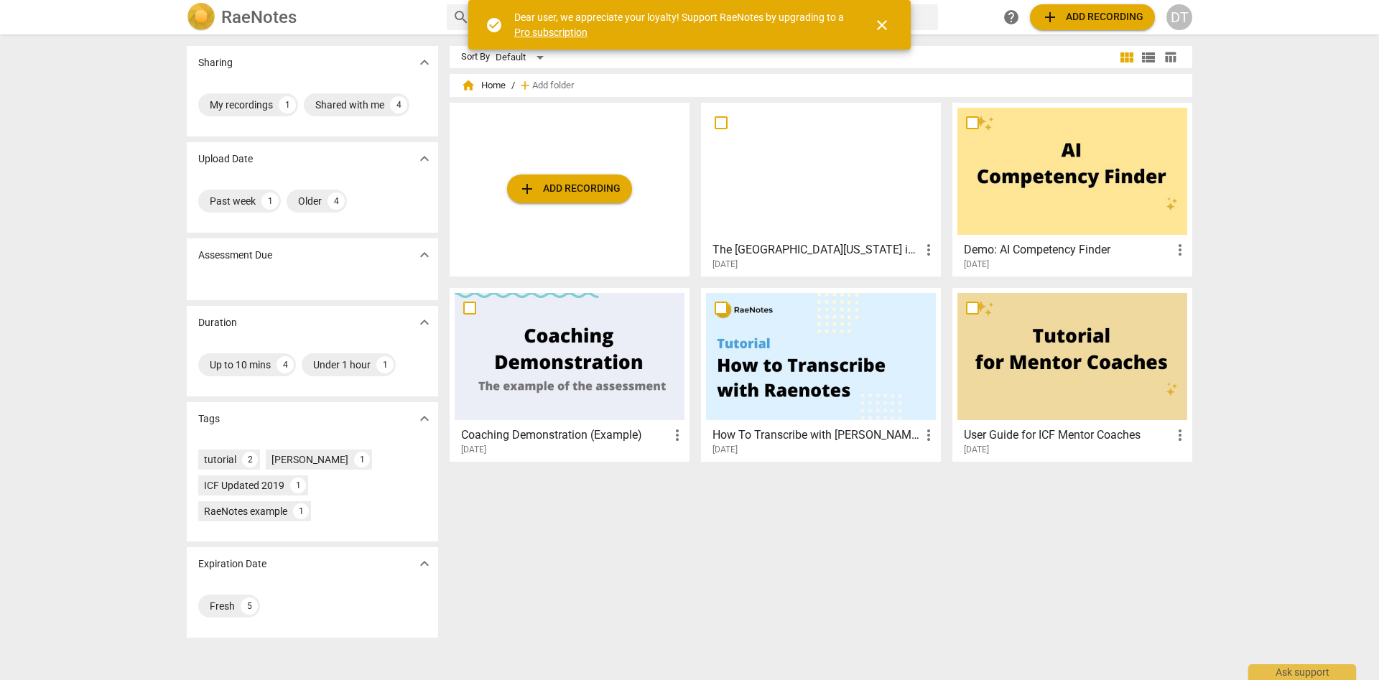
click at [883, 29] on span "close" at bounding box center [881, 25] width 17 height 17
click at [875, 33] on span "close" at bounding box center [881, 25] width 17 height 17
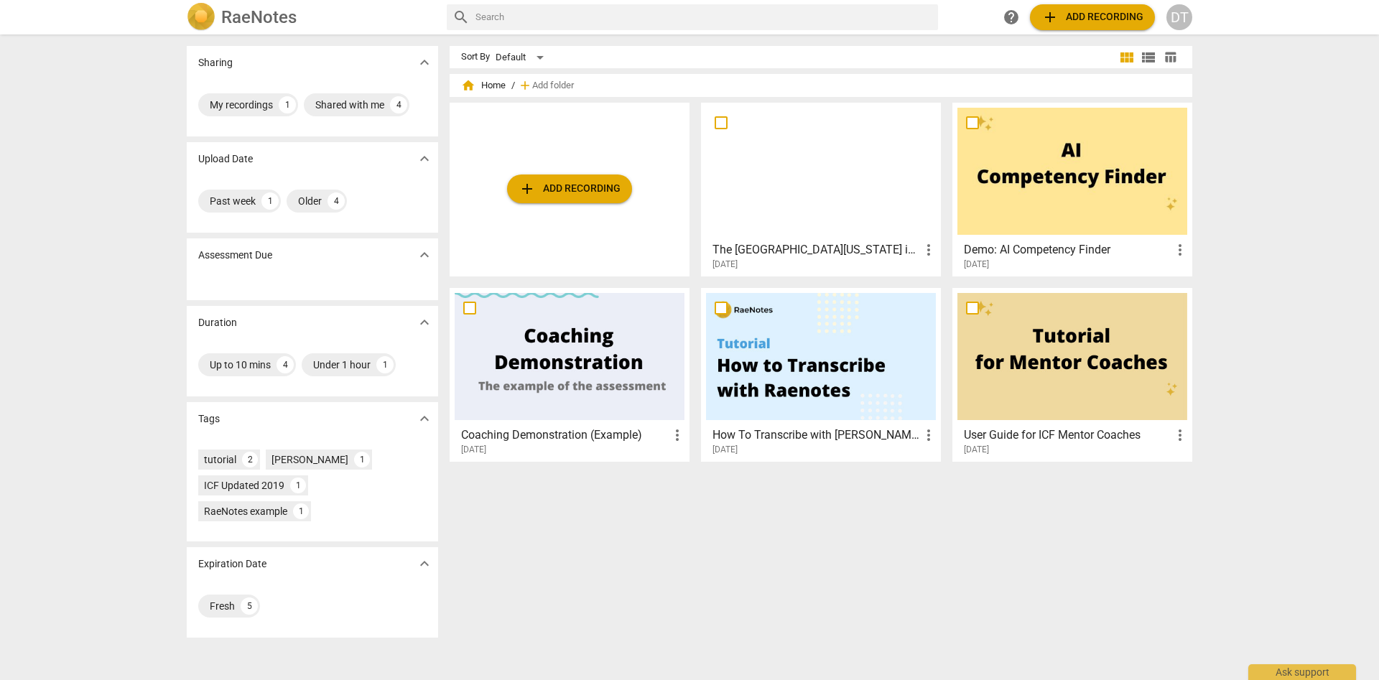
click at [847, 193] on div at bounding box center [821, 171] width 230 height 127
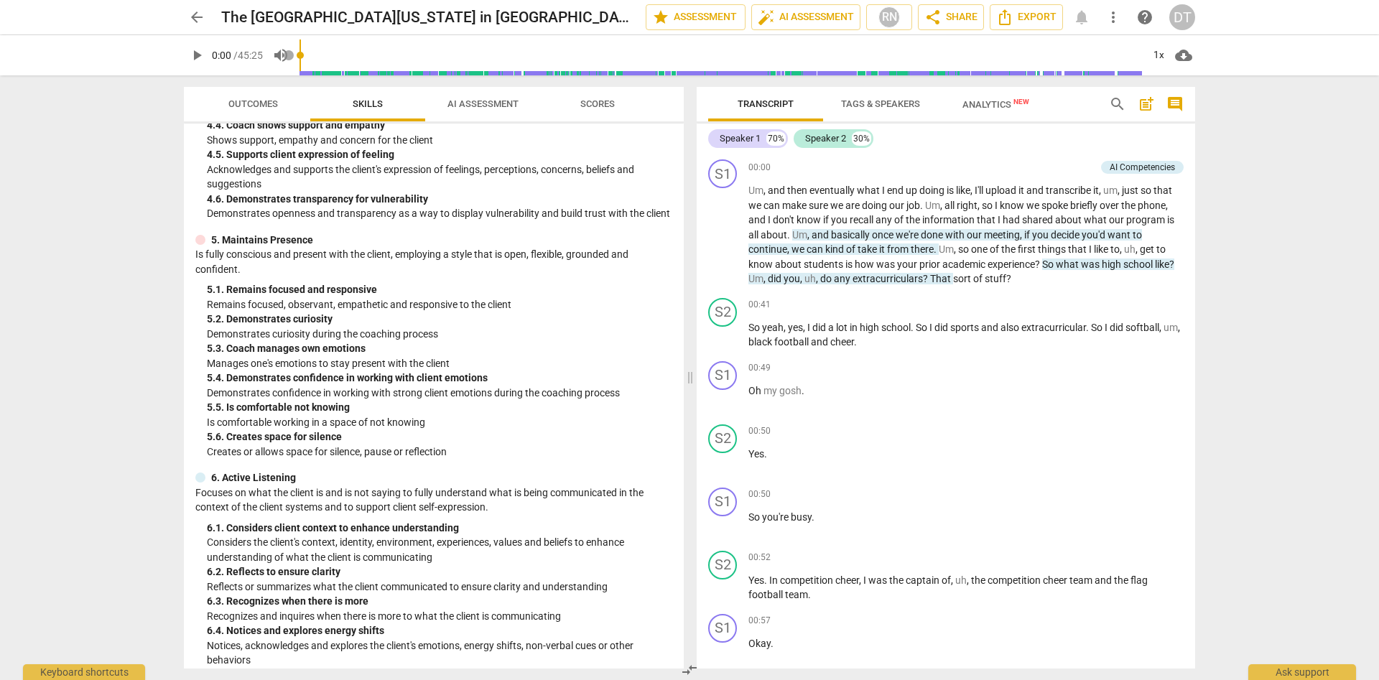
scroll to position [1556, 0]
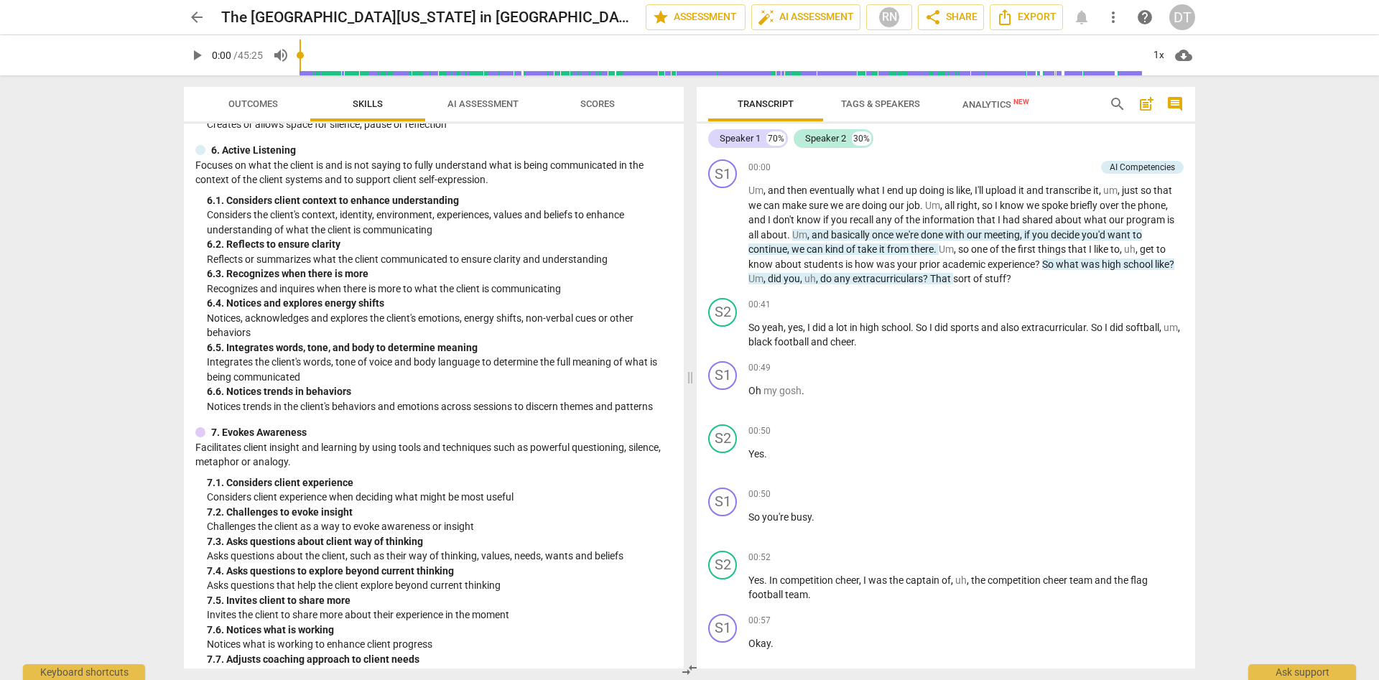
click at [468, 94] on button "AI Assessment" at bounding box center [482, 104] width 115 height 34
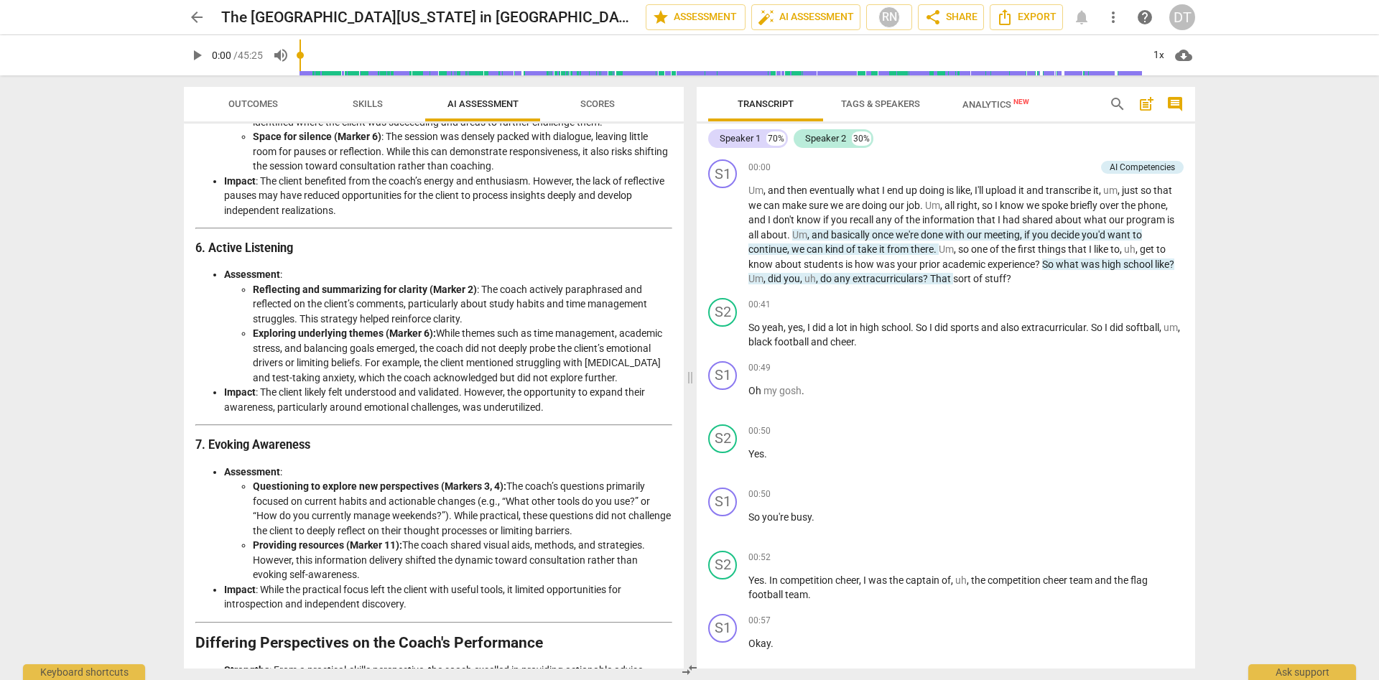
scroll to position [1855, 0]
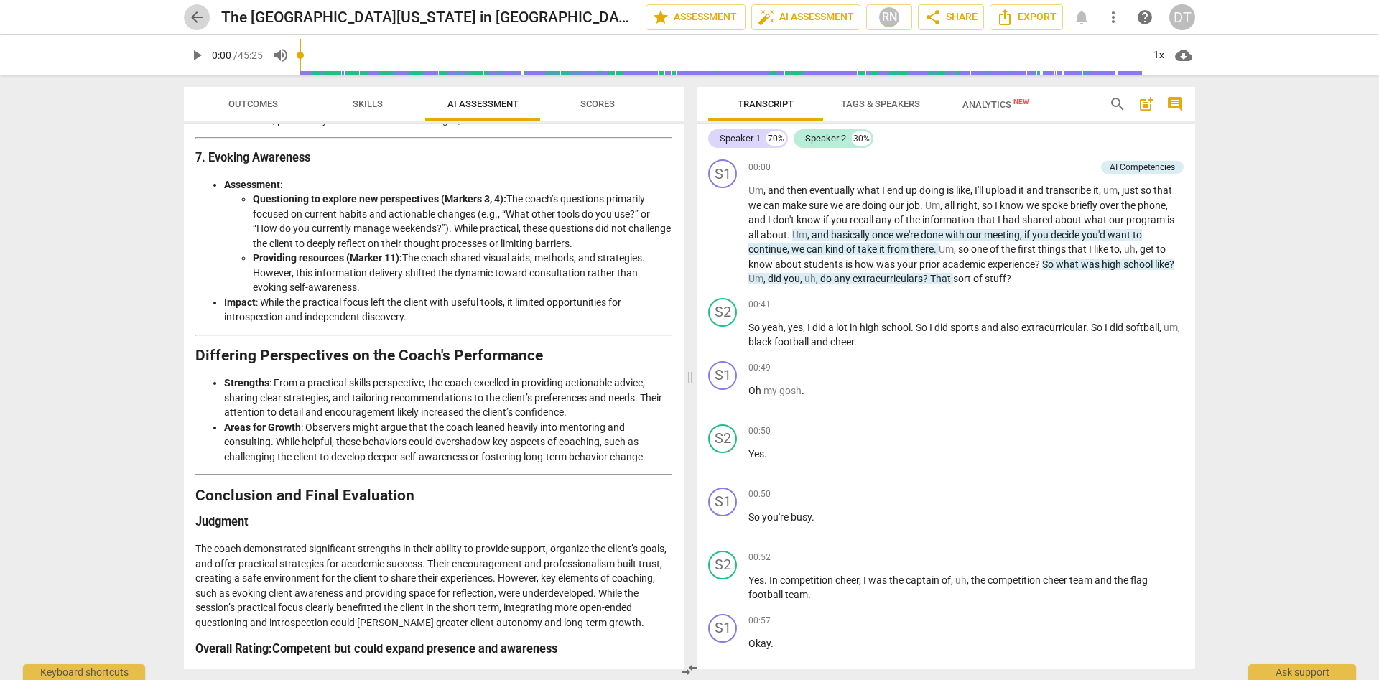
click at [194, 11] on span "arrow_back" at bounding box center [196, 17] width 17 height 17
